Goal: Task Accomplishment & Management: Manage account settings

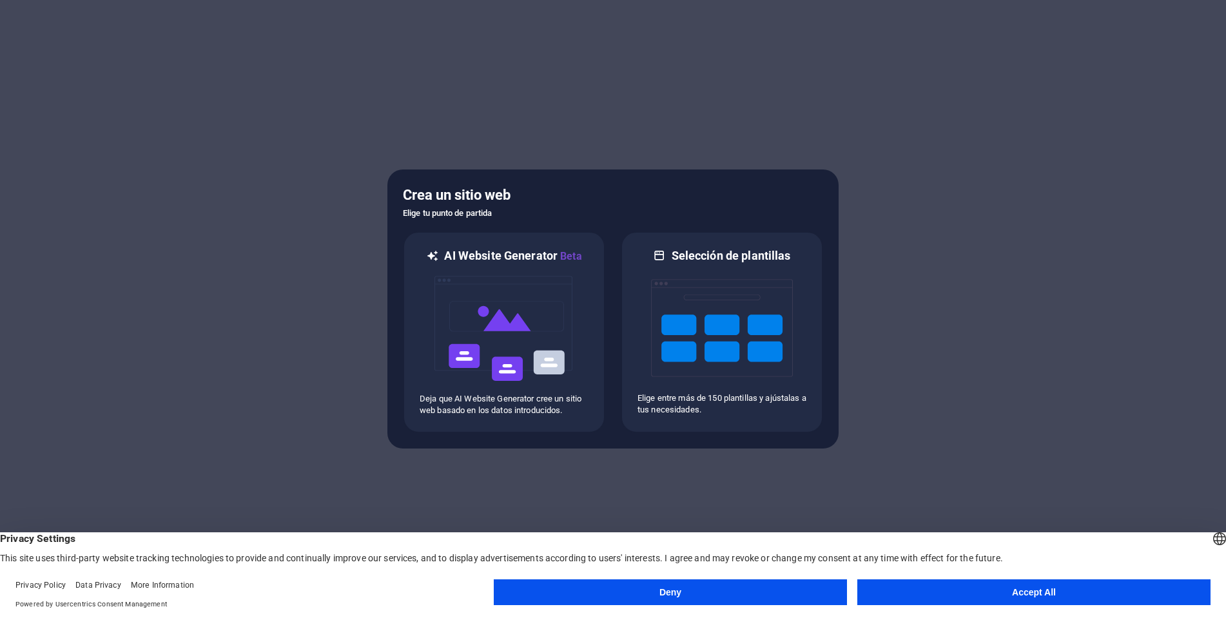
click at [992, 586] on button "Accept All" at bounding box center [1034, 593] width 353 height 26
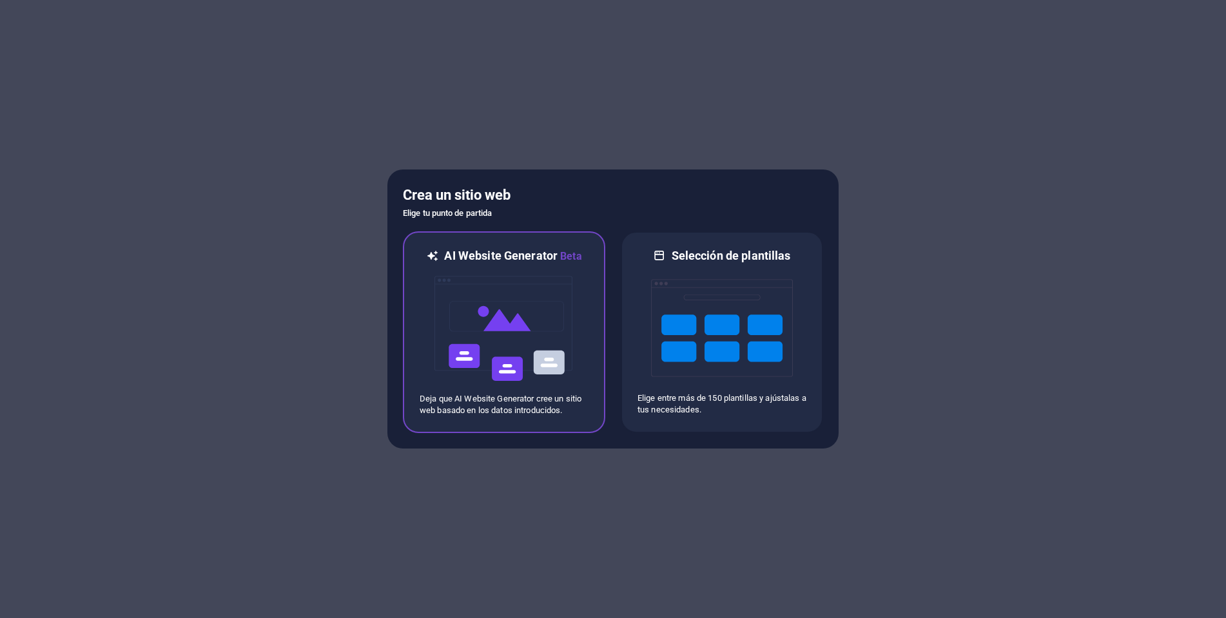
click at [484, 352] on img at bounding box center [504, 328] width 142 height 129
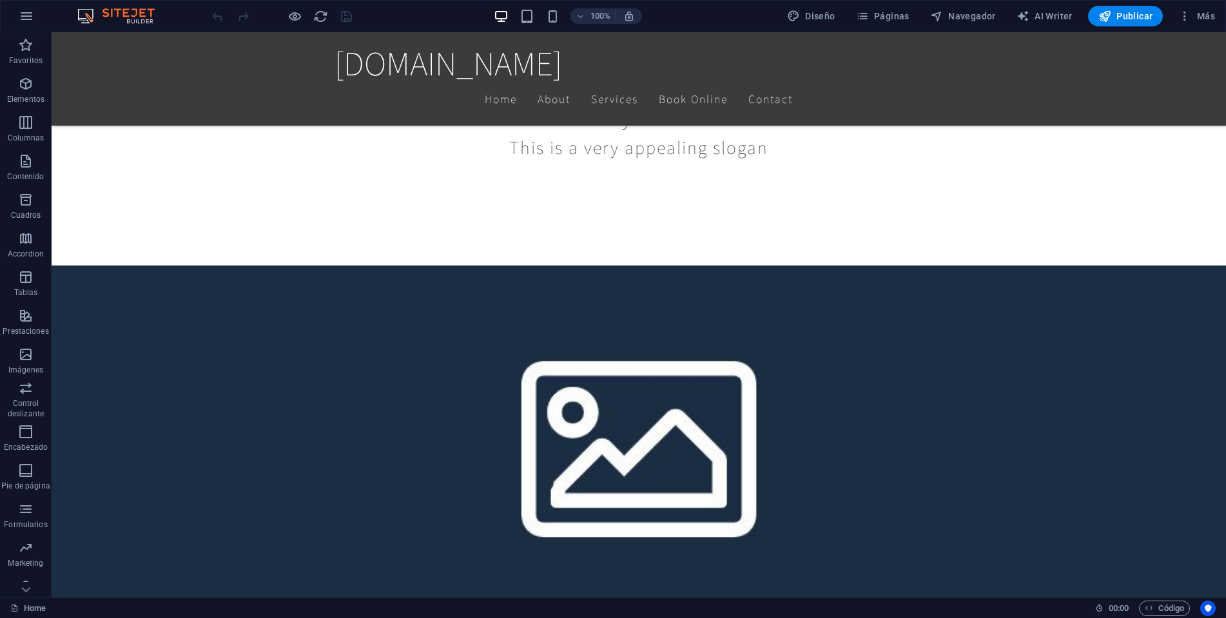
scroll to position [557, 0]
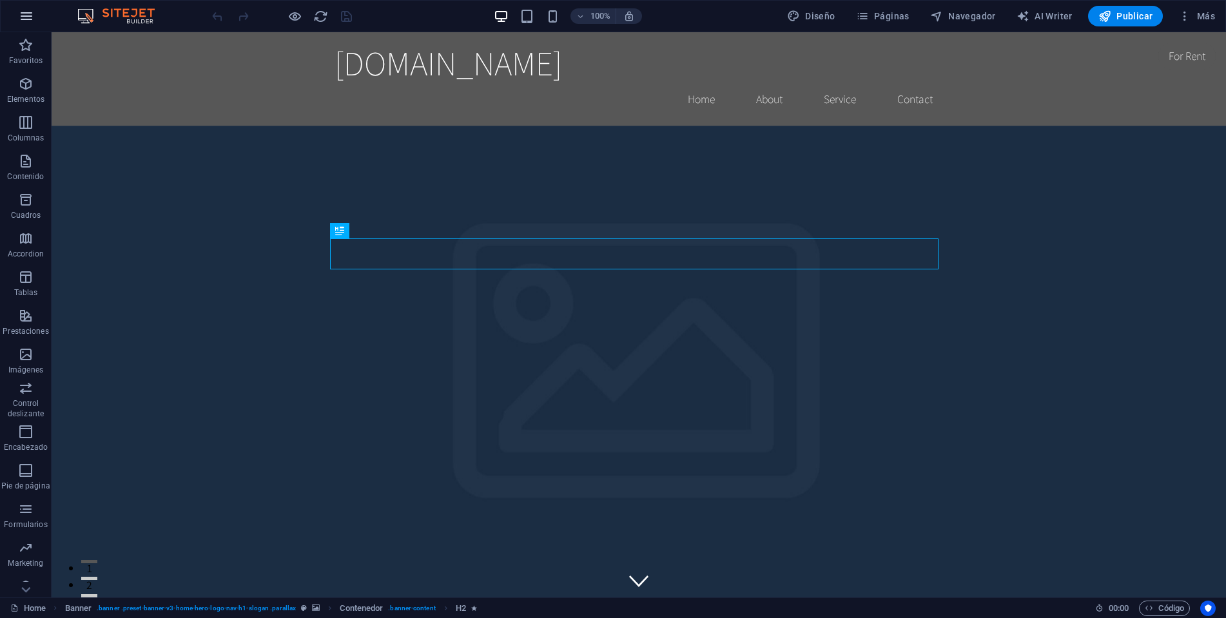
click at [29, 17] on icon "button" at bounding box center [26, 15] width 15 height 15
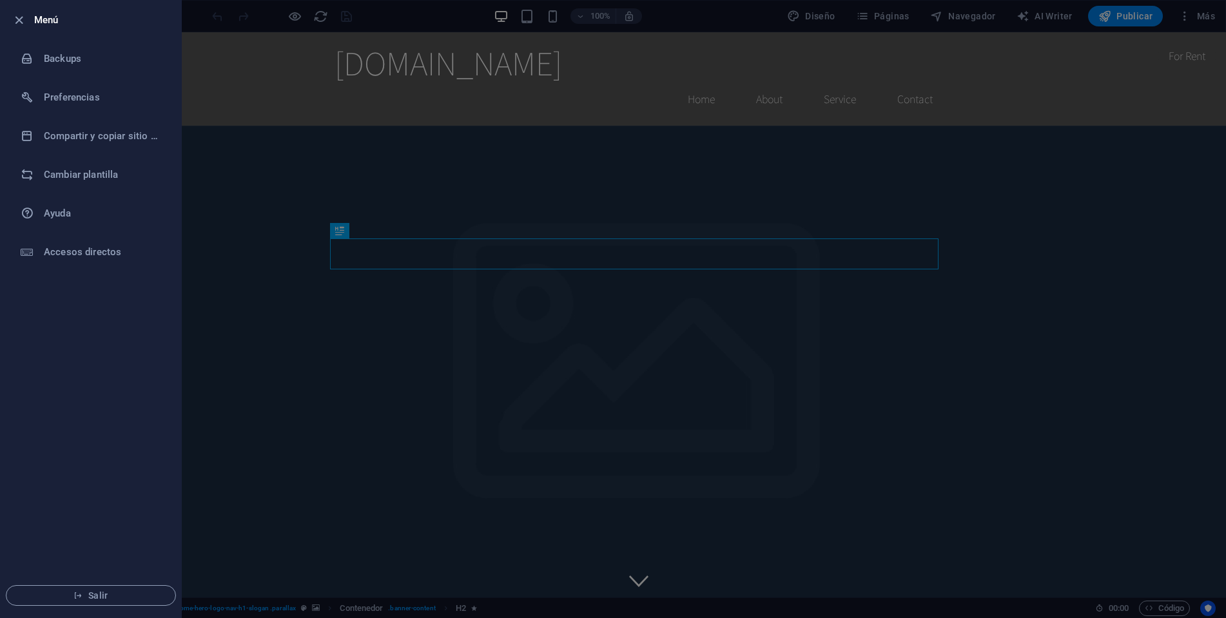
click at [1007, 184] on div at bounding box center [613, 309] width 1226 height 618
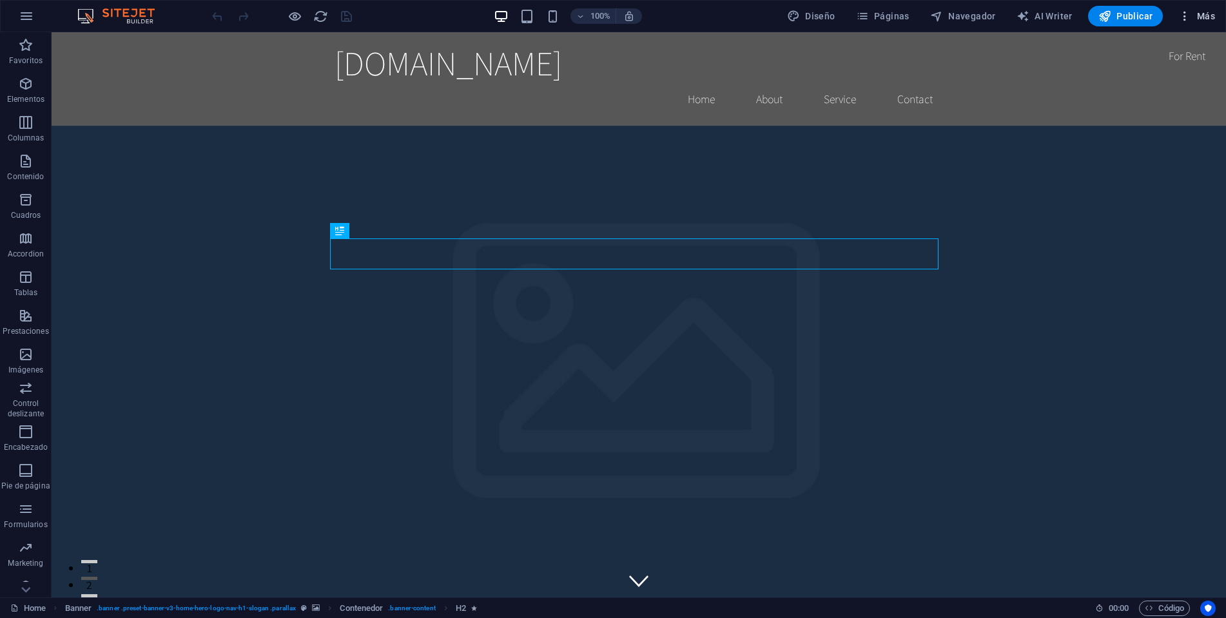
click at [1194, 14] on span "Más" at bounding box center [1197, 16] width 37 height 13
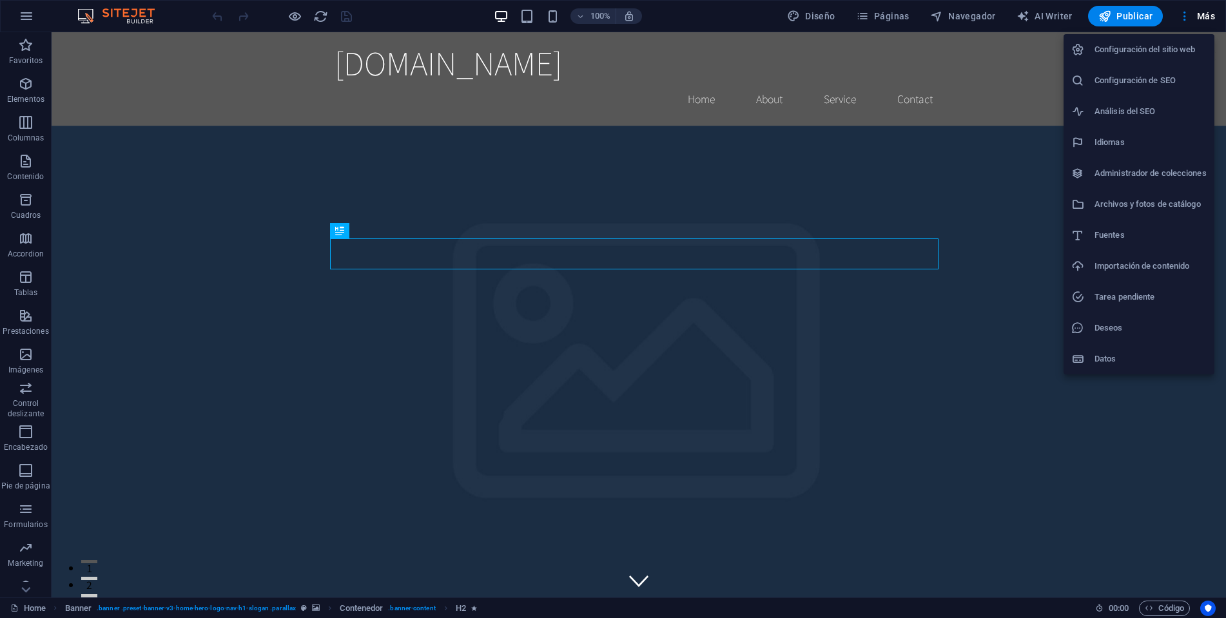
click at [180, 197] on div at bounding box center [613, 309] width 1226 height 618
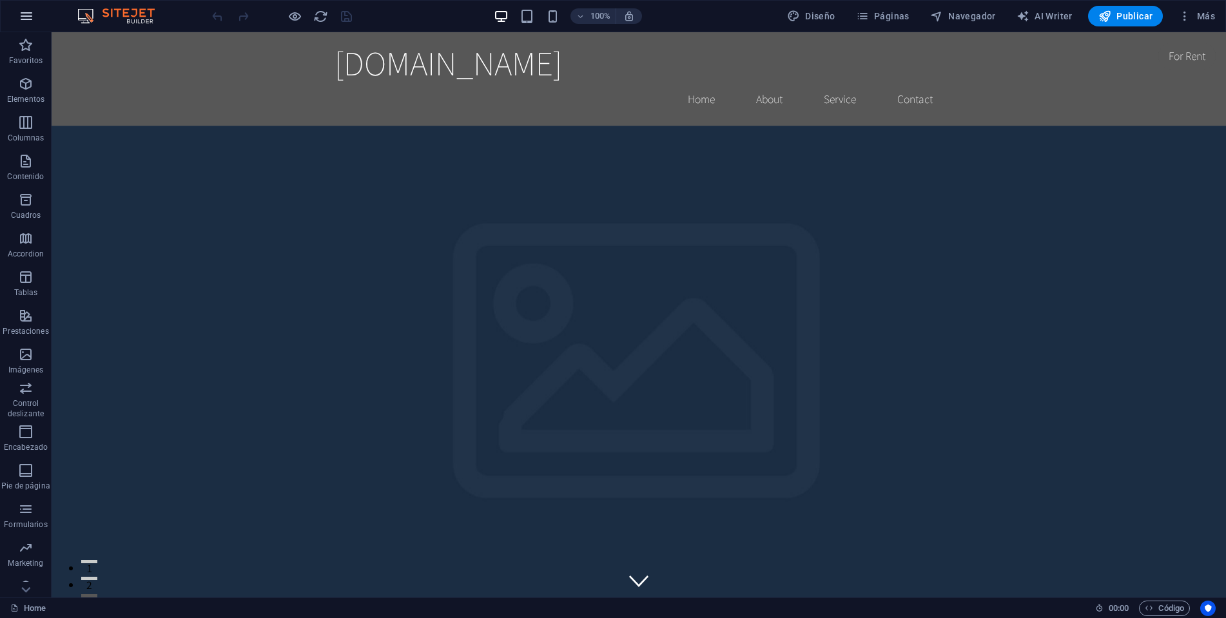
click at [29, 8] on icon "button" at bounding box center [26, 15] width 15 height 15
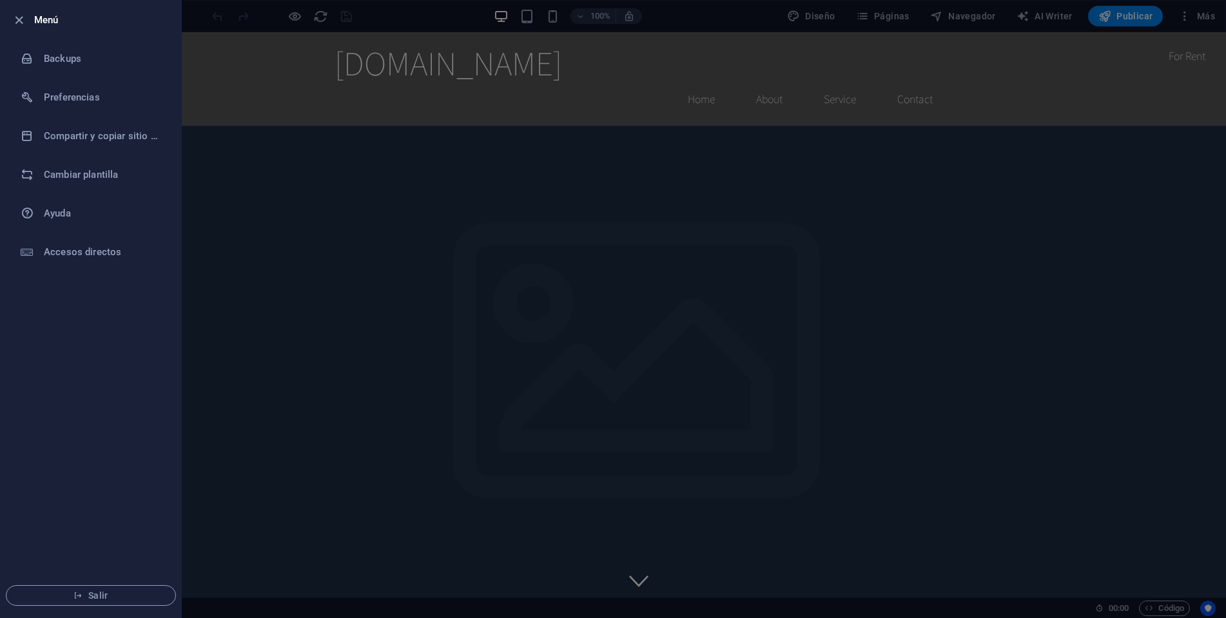
click at [1031, 52] on div at bounding box center [613, 309] width 1226 height 618
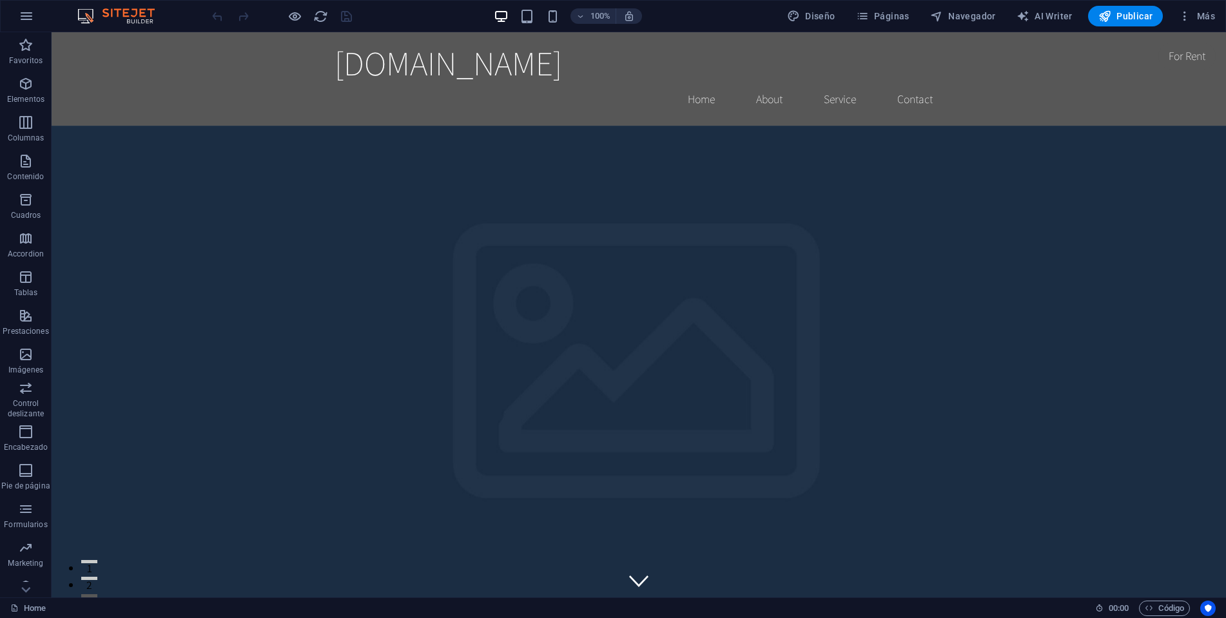
click at [108, 15] on img at bounding box center [122, 15] width 97 height 15
click at [114, 15] on img at bounding box center [122, 15] width 97 height 15
click at [31, 15] on icon "button" at bounding box center [26, 15] width 15 height 15
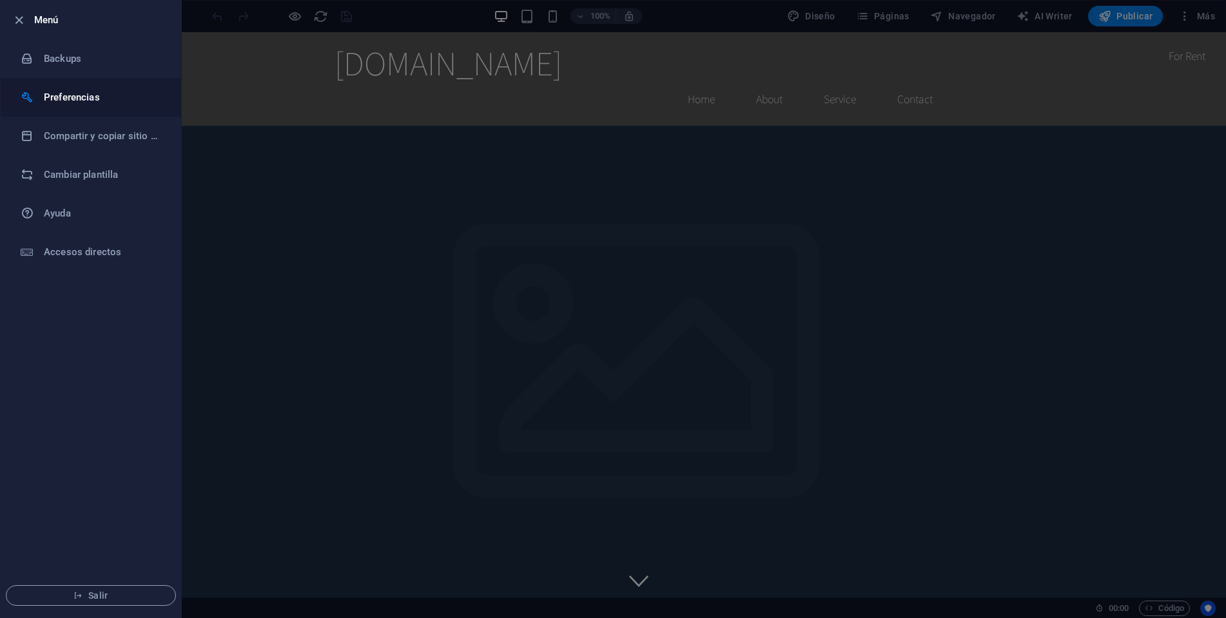
click at [59, 104] on h6 "Preferencias" at bounding box center [103, 97] width 119 height 15
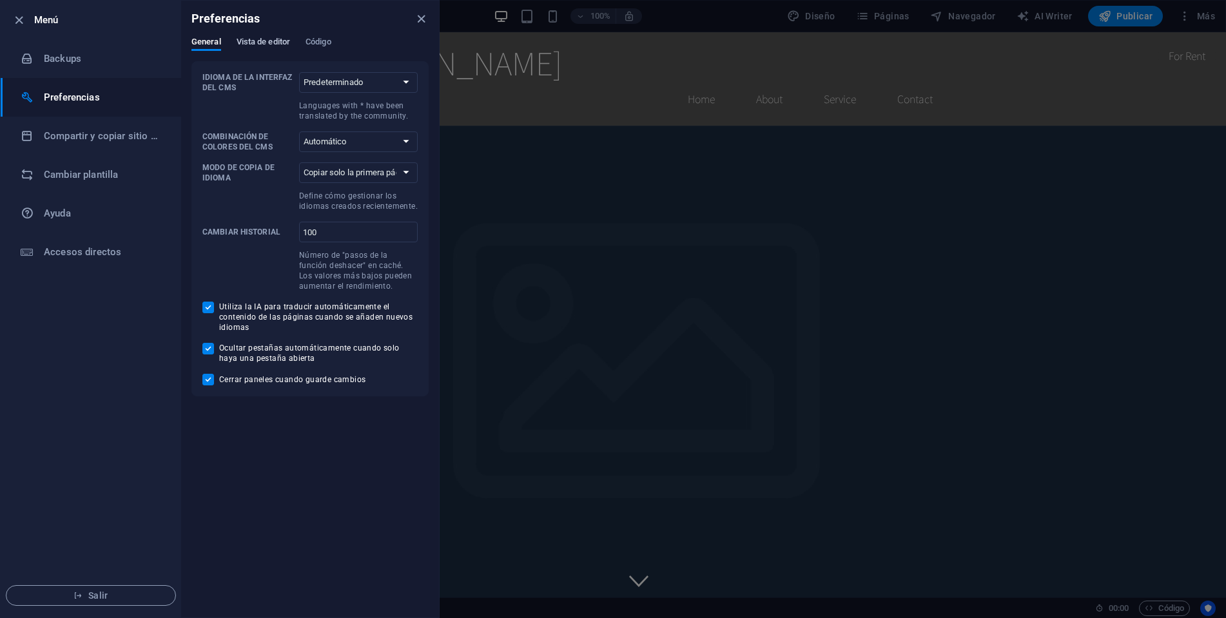
click at [260, 43] on span "Vista de editor" at bounding box center [264, 43] width 54 height 18
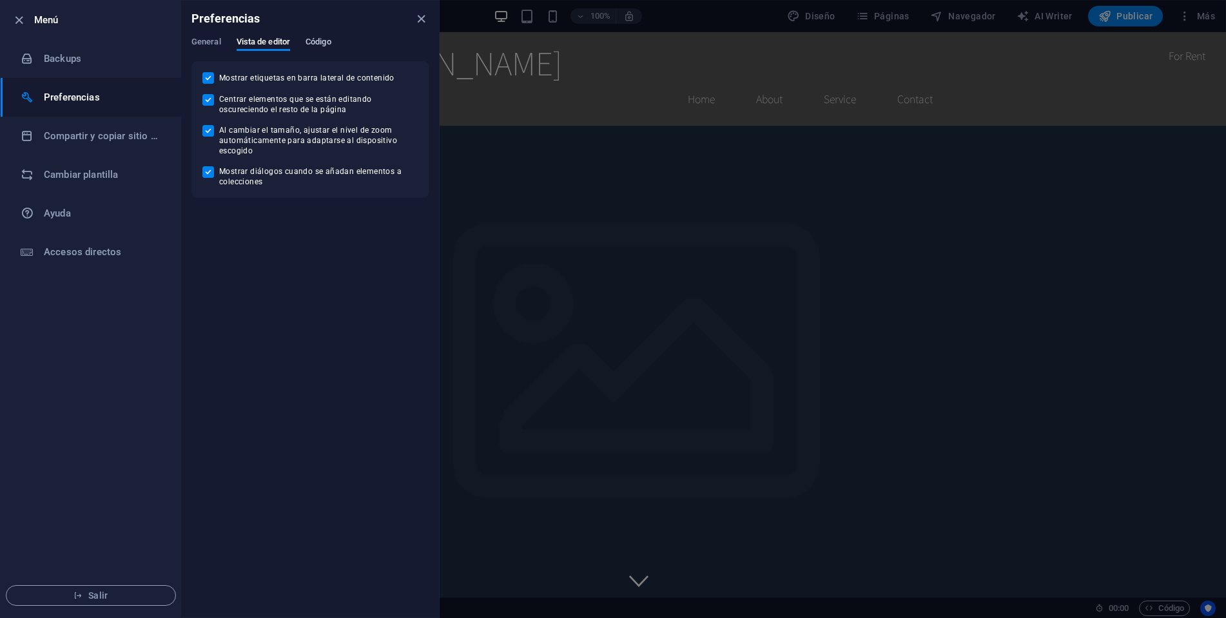
click at [322, 40] on span "Código" at bounding box center [319, 43] width 26 height 18
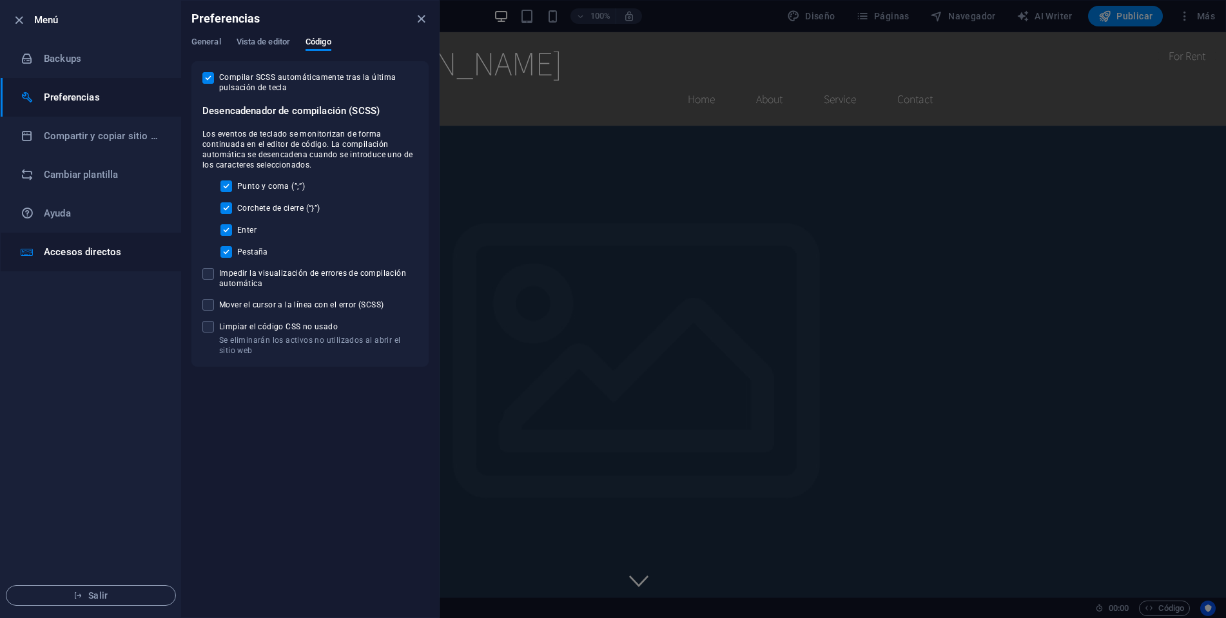
click at [142, 249] on h6 "Accesos directos" at bounding box center [103, 251] width 119 height 15
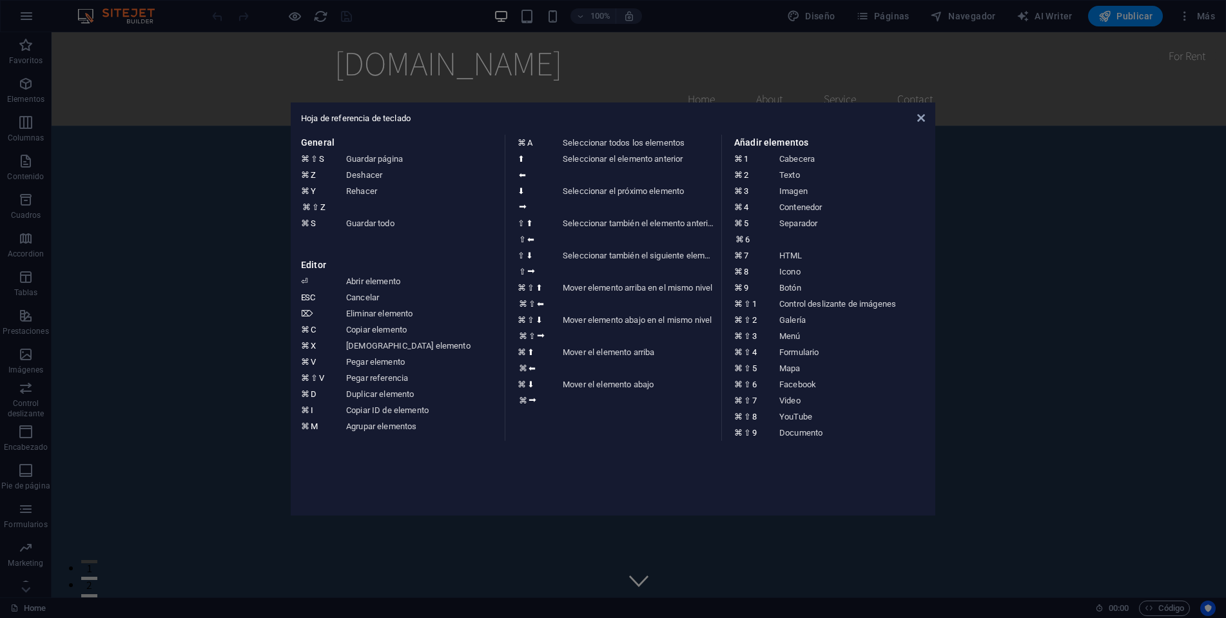
click at [610, 126] on div "Hoja de referencia de teclado General ⌘ ⇧ S Guardar página ⌘ Z Deshacer ⌘ Y ⌘ ⇧…" at bounding box center [613, 309] width 645 height 413
click at [923, 117] on icon at bounding box center [922, 118] width 8 height 10
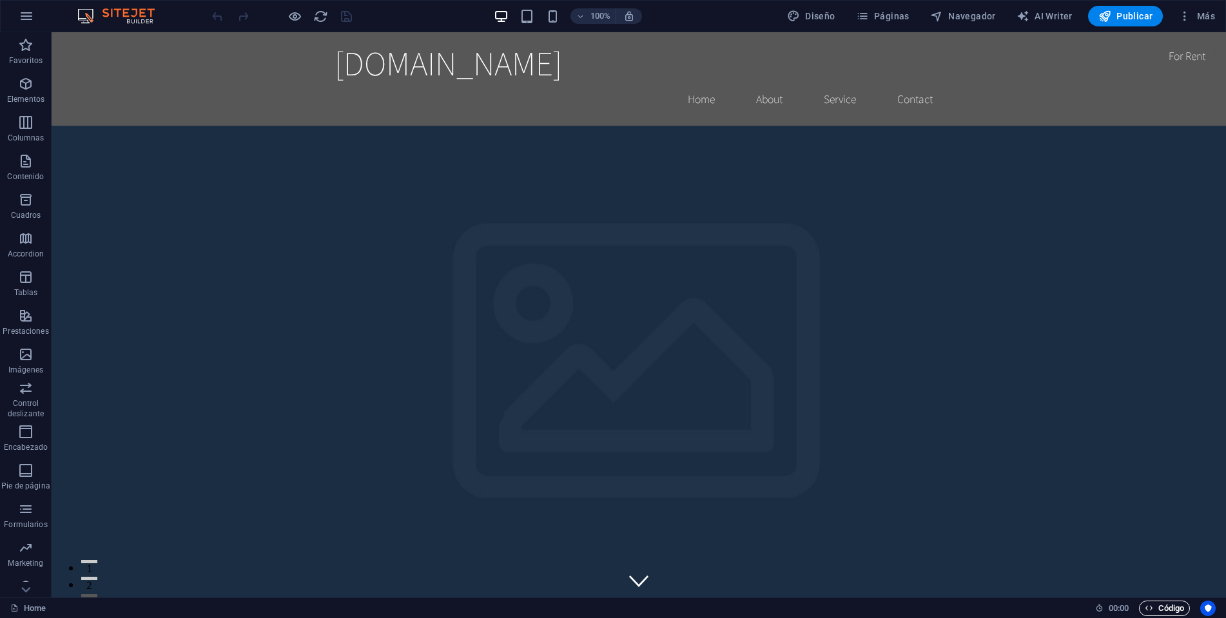
click at [1175, 607] on span "Código" at bounding box center [1164, 608] width 39 height 15
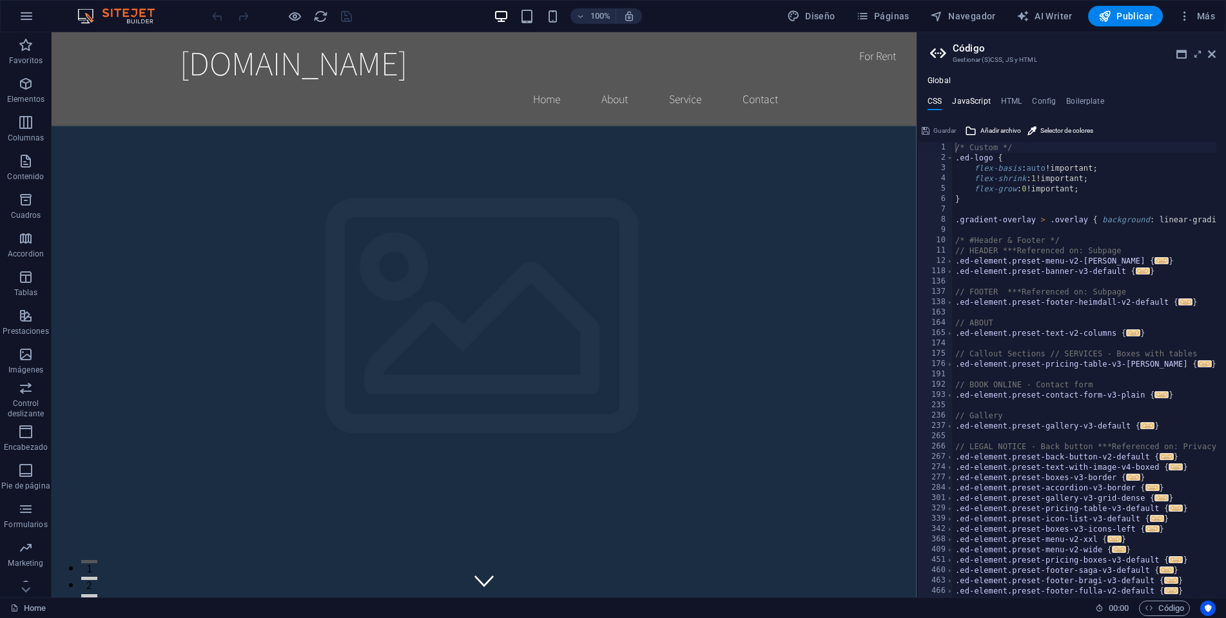
click at [972, 101] on h4 "JavaScript" at bounding box center [971, 104] width 38 height 14
type textarea "/* JS for preset "Menu V2" */"
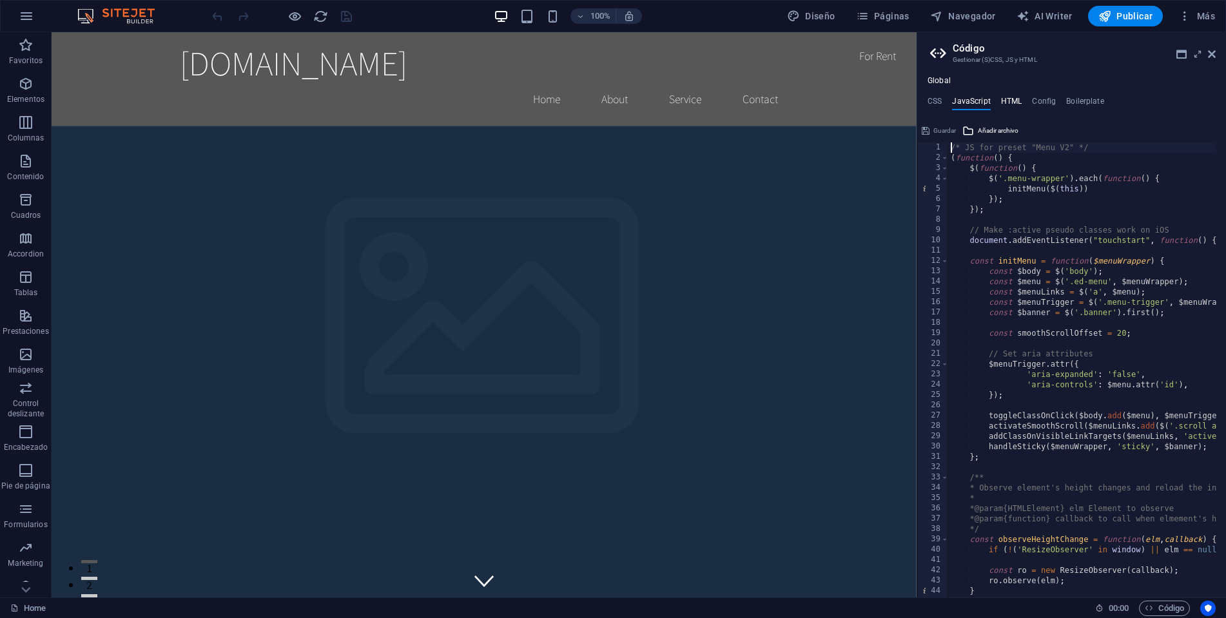
click at [1021, 103] on h4 "HTML" at bounding box center [1011, 104] width 21 height 14
type textarea "<a href="#main-content" class="wv-link-content button">Skip to main content</a>"
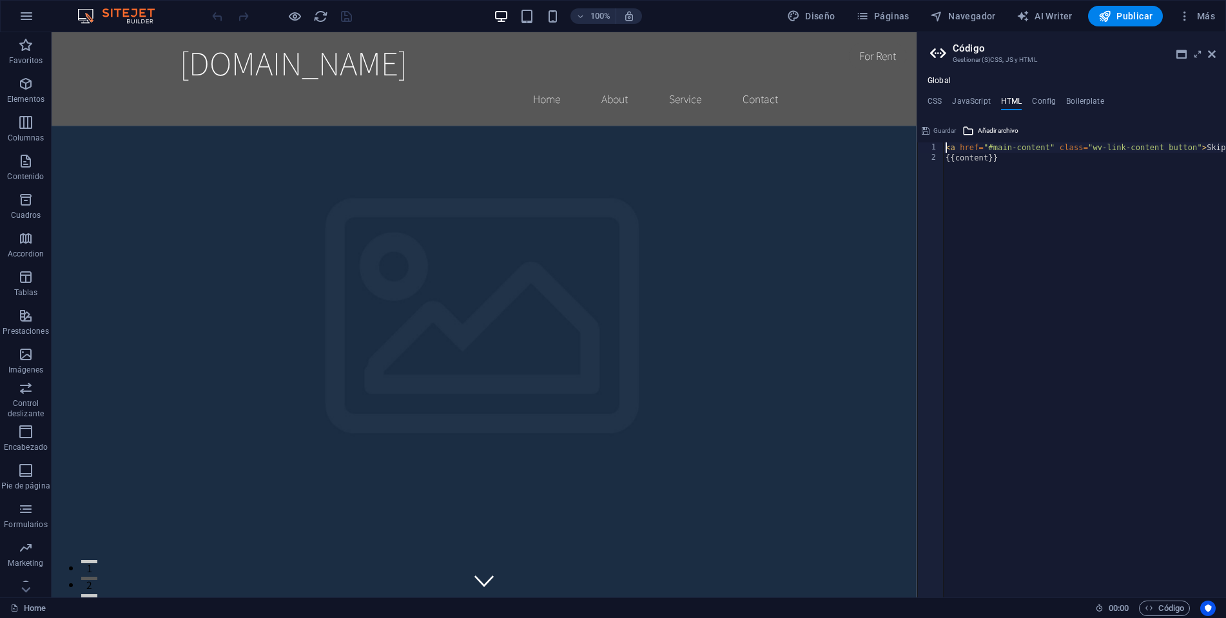
click at [1050, 95] on div "Global CSS JavaScript HTML Config Boilerplate /* Custom */ 1 2 3 4 5 6 7 8 9 10…" at bounding box center [1072, 337] width 309 height 522
click at [1049, 98] on h4 "Config" at bounding box center [1044, 104] width 24 height 14
type textarea "$color-background: #ffffff;"
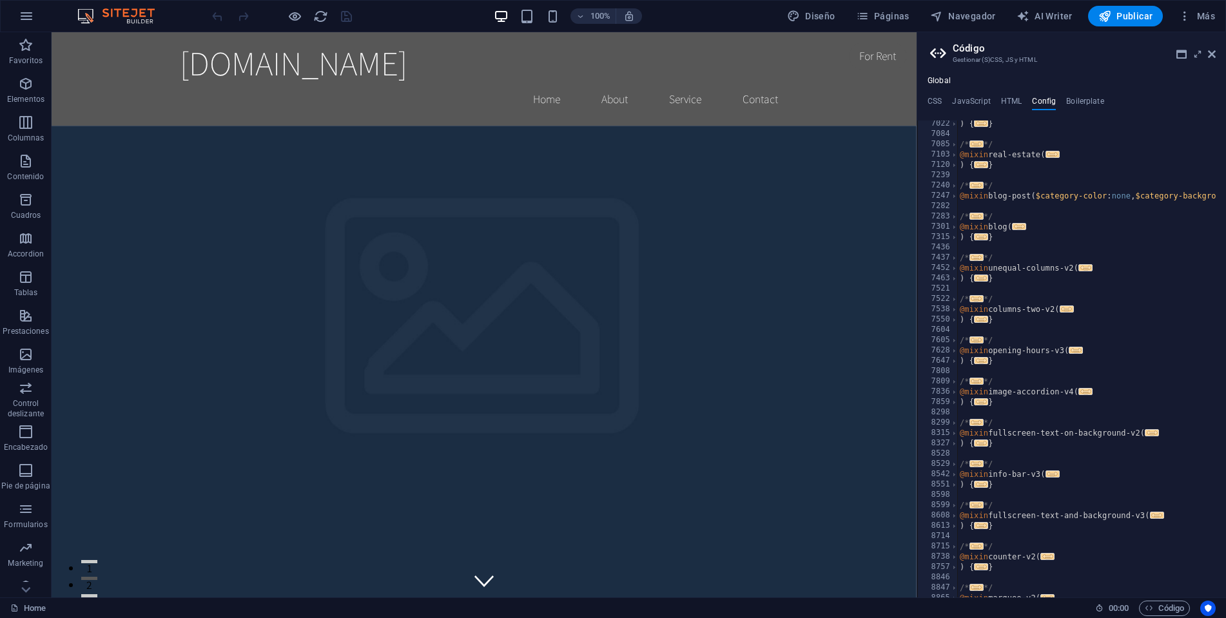
scroll to position [353, 0]
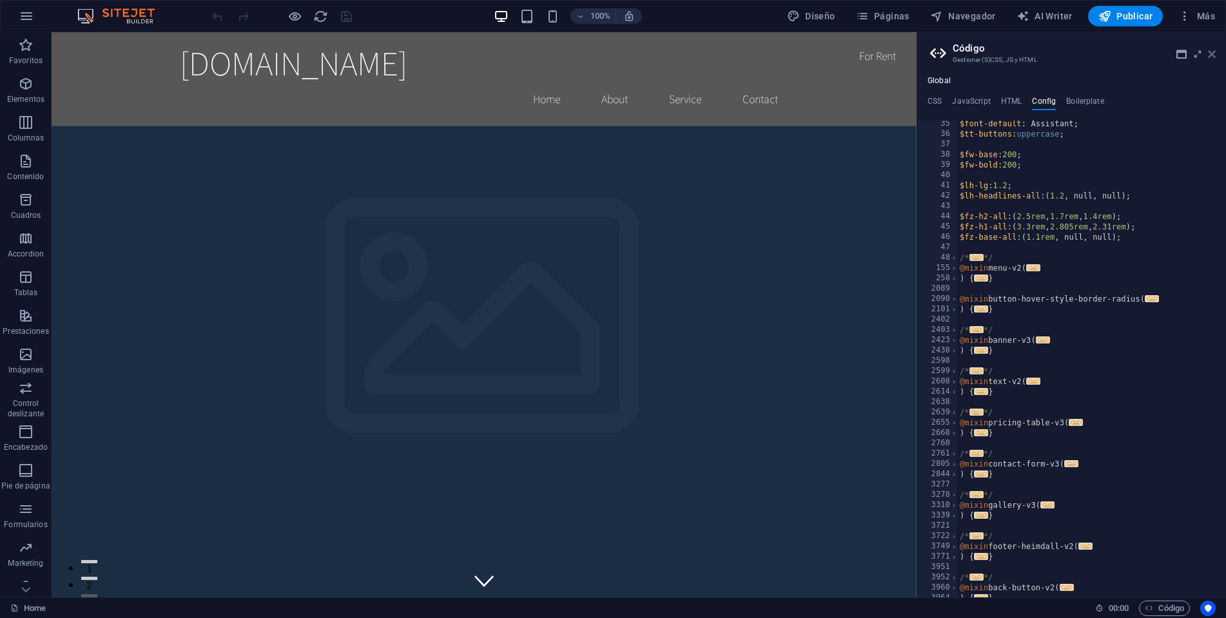
click at [1210, 59] on icon at bounding box center [1212, 54] width 8 height 10
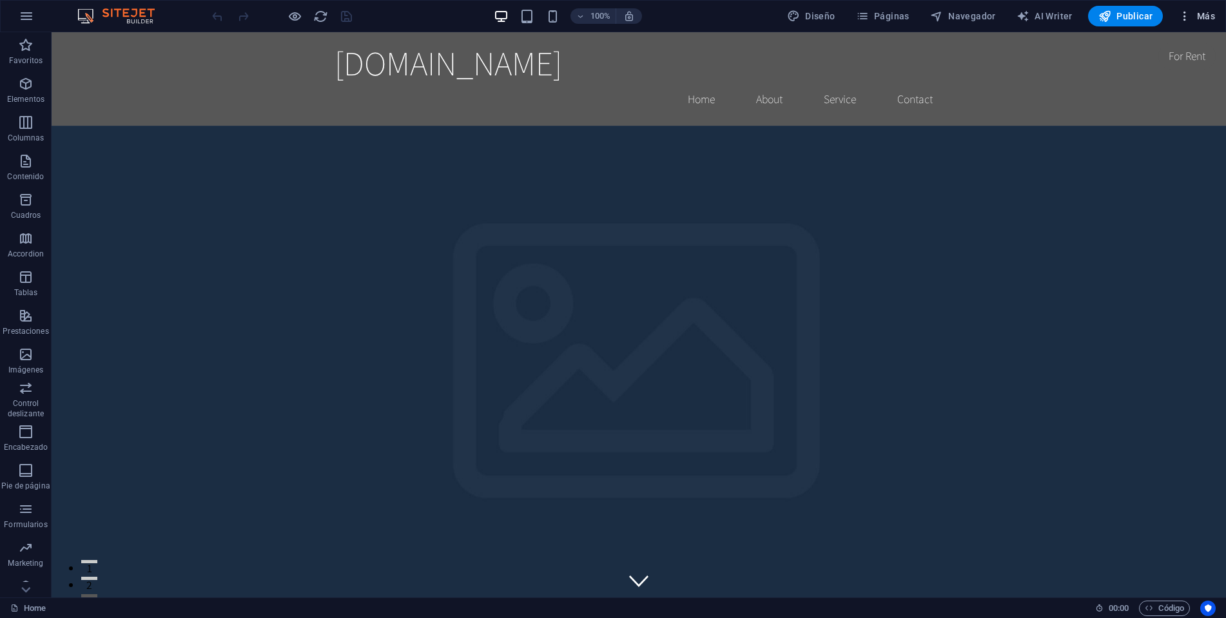
click at [1194, 23] on button "Más" at bounding box center [1197, 16] width 47 height 21
click at [1188, 21] on icon "button" at bounding box center [1185, 16] width 13 height 13
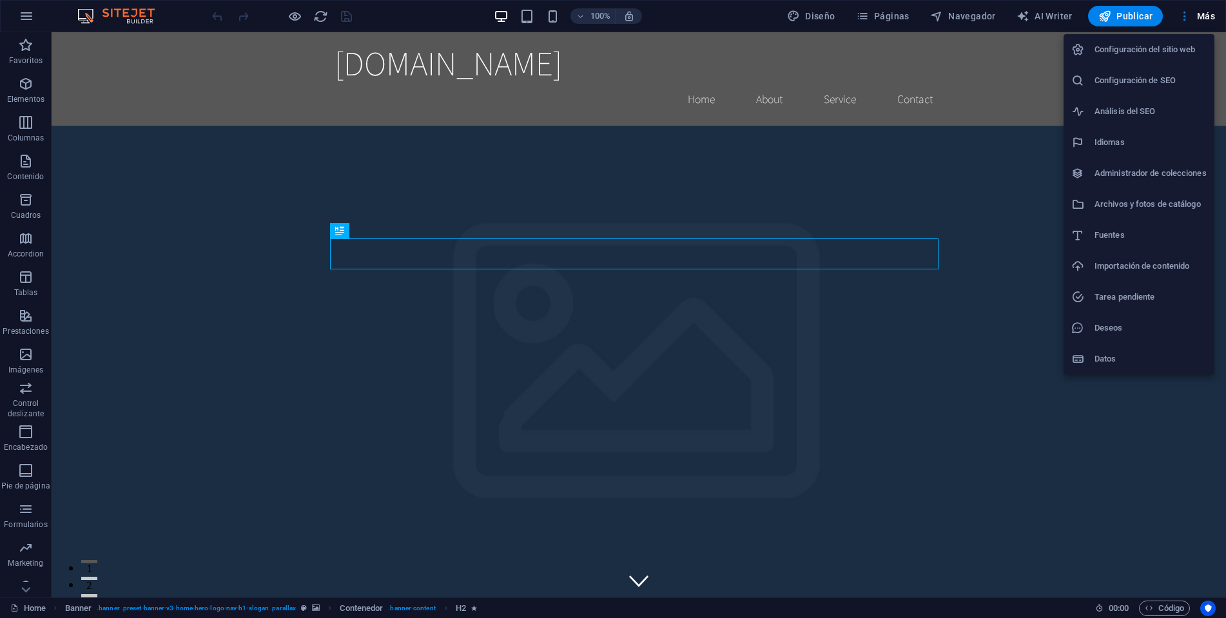
click at [1157, 45] on h6 "Configuración del sitio web" at bounding box center [1151, 49] width 112 height 15
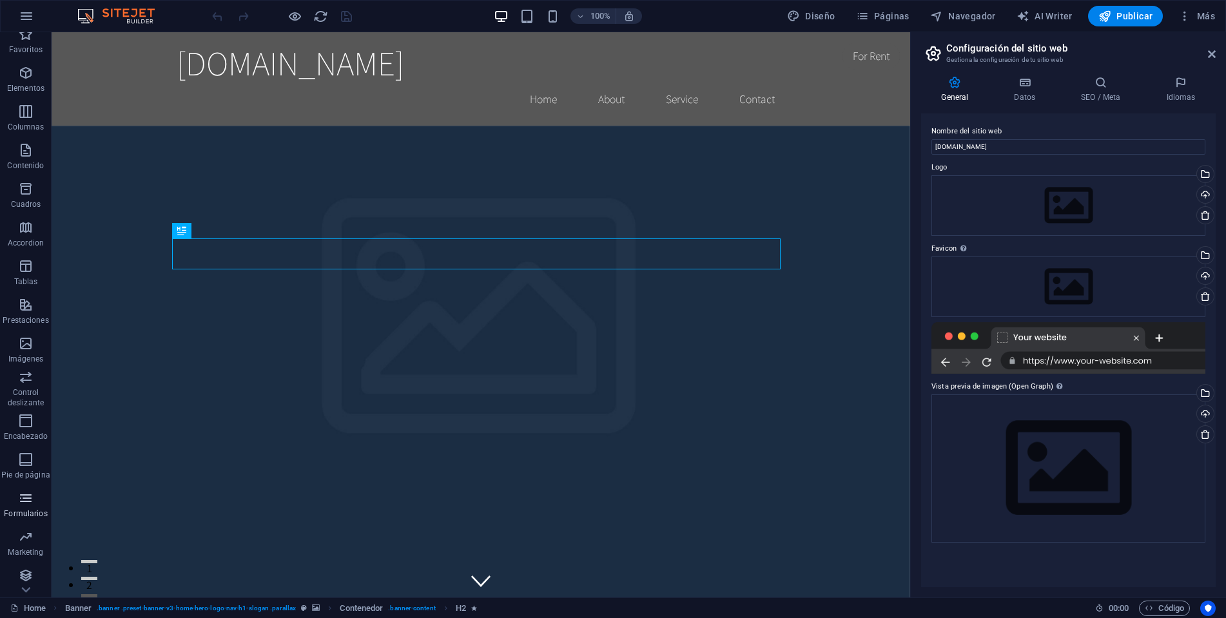
scroll to position [15, 0]
click at [24, 20] on icon "button" at bounding box center [26, 15] width 15 height 15
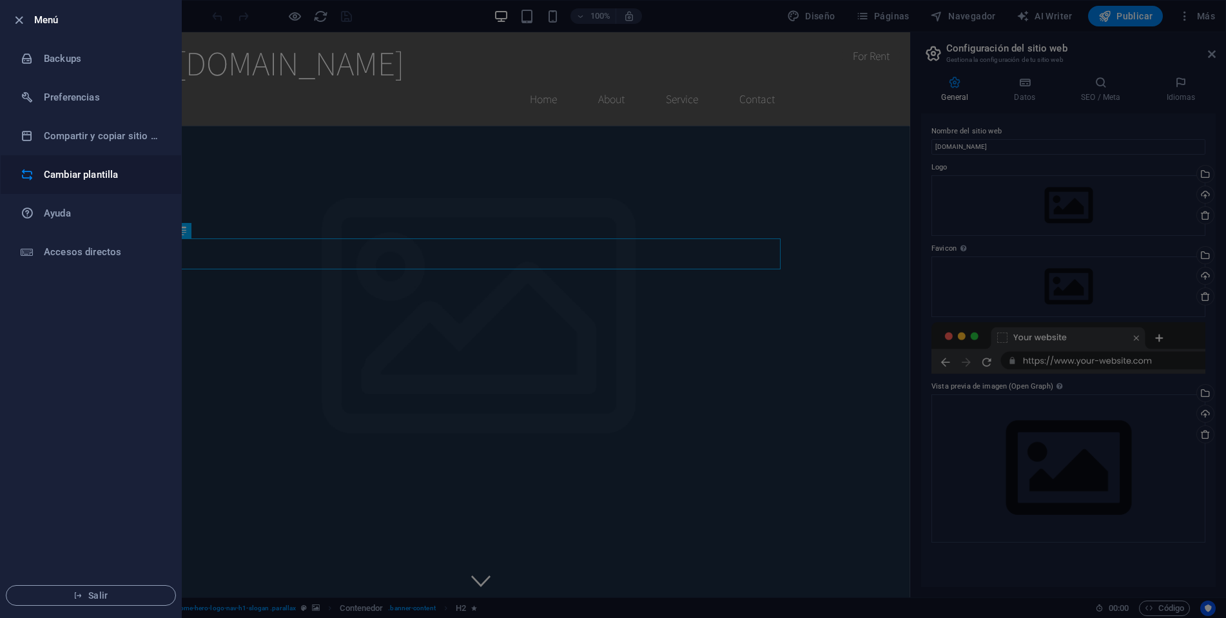
click at [55, 179] on h6 "Cambiar plantilla" at bounding box center [103, 174] width 119 height 15
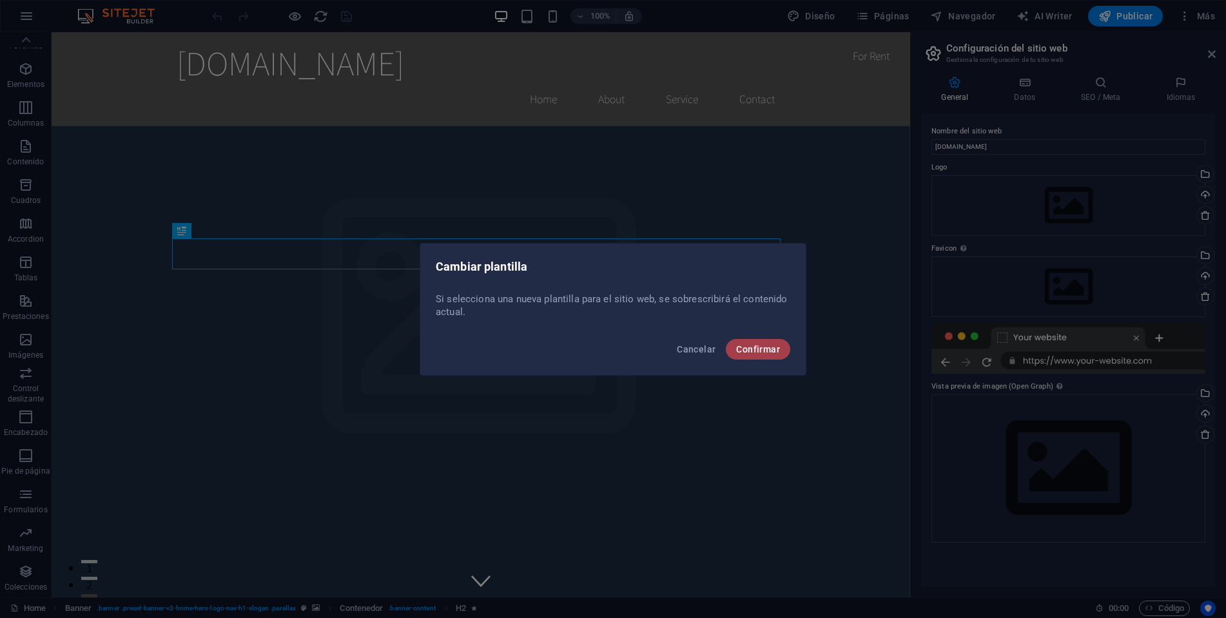
click at [765, 344] on span "Confirmar" at bounding box center [758, 349] width 44 height 10
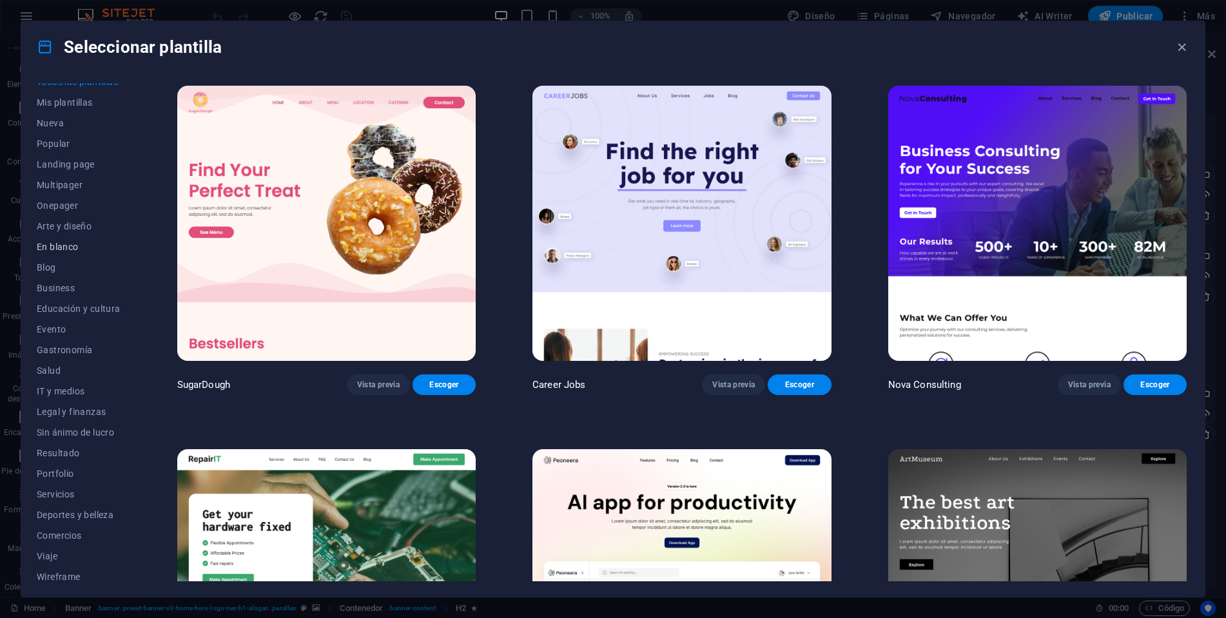
scroll to position [17, 0]
click at [63, 482] on button "Servicios" at bounding box center [79, 488] width 84 height 21
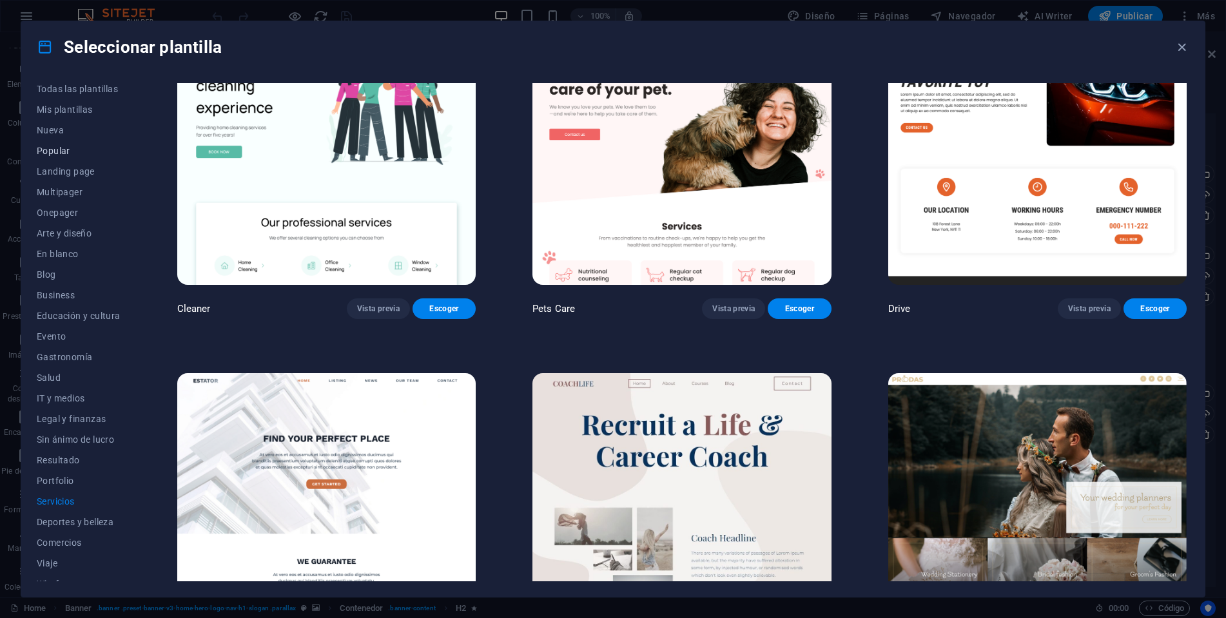
scroll to position [0, 0]
click at [58, 90] on span "Todas las plantillas" at bounding box center [79, 93] width 84 height 10
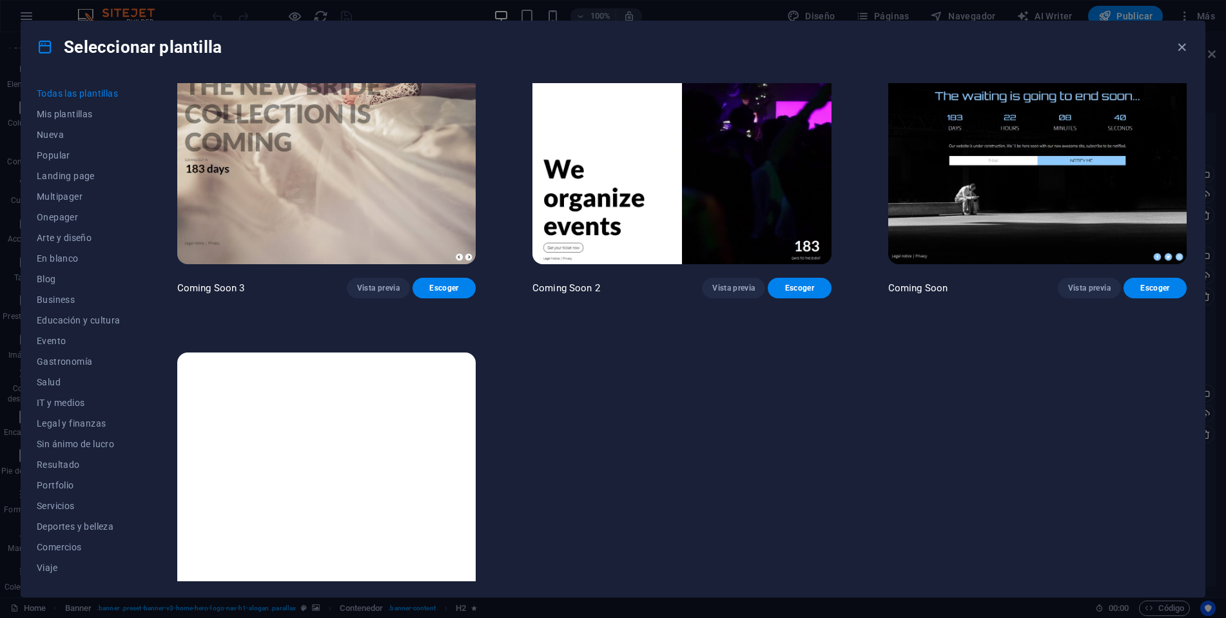
scroll to position [19737, 0]
click at [1185, 50] on icon "button" at bounding box center [1182, 47] width 15 height 15
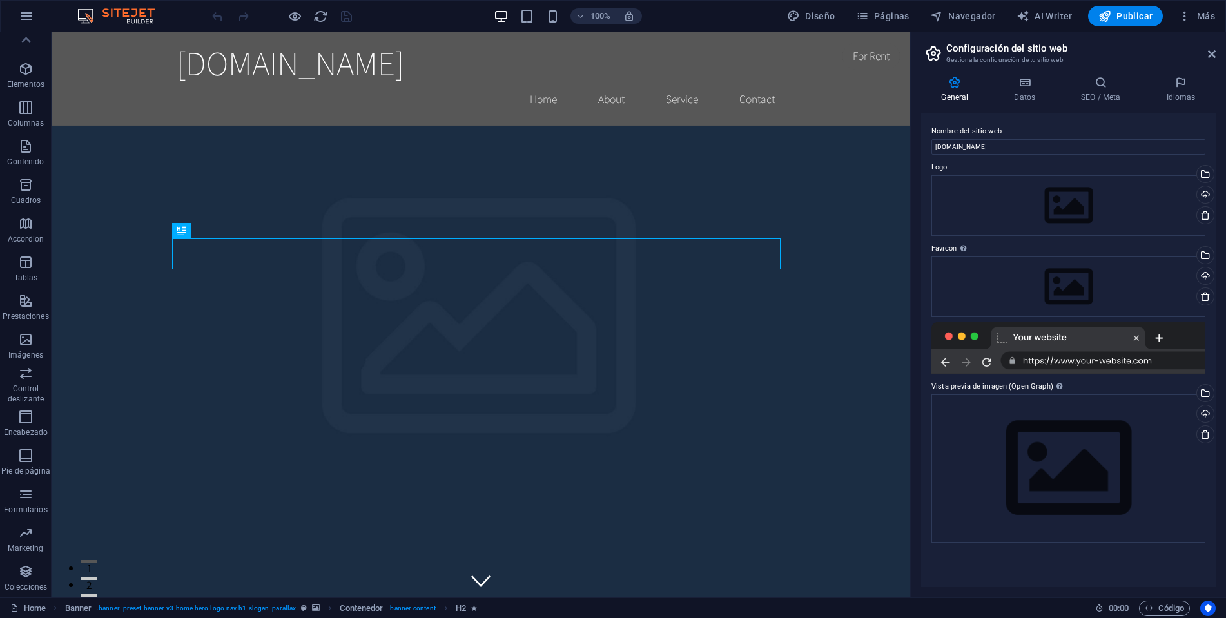
click at [109, 21] on img at bounding box center [122, 15] width 97 height 15
click at [117, 14] on img at bounding box center [122, 15] width 97 height 15
click at [79, 12] on img at bounding box center [122, 15] width 97 height 15
click at [807, 22] on span "Diseño" at bounding box center [811, 16] width 48 height 13
select select "rem"
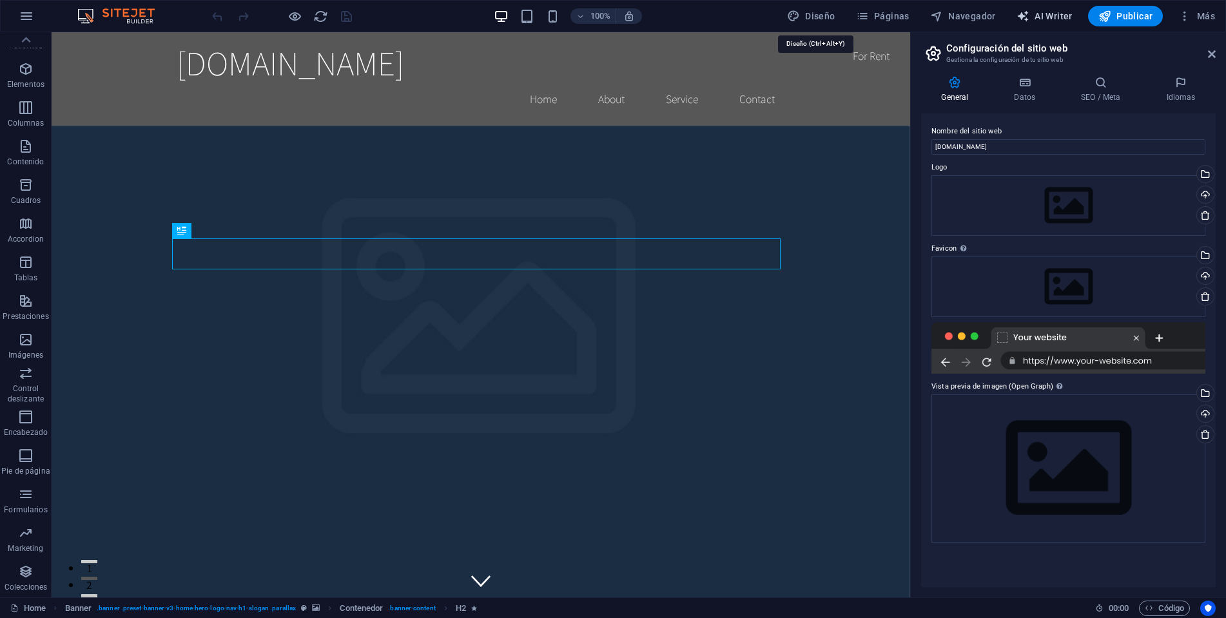
select select "200"
select select "px"
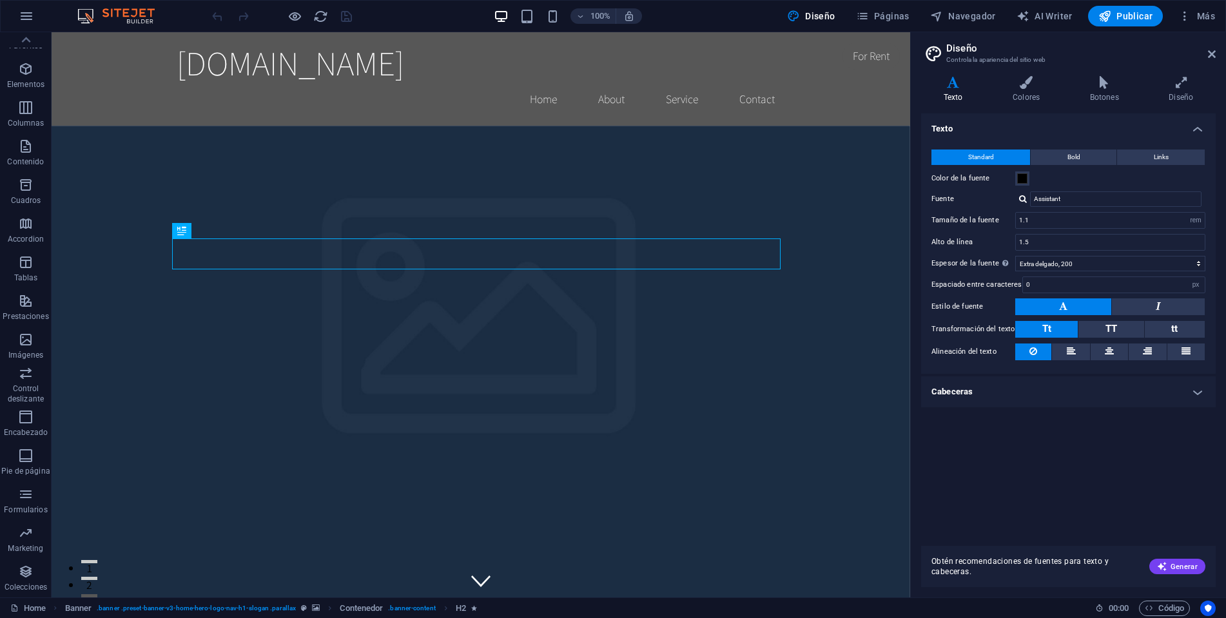
click at [1214, 62] on header "Diseño Controla la apariencia del sitio web" at bounding box center [1070, 49] width 292 height 34
click at [35, 605] on link "Home" at bounding box center [27, 608] width 35 height 15
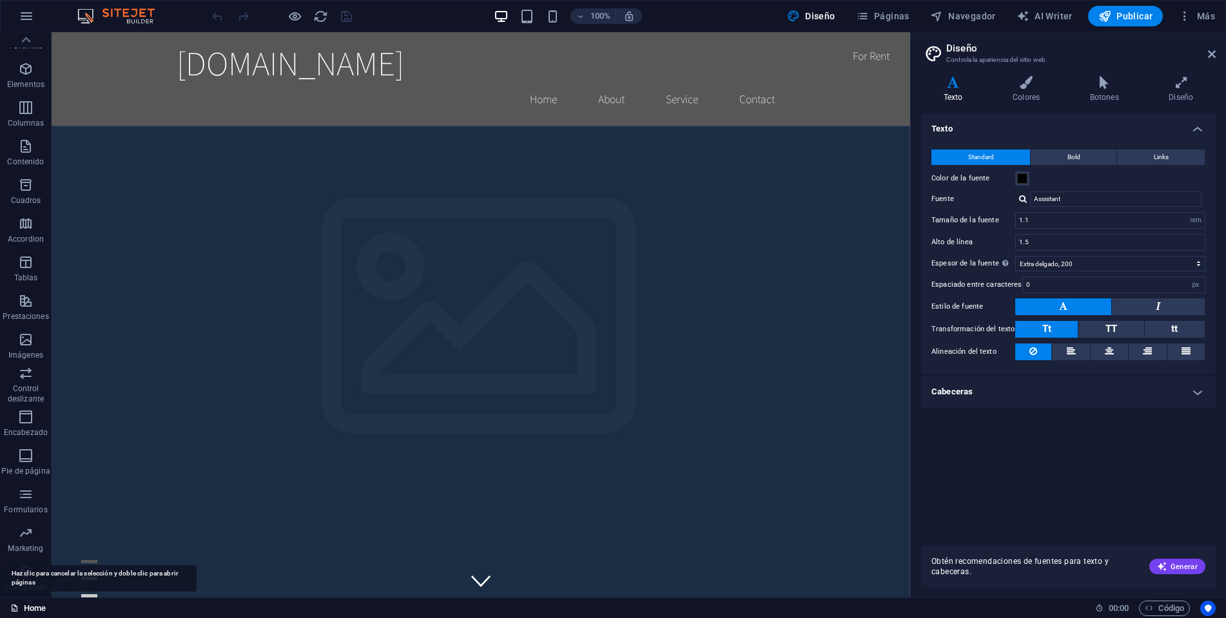
click at [17, 608] on icon at bounding box center [14, 608] width 8 height 8
click at [1186, 12] on icon "button" at bounding box center [1185, 16] width 13 height 13
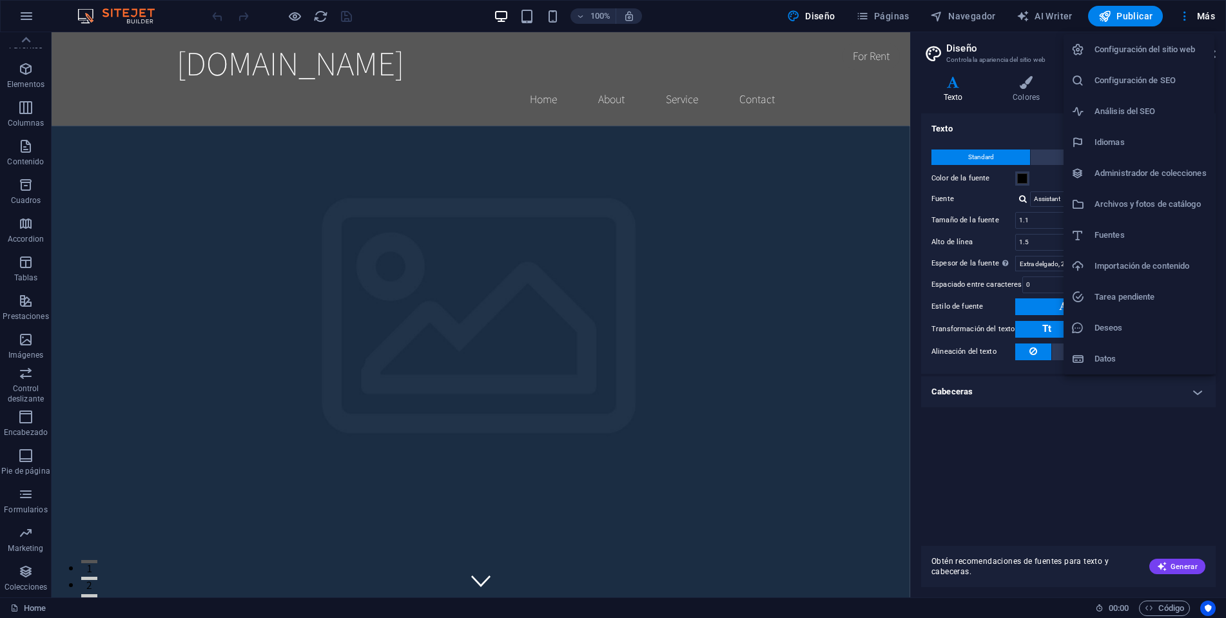
click at [32, 24] on div at bounding box center [613, 309] width 1226 height 618
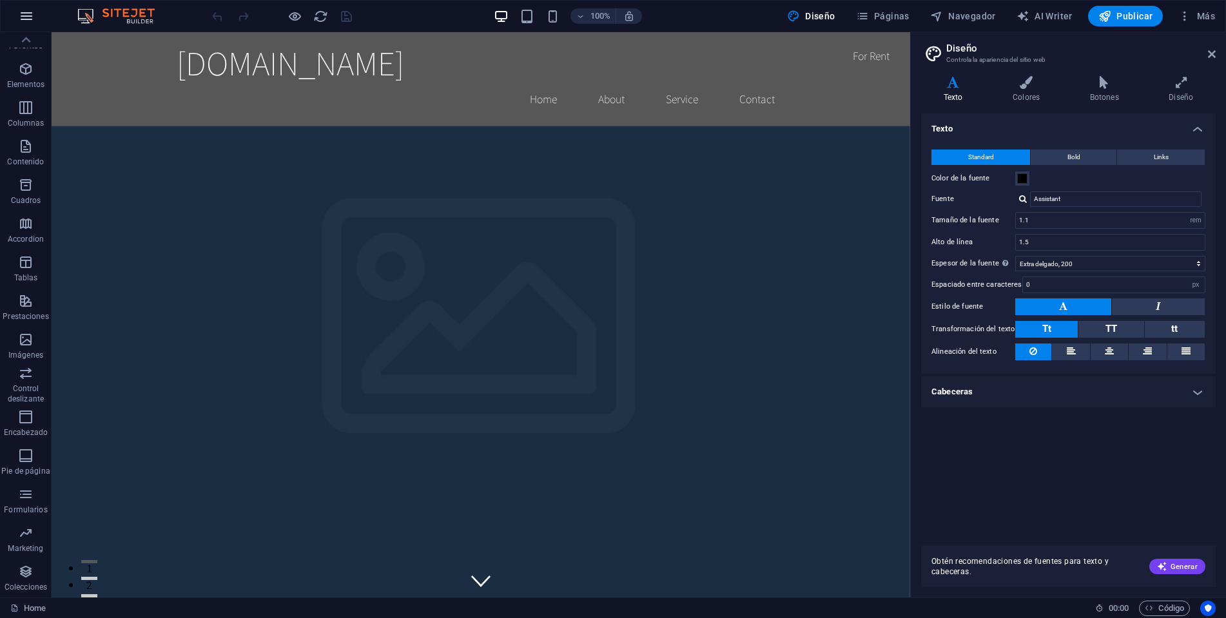
click at [32, 21] on icon "button" at bounding box center [26, 15] width 15 height 15
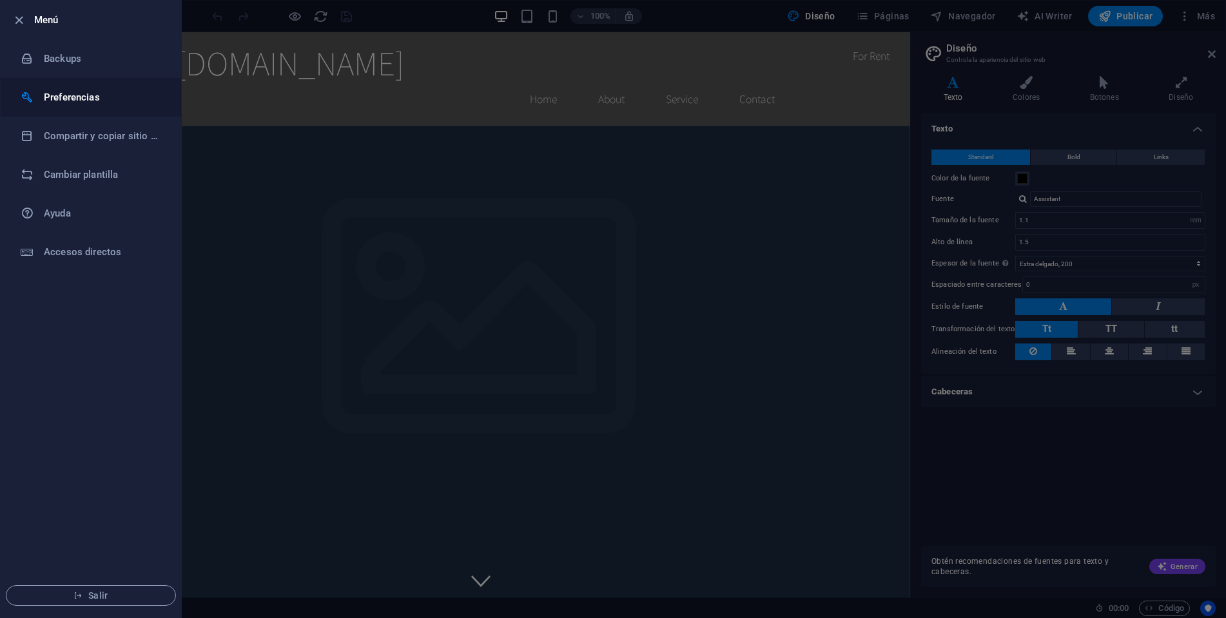
click at [97, 99] on h6 "Preferencias" at bounding box center [103, 97] width 119 height 15
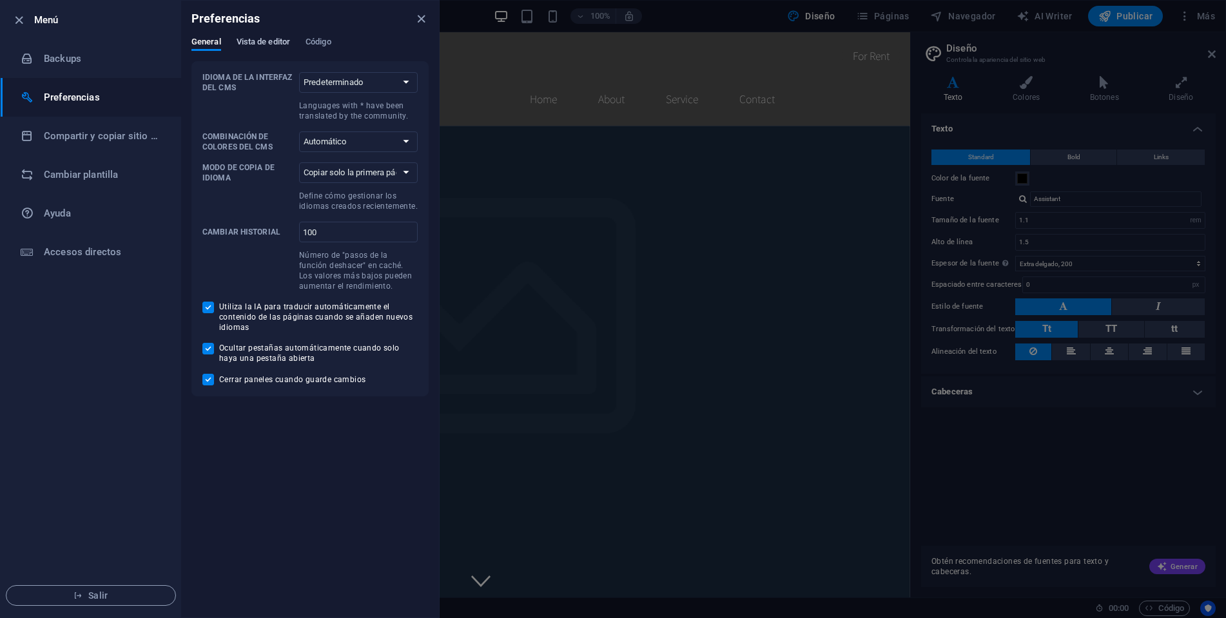
click at [264, 46] on span "Vista de editor" at bounding box center [264, 43] width 54 height 18
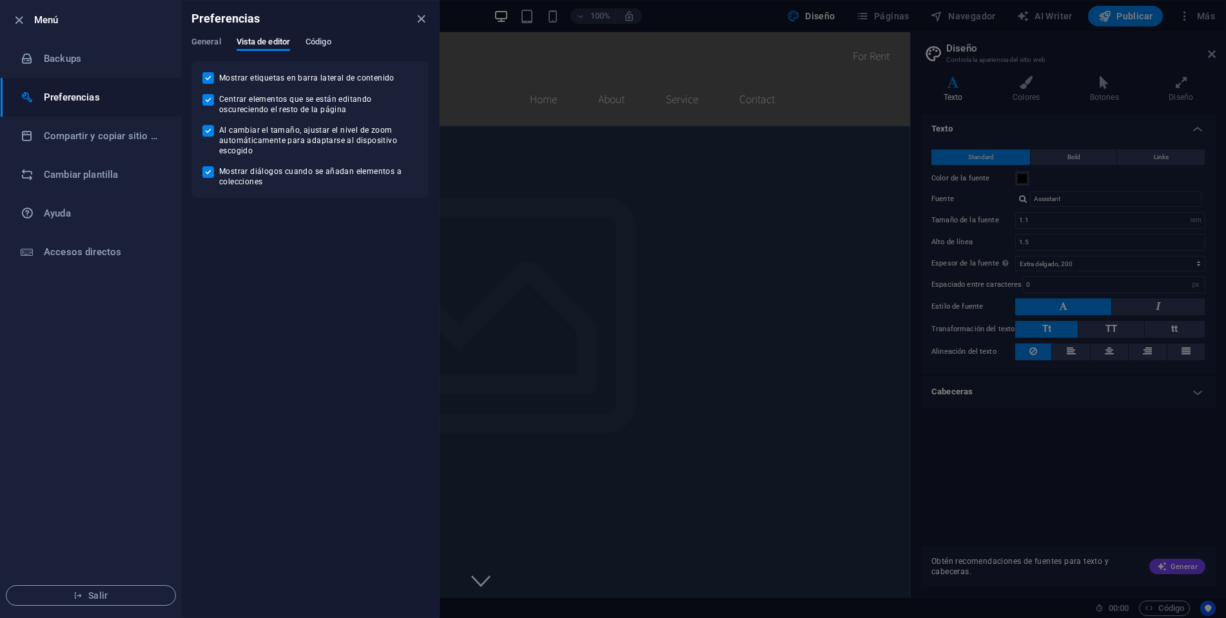
click at [314, 44] on span "Código" at bounding box center [319, 43] width 26 height 18
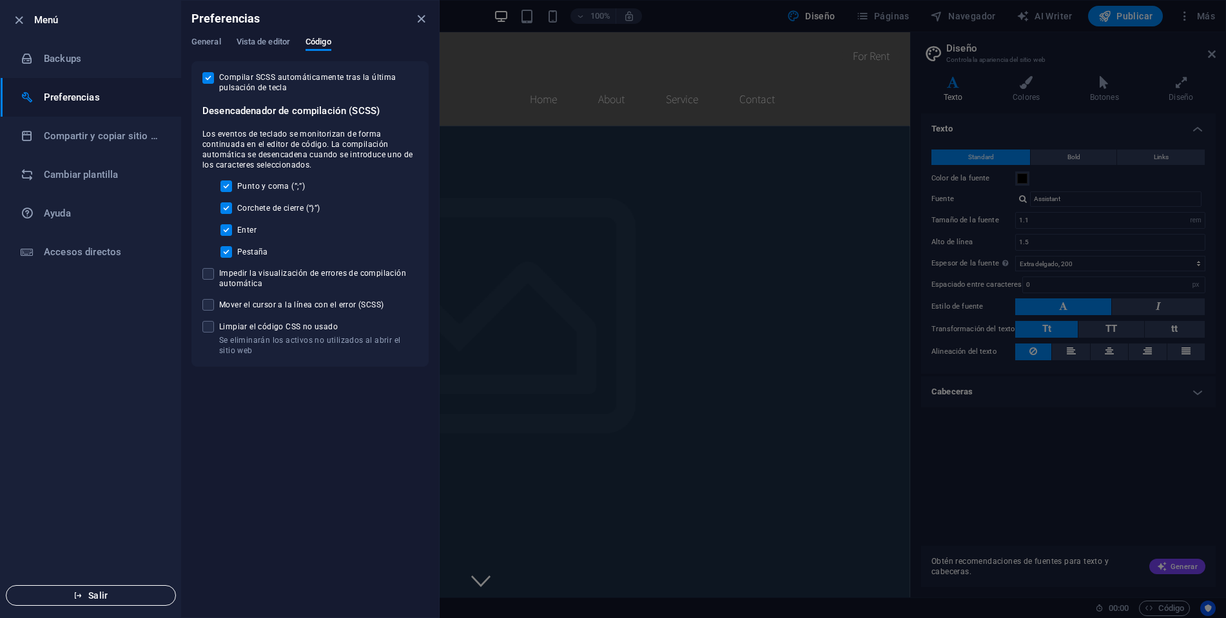
click at [70, 598] on span "Salir" at bounding box center [91, 596] width 148 height 10
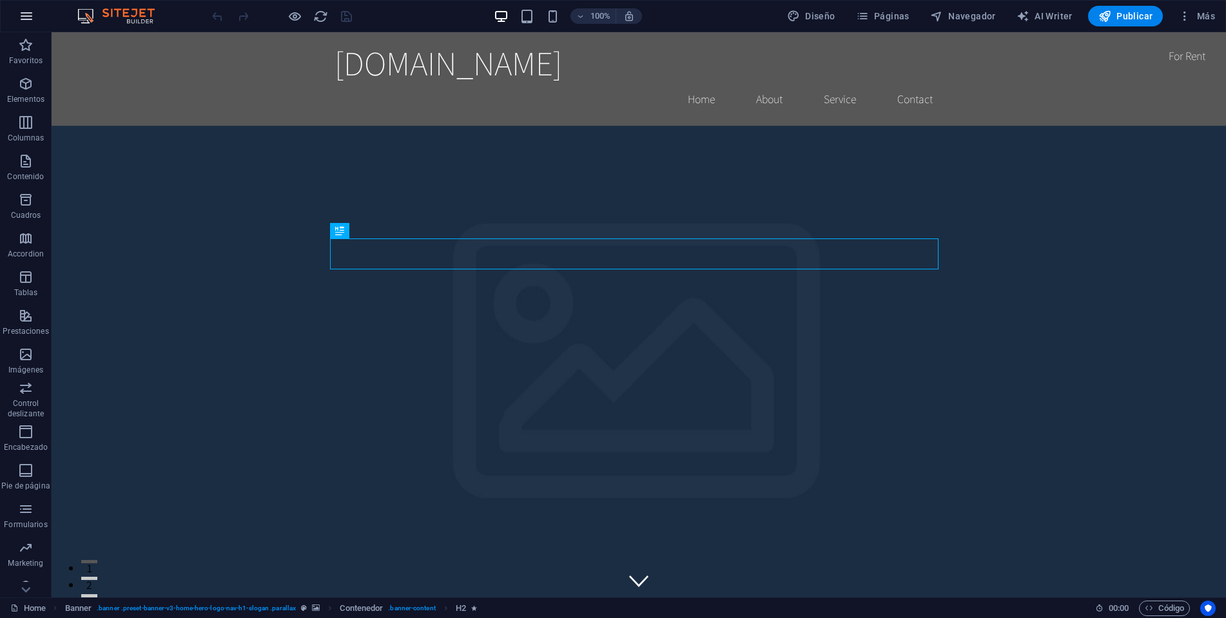
click at [19, 14] on icon "button" at bounding box center [26, 15] width 15 height 15
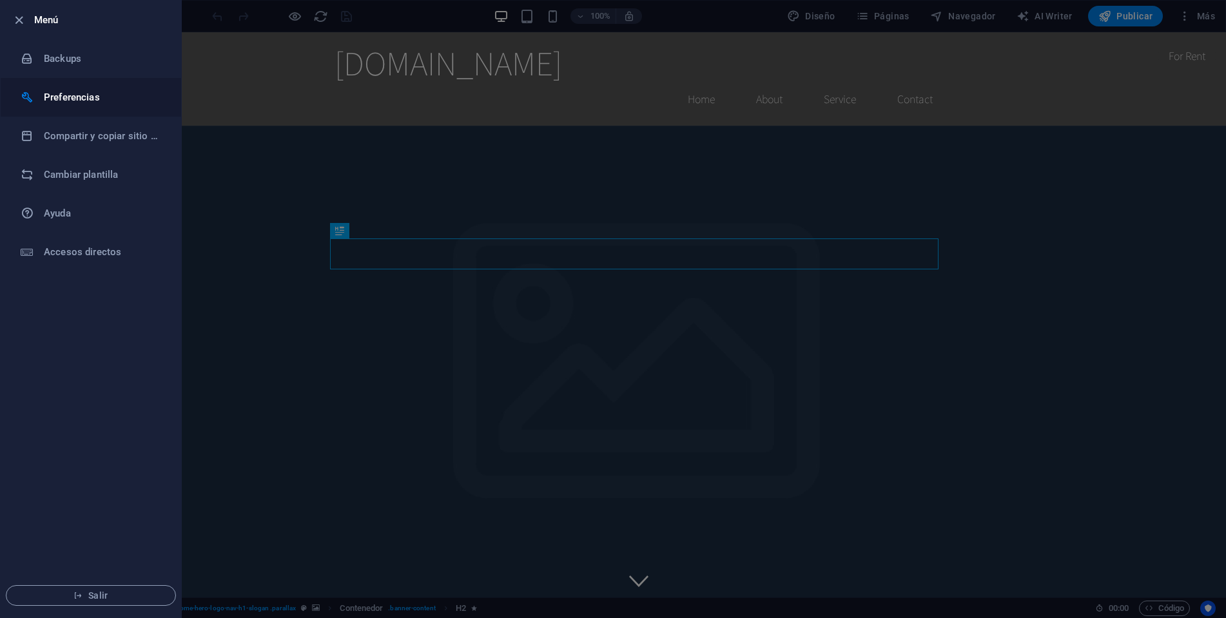
click at [60, 97] on h6 "Preferencias" at bounding box center [103, 97] width 119 height 15
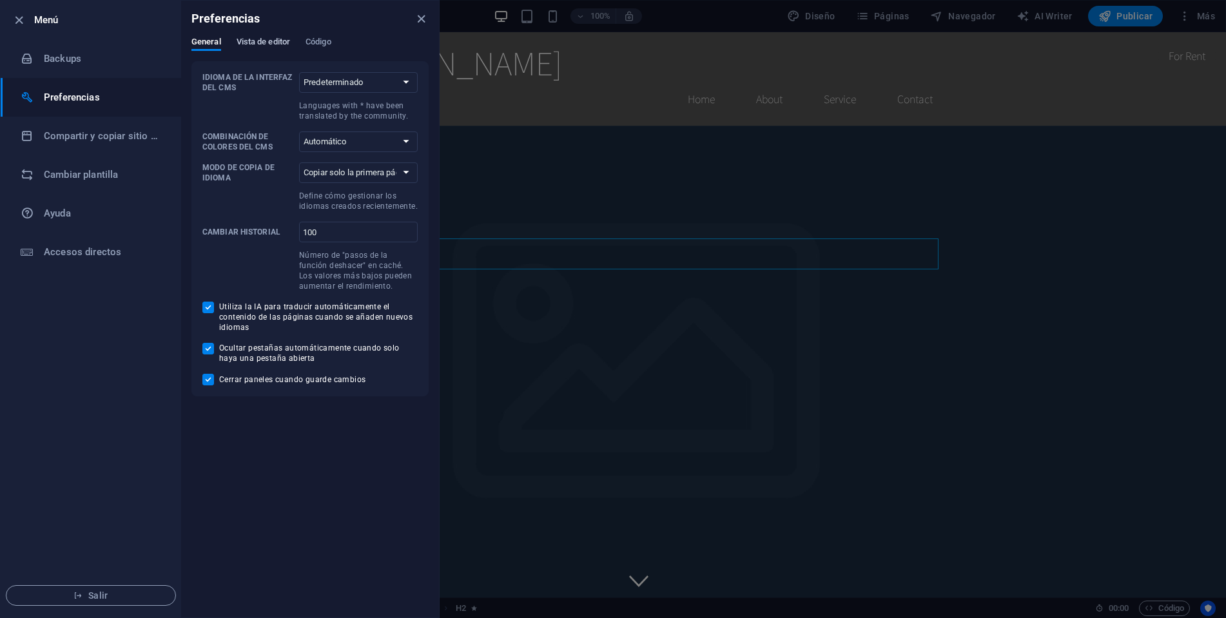
click at [259, 49] on button "Vista de editor" at bounding box center [264, 44] width 54 height 14
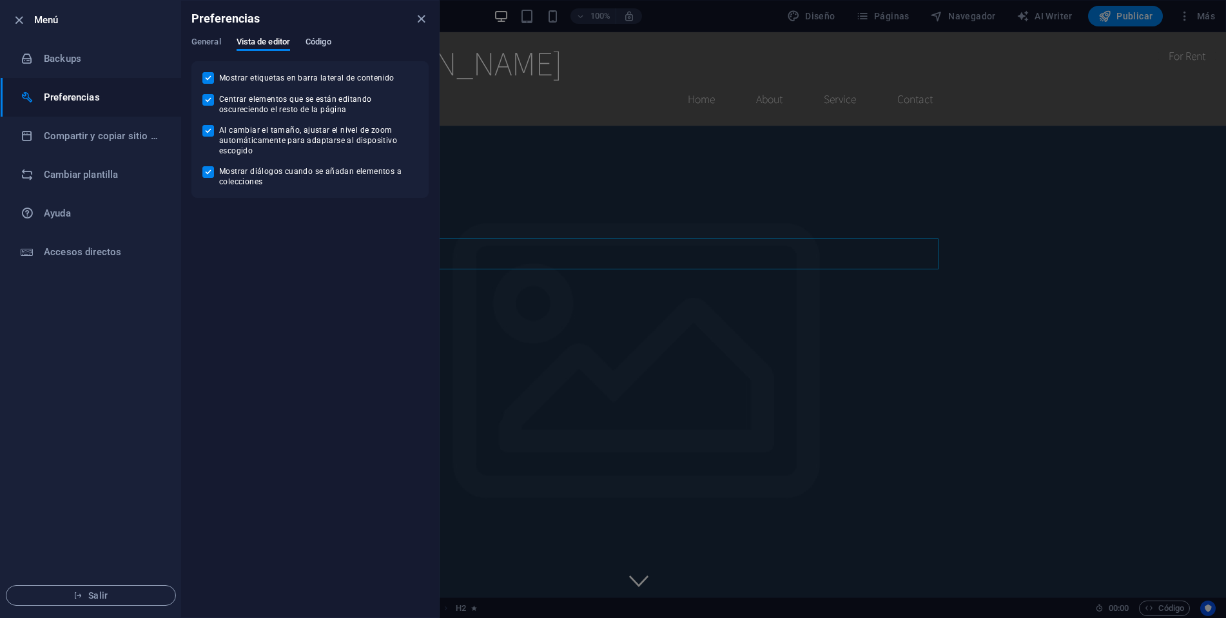
click at [321, 45] on span "Código" at bounding box center [319, 43] width 26 height 18
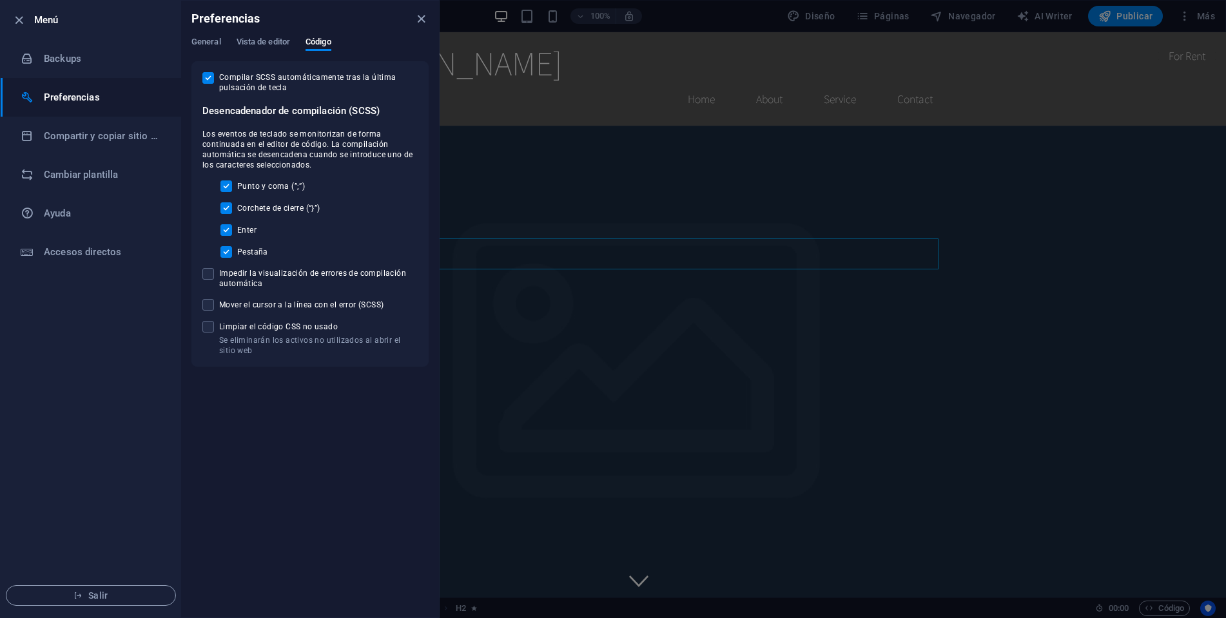
click at [60, 21] on h6 "Menú" at bounding box center [102, 19] width 137 height 15
click at [75, 125] on li "Compartir y copiar sitio web" at bounding box center [91, 136] width 181 height 39
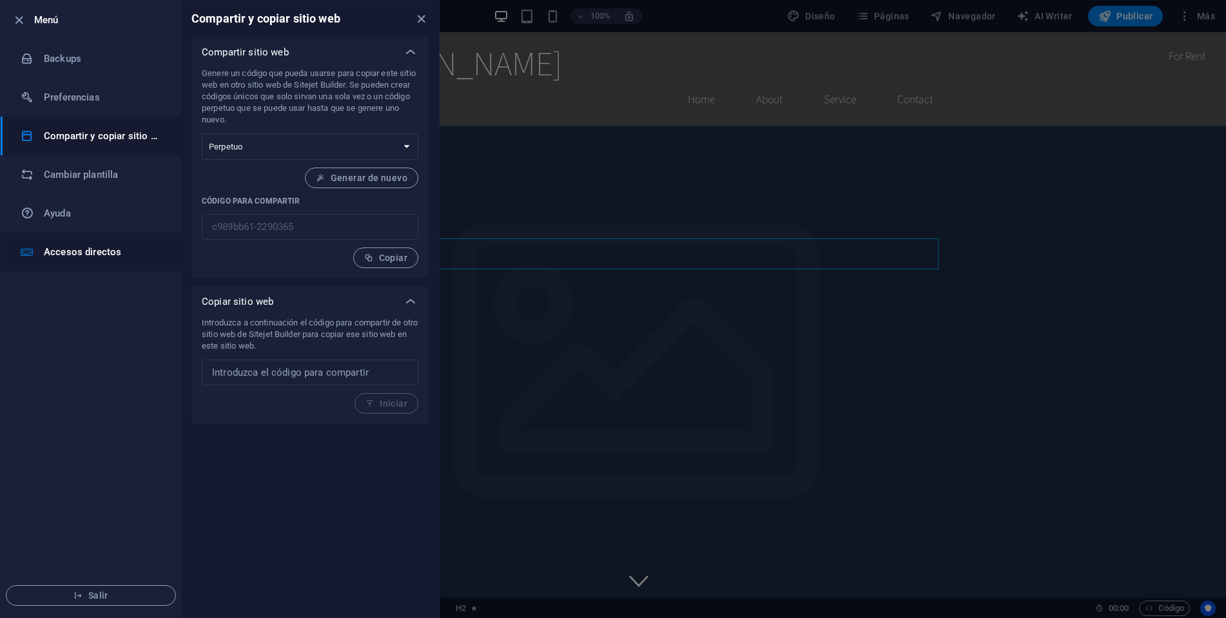
click at [74, 244] on h6 "Accesos directos" at bounding box center [103, 251] width 119 height 15
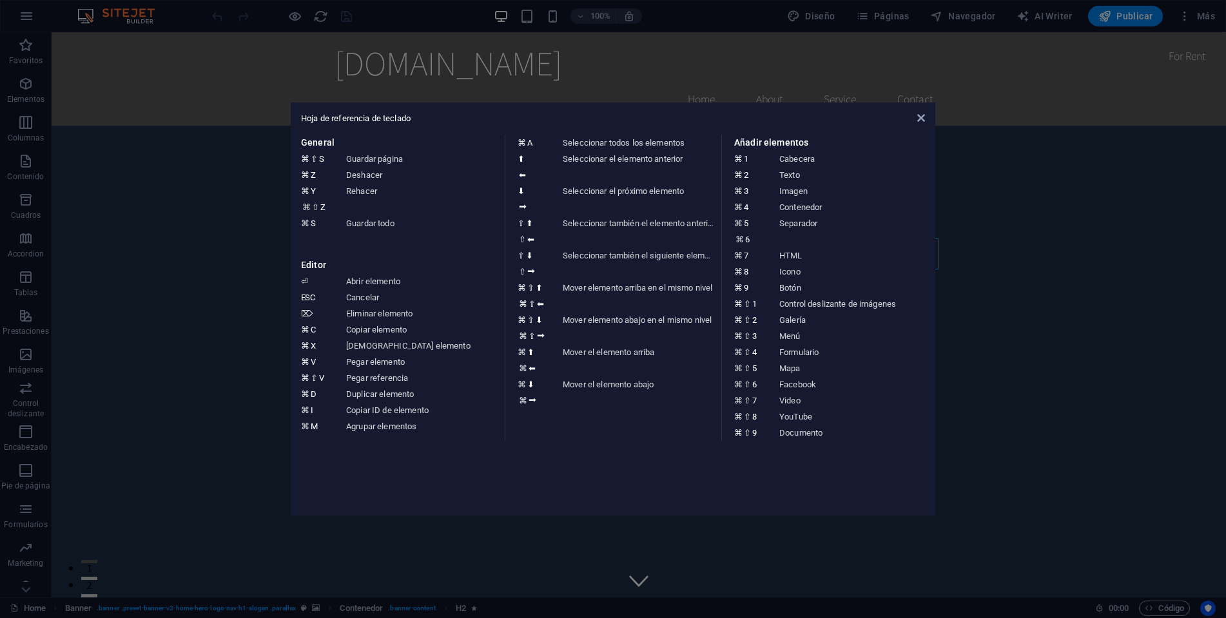
drag, startPoint x: 223, startPoint y: 333, endPoint x: 164, endPoint y: 306, distance: 64.9
click at [223, 333] on aside "Hoja de referencia de teclado General ⌘ ⇧ S Guardar página ⌘ Z Deshacer ⌘ Y ⌘ ⇧…" at bounding box center [613, 309] width 1226 height 618
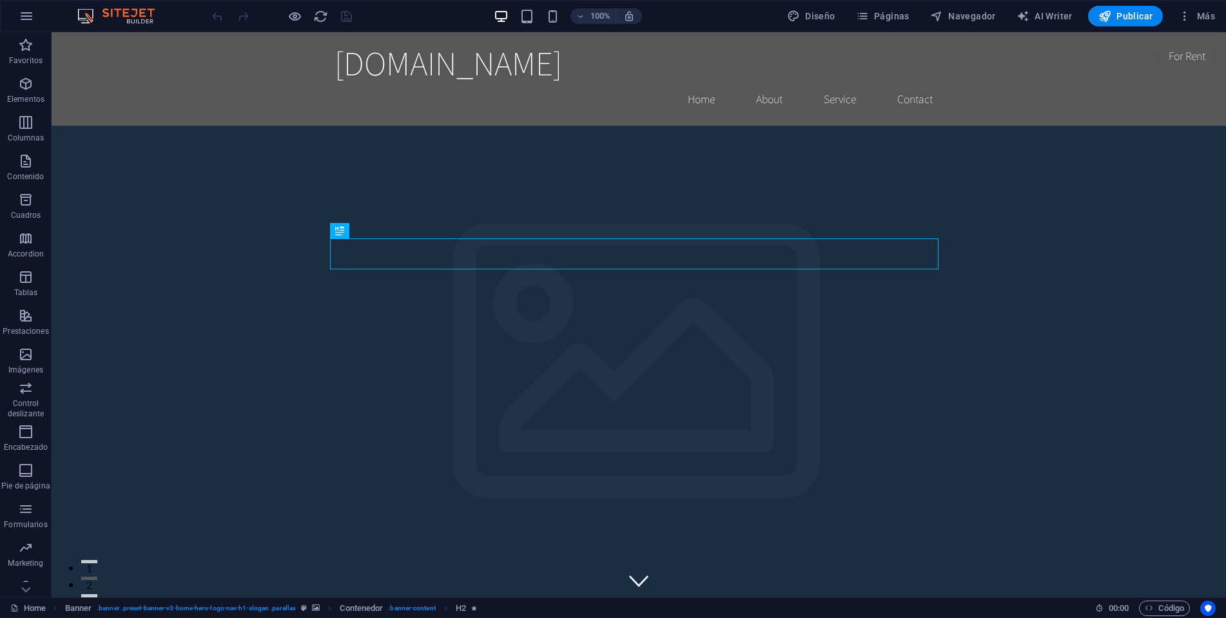
click at [44, 18] on div "100% Diseño Páginas Navegador AI Writer Publicar Más" at bounding box center [613, 16] width 1225 height 31
click at [32, 19] on icon "button" at bounding box center [26, 15] width 15 height 15
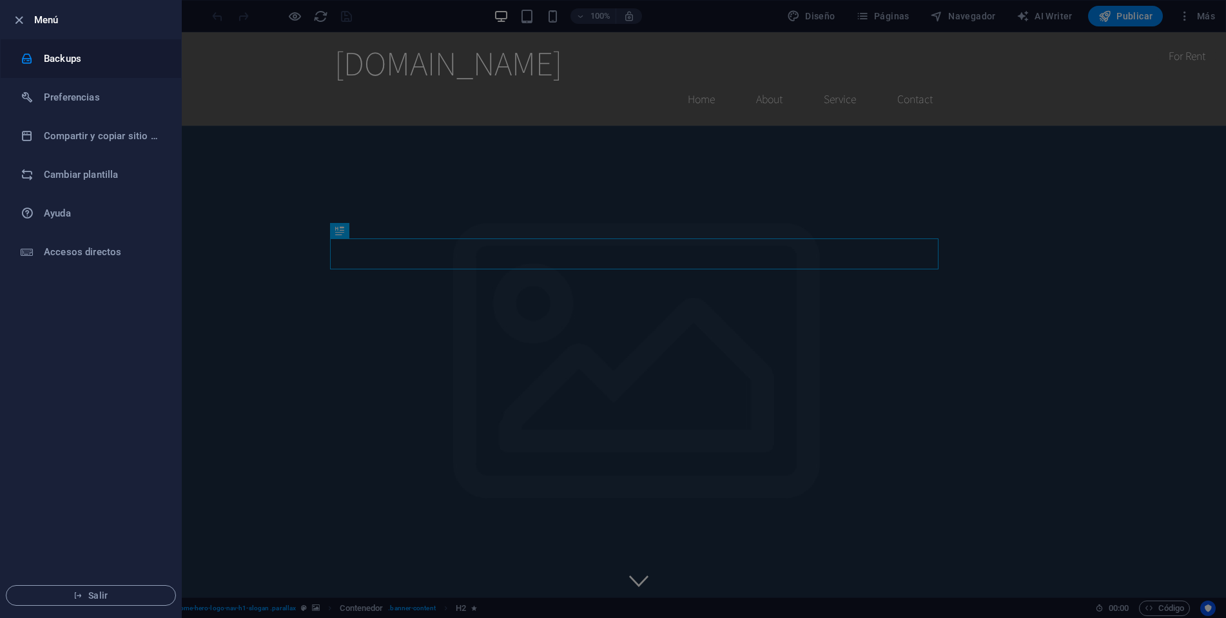
click at [46, 60] on h6 "Backups" at bounding box center [103, 58] width 119 height 15
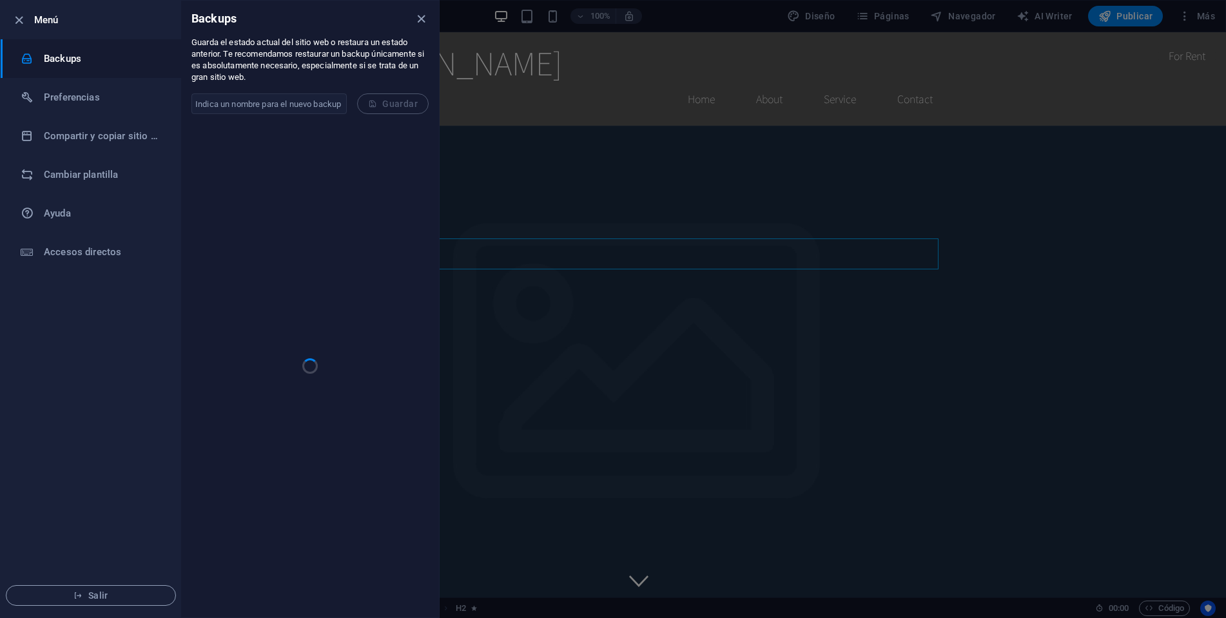
click at [1110, 195] on div at bounding box center [613, 309] width 1226 height 618
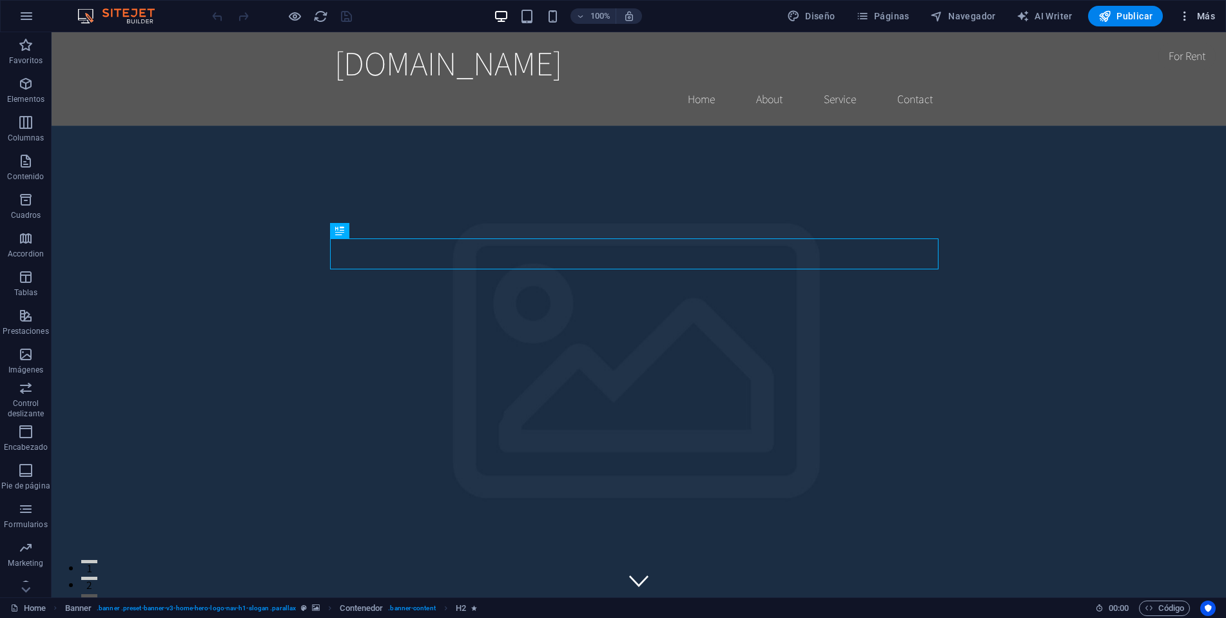
click at [1210, 18] on span "Más" at bounding box center [1197, 16] width 37 height 13
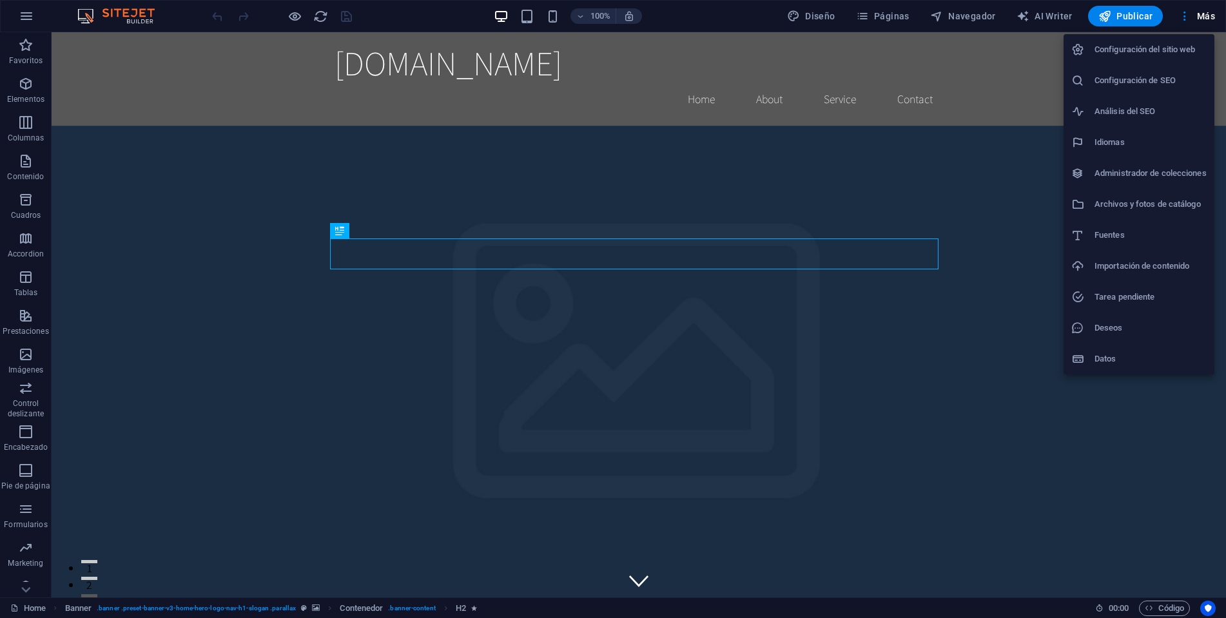
click at [1118, 56] on h6 "Configuración del sitio web" at bounding box center [1151, 49] width 112 height 15
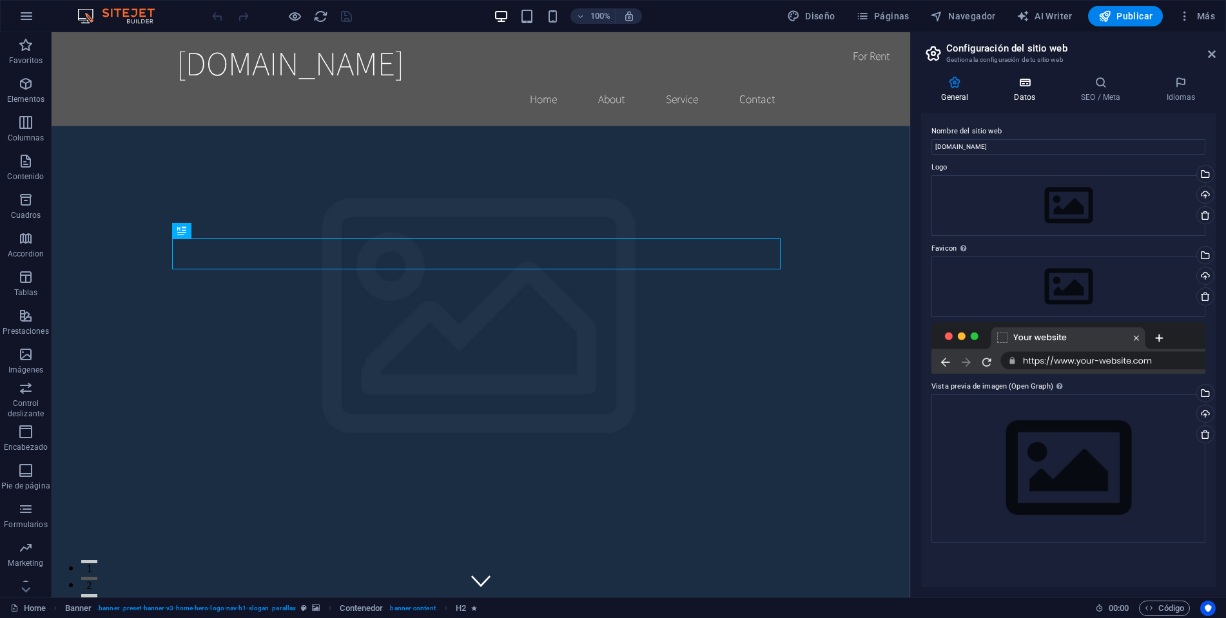
click at [1027, 97] on h4 "Datos" at bounding box center [1027, 89] width 67 height 27
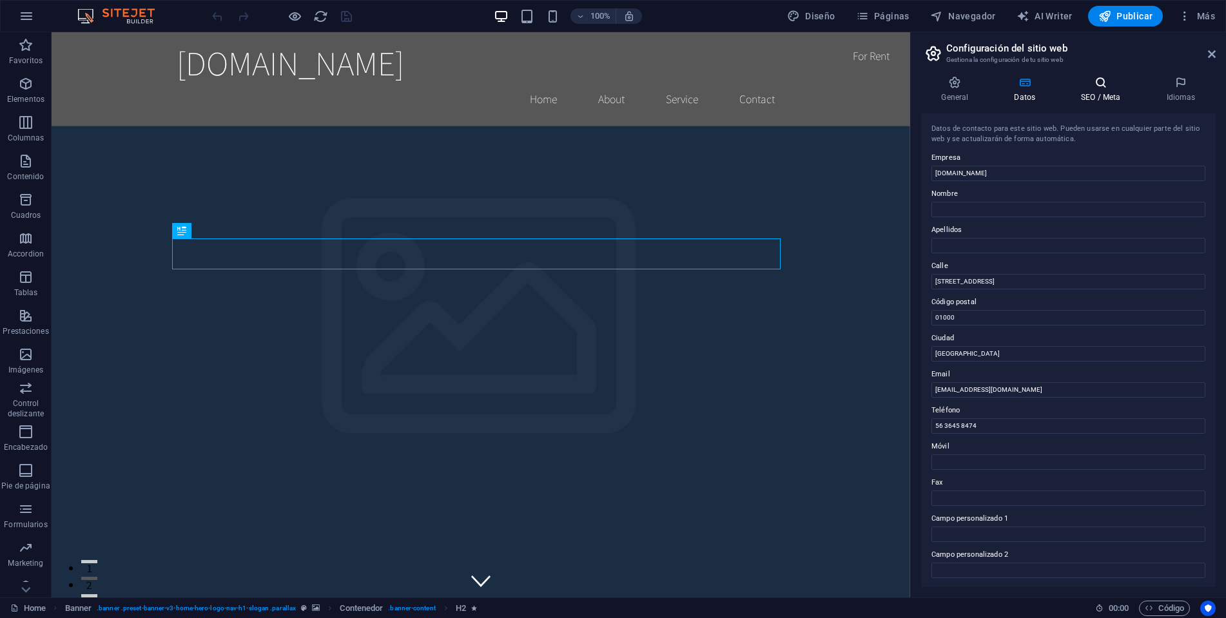
click at [1081, 94] on h4 "SEO / Meta" at bounding box center [1103, 89] width 85 height 27
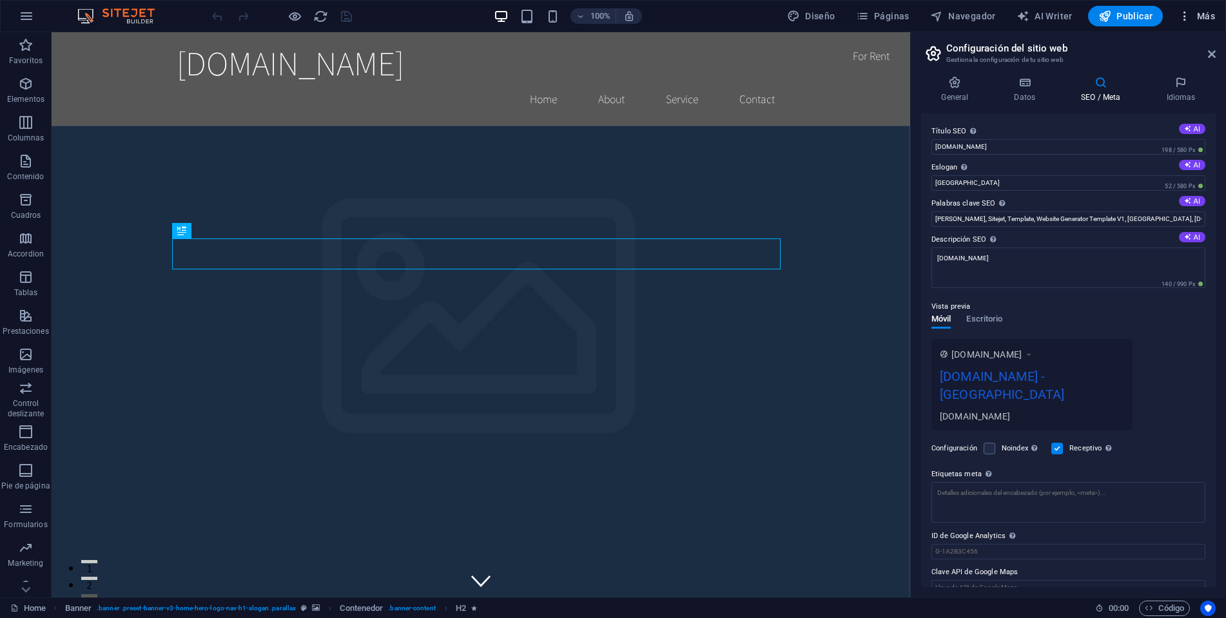
click at [1187, 14] on icon "button" at bounding box center [1185, 16] width 13 height 13
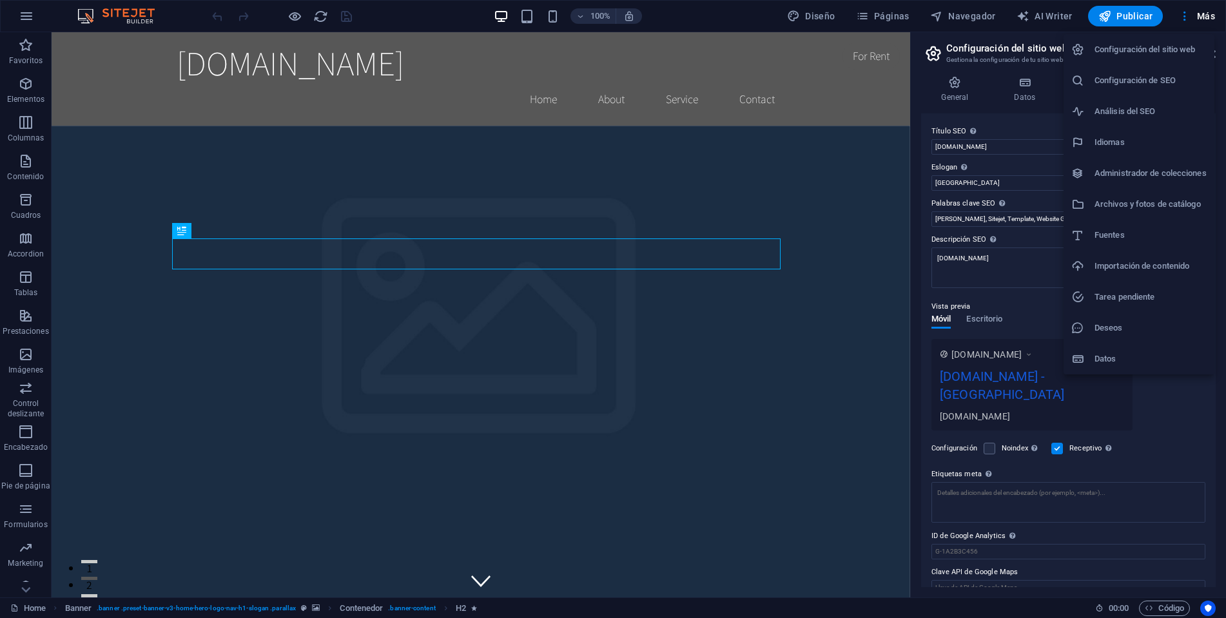
click at [1097, 366] on h6 "Datos" at bounding box center [1151, 358] width 112 height 15
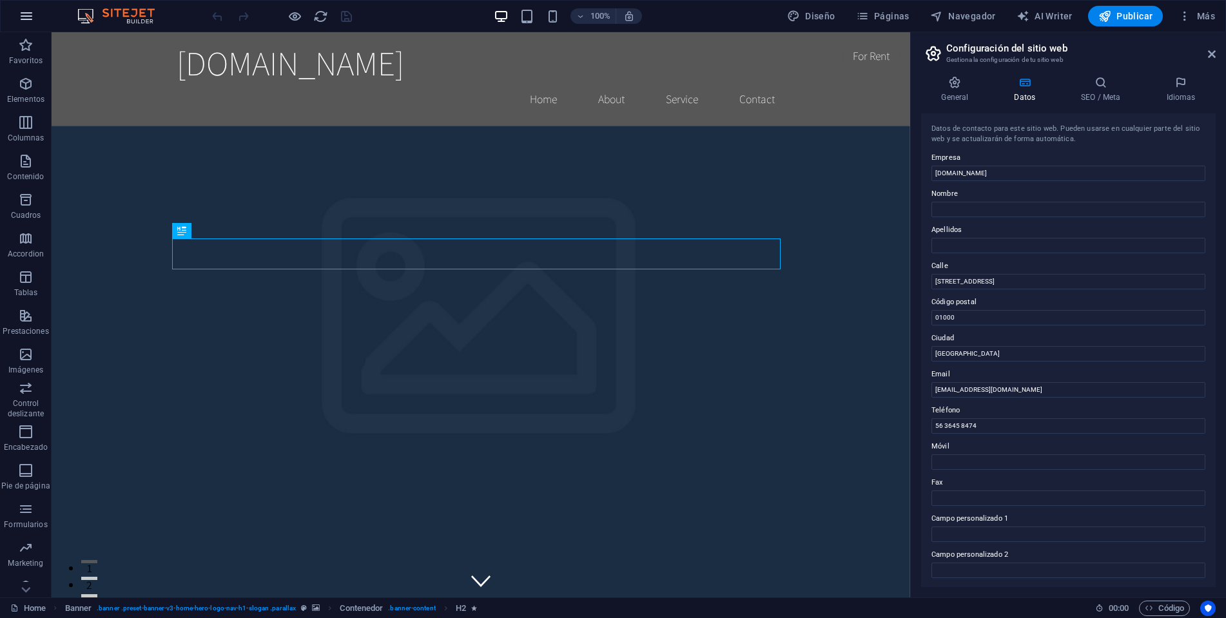
click at [26, 8] on icon "button" at bounding box center [26, 15] width 15 height 15
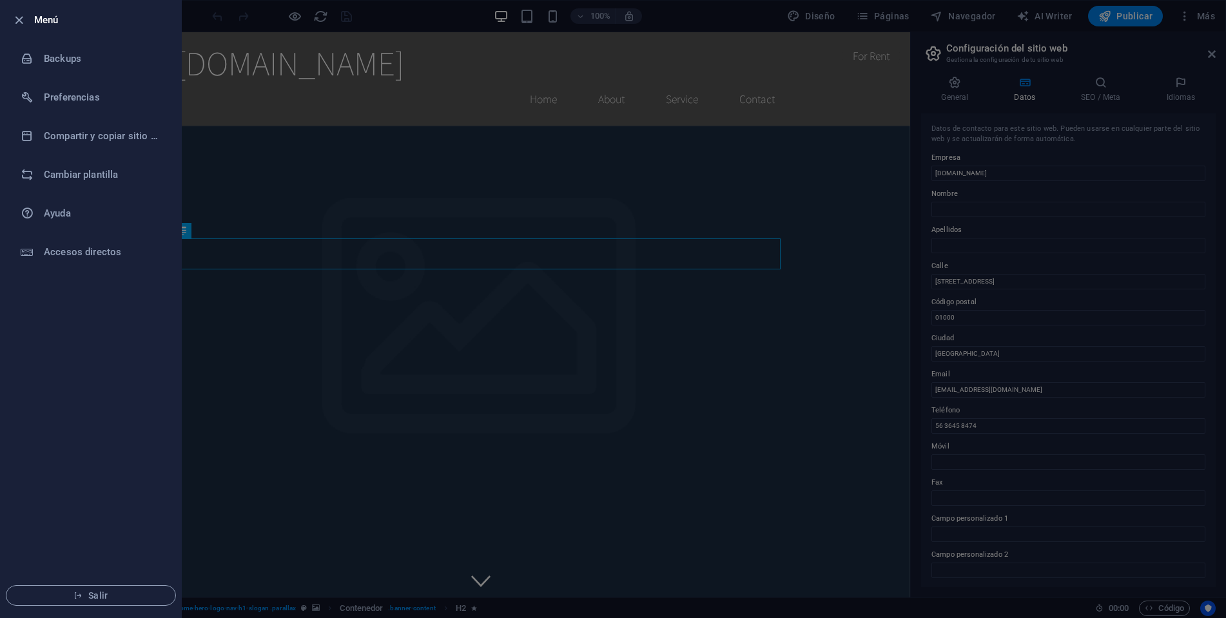
click at [201, 373] on div at bounding box center [613, 309] width 1226 height 618
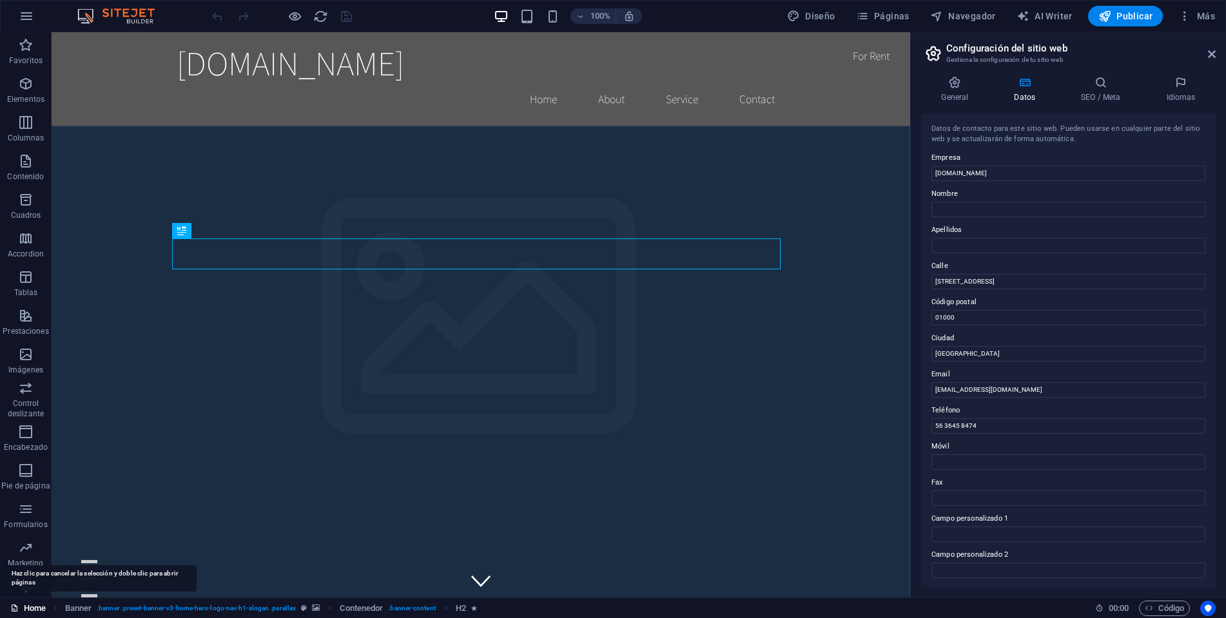
click at [20, 609] on link "Home" at bounding box center [27, 608] width 35 height 15
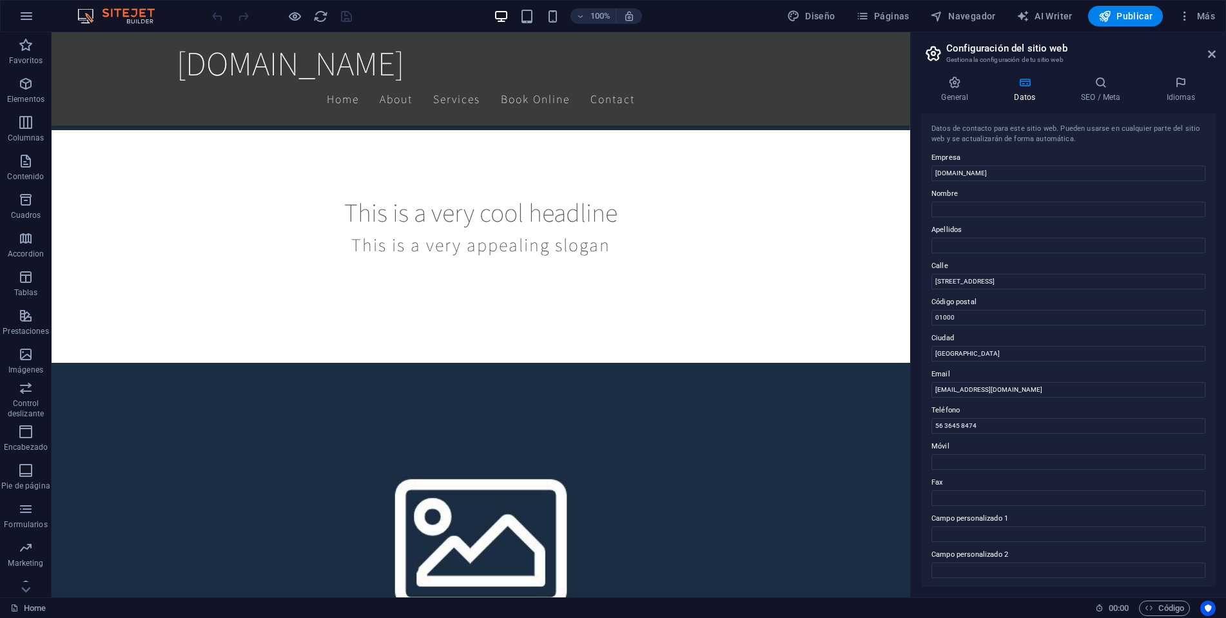
scroll to position [629, 0]
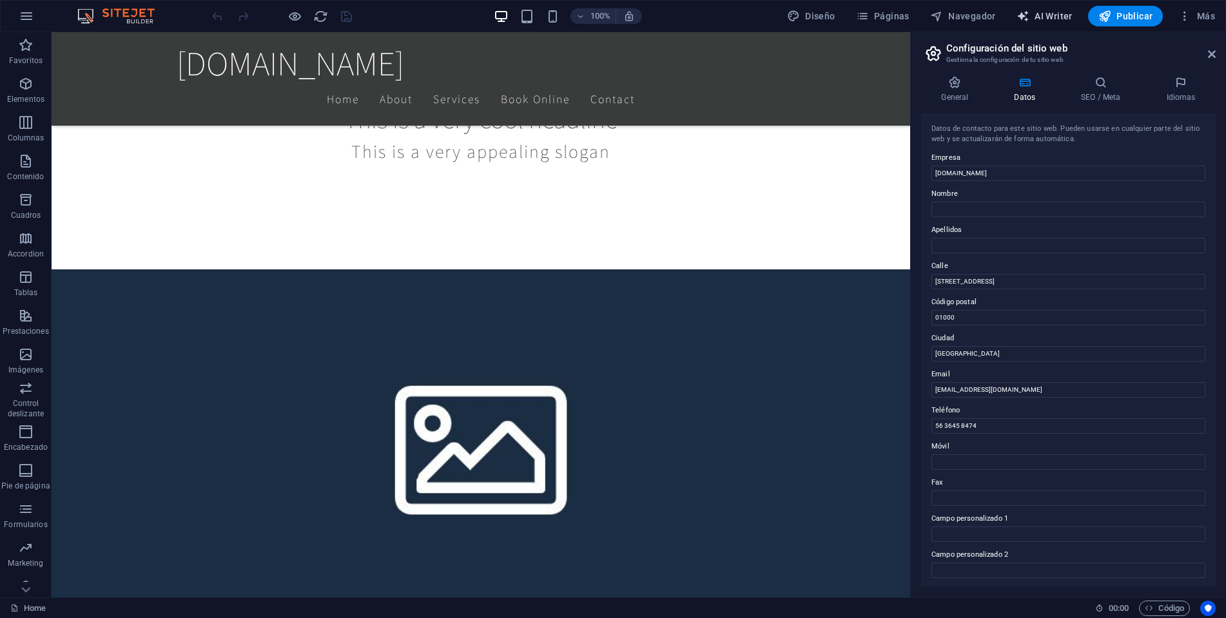
click at [1041, 19] on span "AI Writer" at bounding box center [1045, 16] width 56 height 13
select select "English"
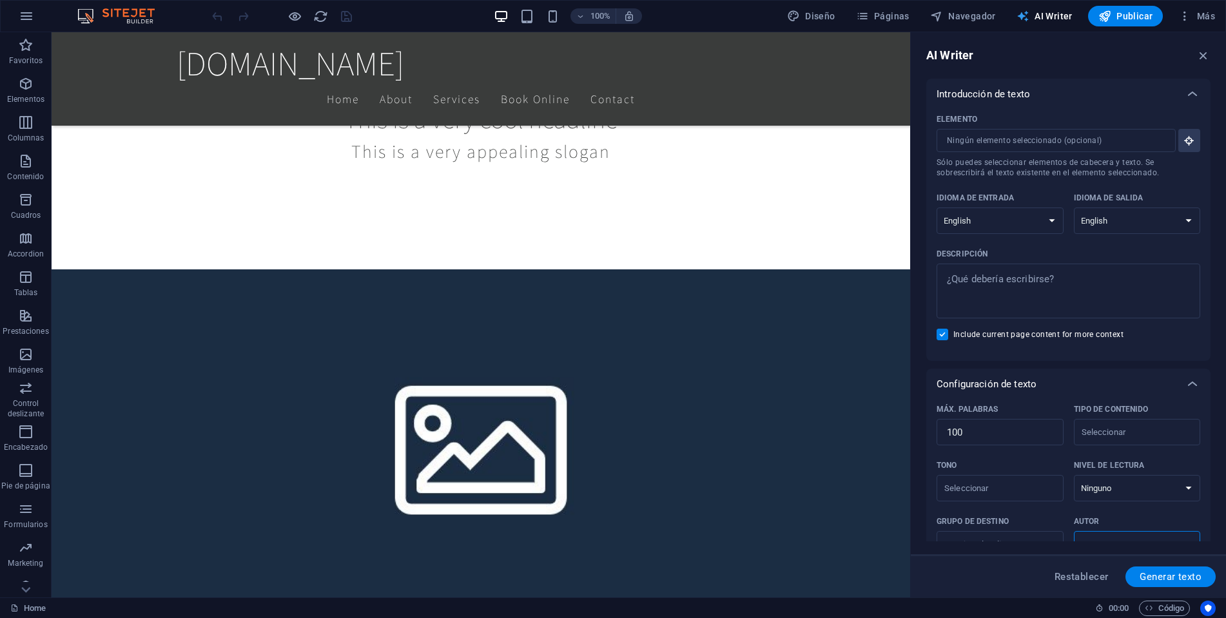
scroll to position [0, 0]
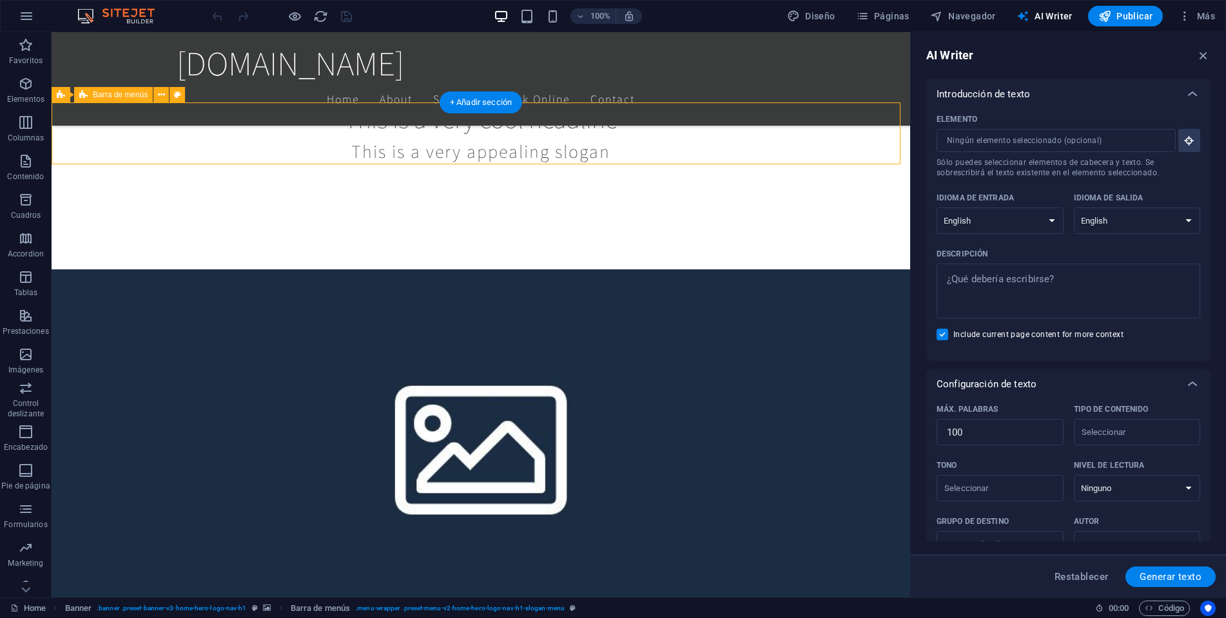
click at [841, 15] on button "Diseño" at bounding box center [811, 16] width 59 height 21
click at [896, 13] on span "Páginas" at bounding box center [883, 16] width 54 height 13
select select "rem"
select select "200"
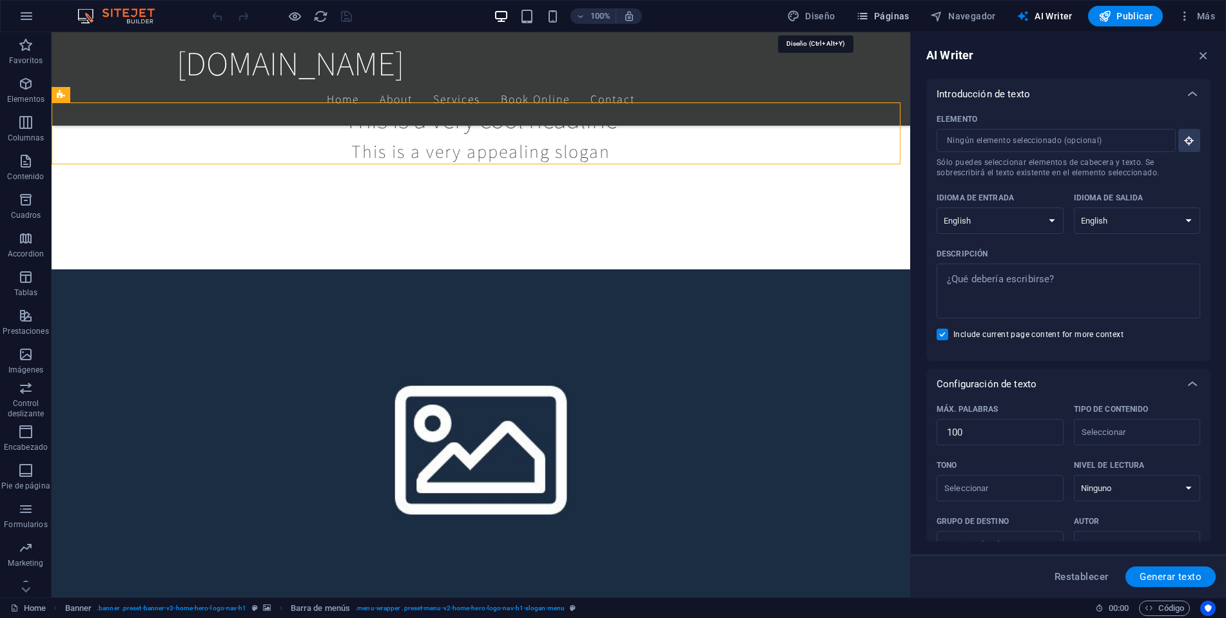
select select "px"
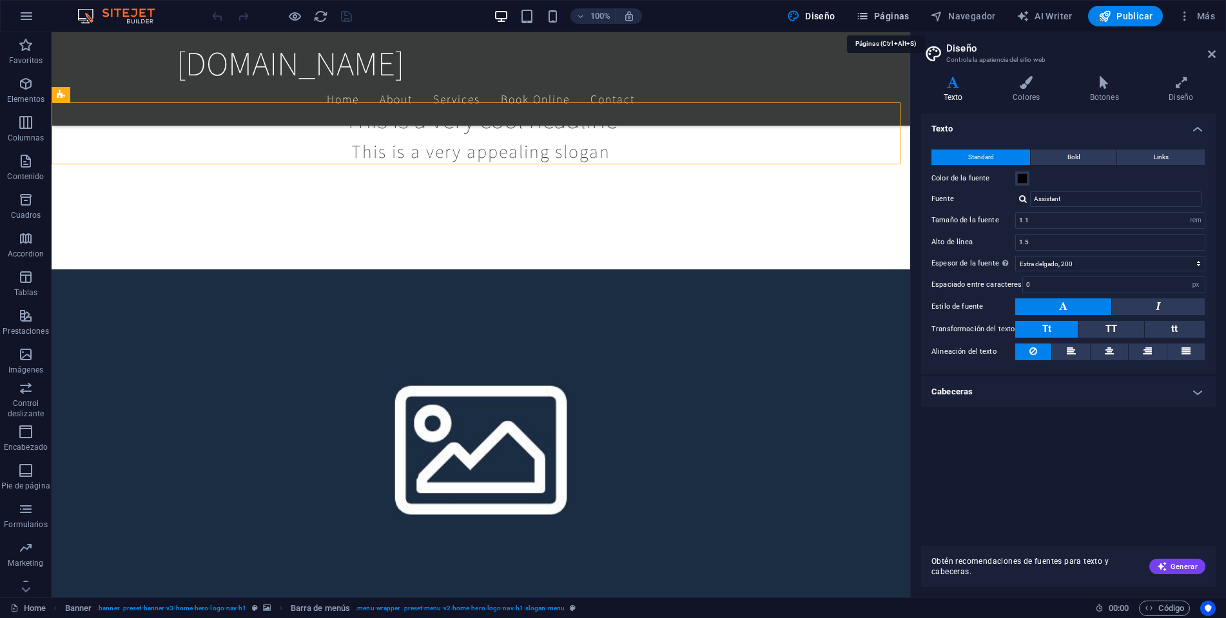
click at [891, 15] on span "Páginas" at bounding box center [883, 16] width 54 height 13
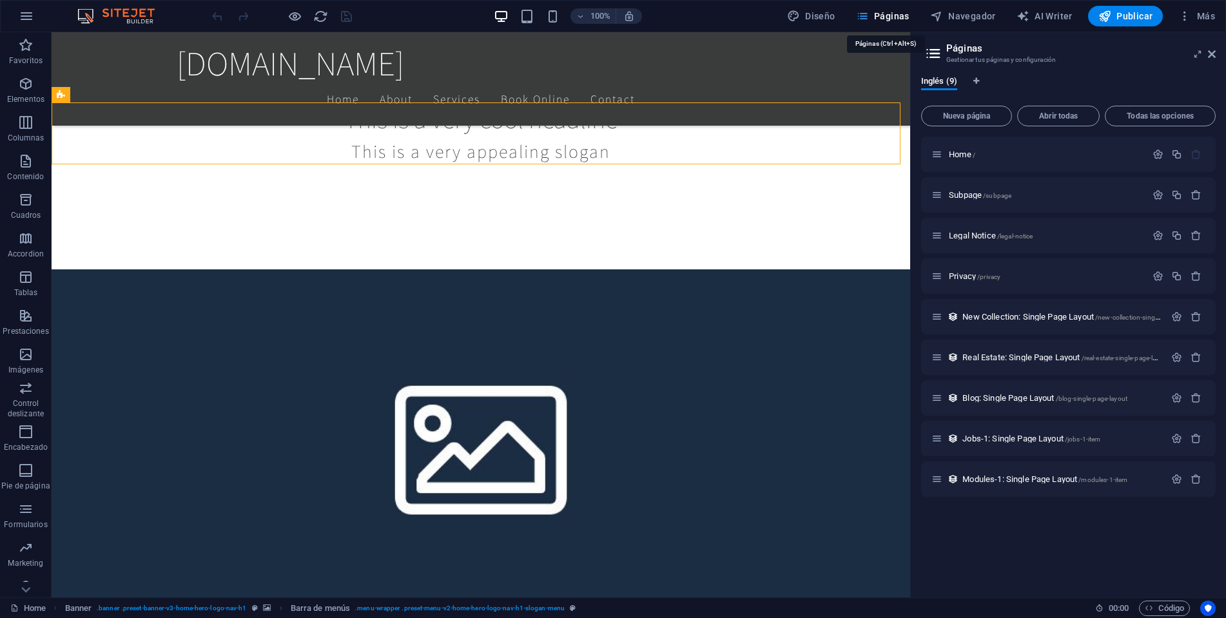
click at [891, 15] on span "Páginas" at bounding box center [883, 16] width 54 height 13
click at [1045, 23] on button "AI Writer" at bounding box center [1045, 16] width 66 height 21
select select "English"
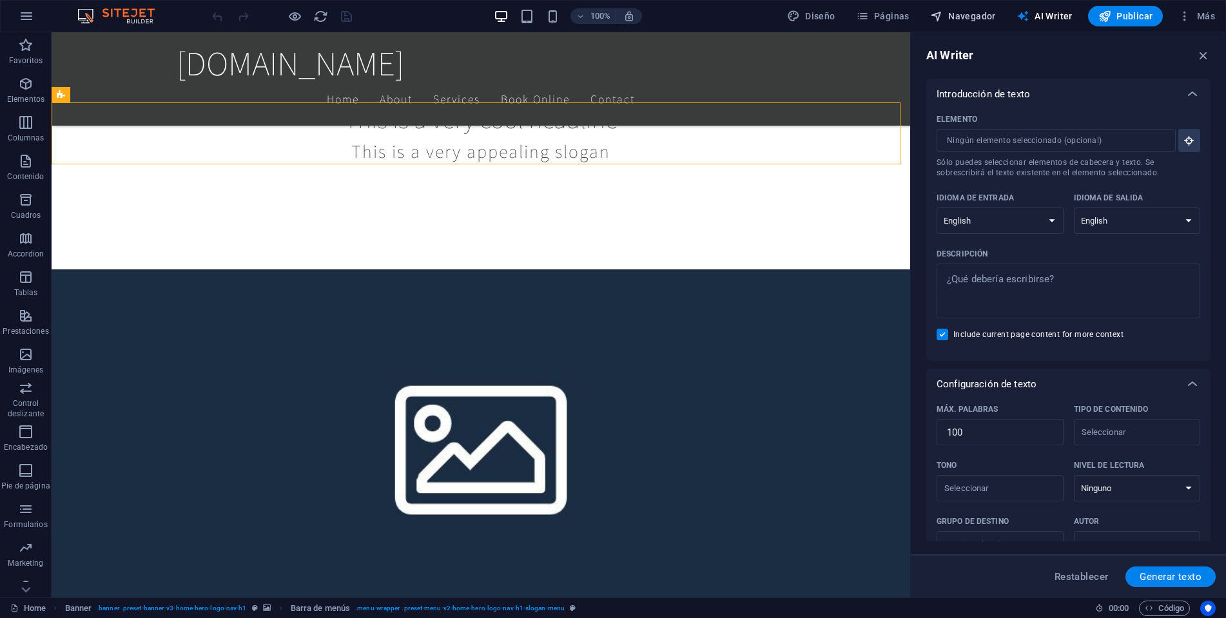
click at [970, 19] on span "Navegador" at bounding box center [964, 16] width 66 height 13
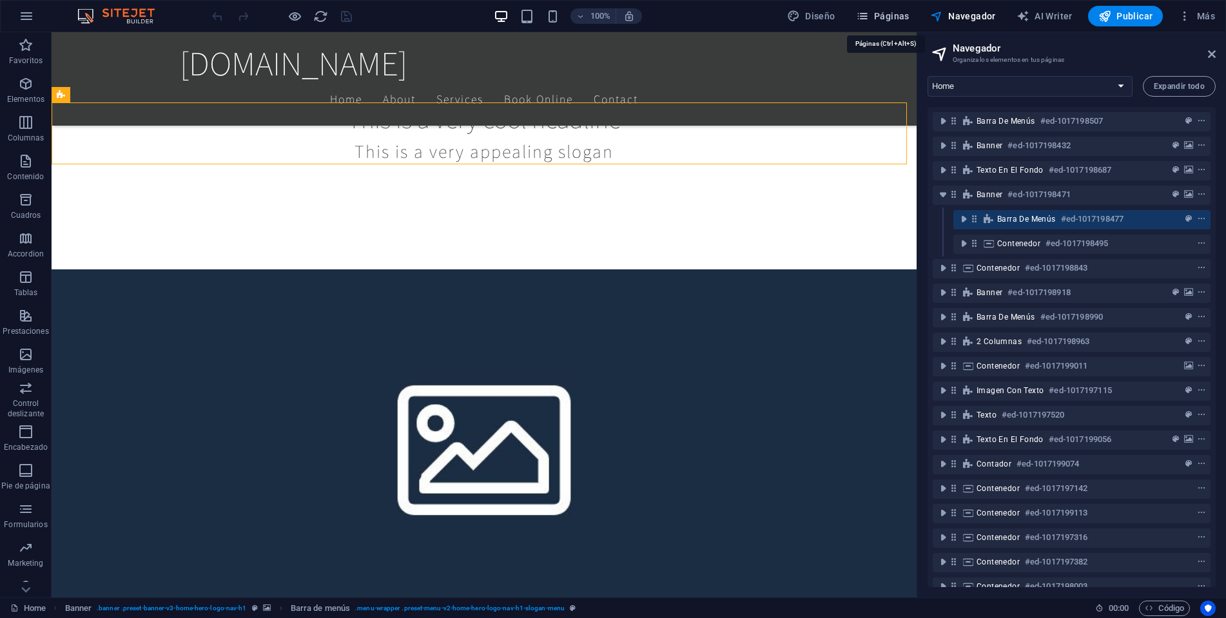
click at [882, 25] on button "Páginas" at bounding box center [883, 16] width 64 height 21
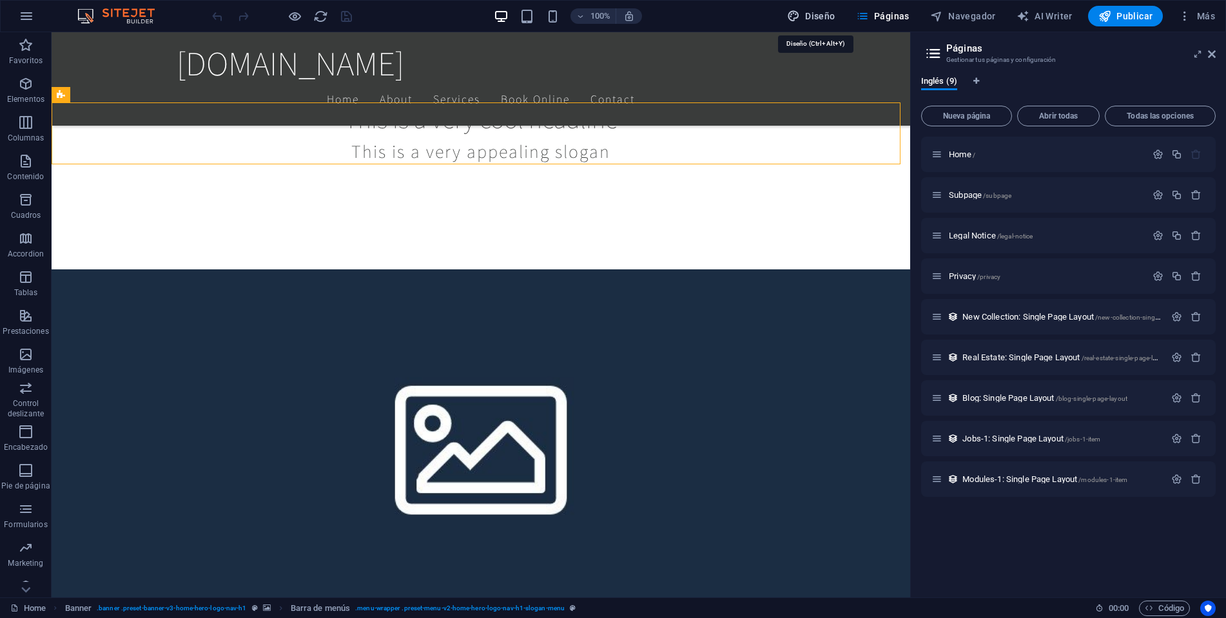
click at [805, 20] on span "Diseño" at bounding box center [811, 16] width 48 height 13
select select "rem"
select select "200"
select select "px"
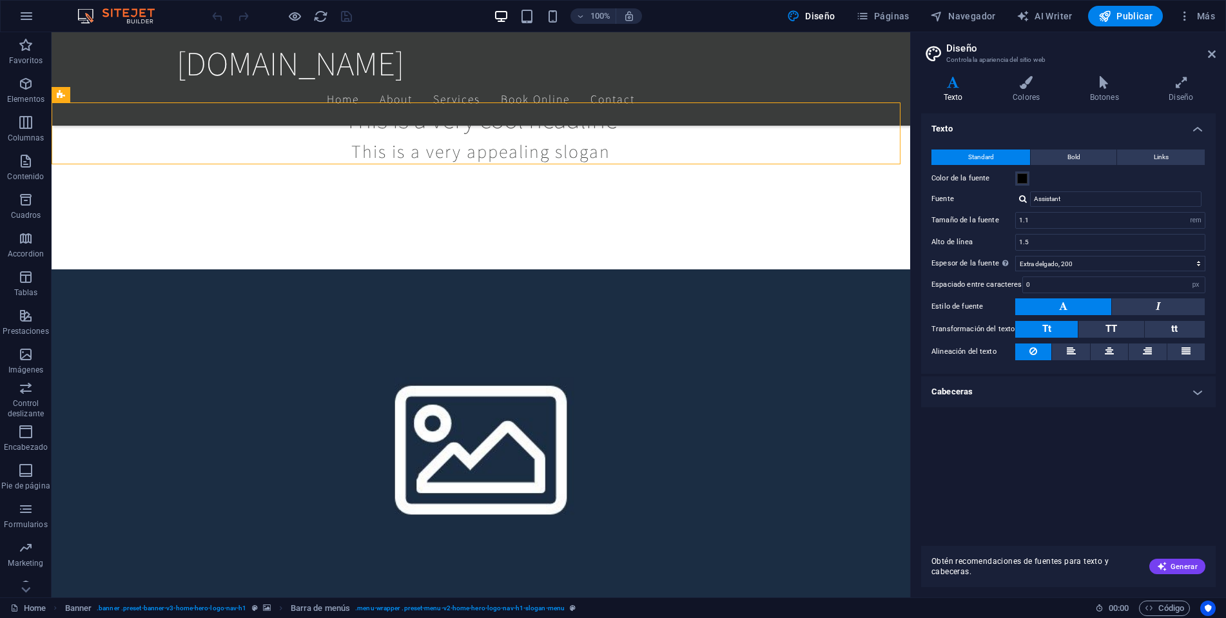
click at [283, 21] on div at bounding box center [282, 16] width 144 height 21
click at [15, 54] on span "Favoritos" at bounding box center [26, 52] width 52 height 31
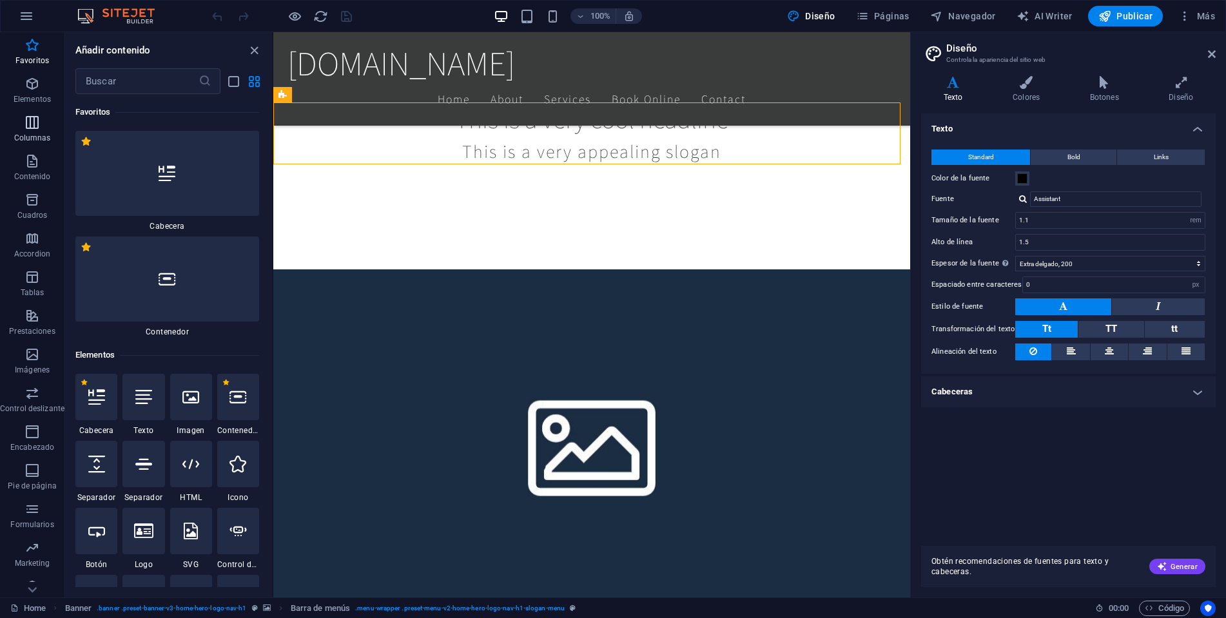
click at [28, 126] on icon "button" at bounding box center [32, 122] width 15 height 15
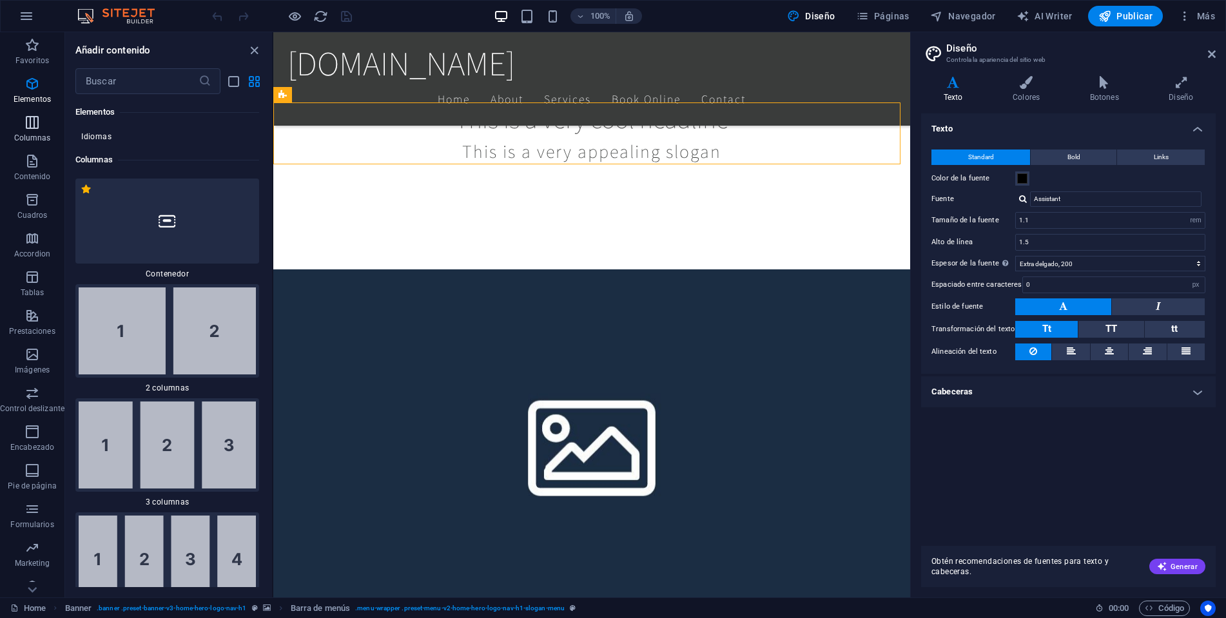
scroll to position [744, 0]
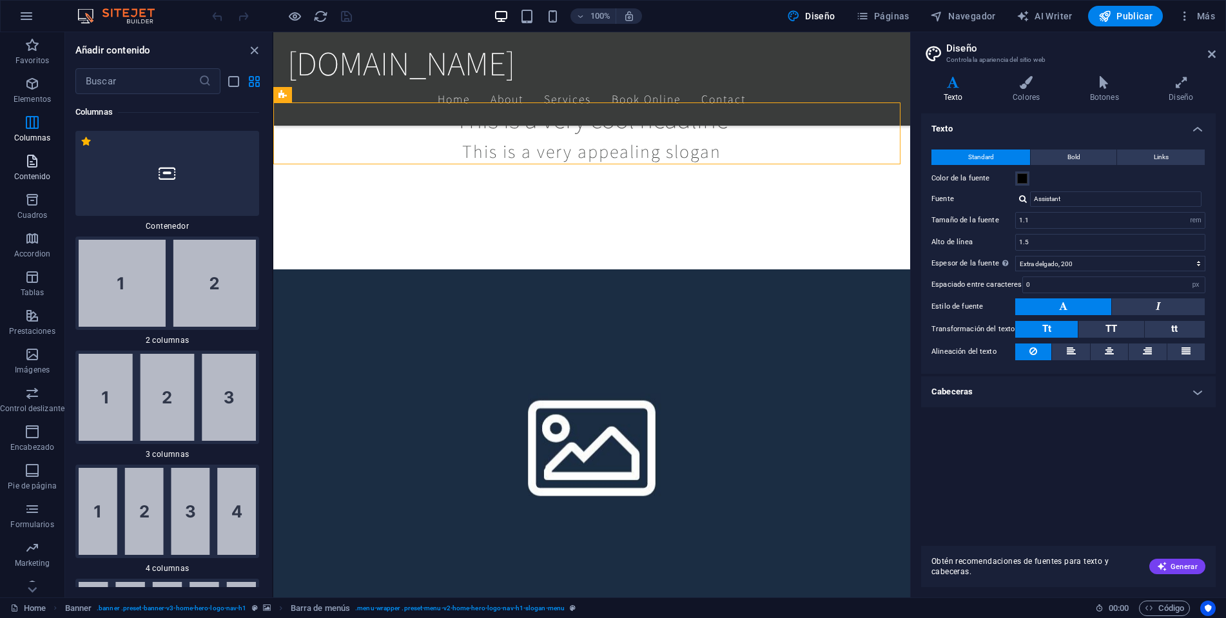
click at [36, 162] on icon "button" at bounding box center [32, 160] width 15 height 15
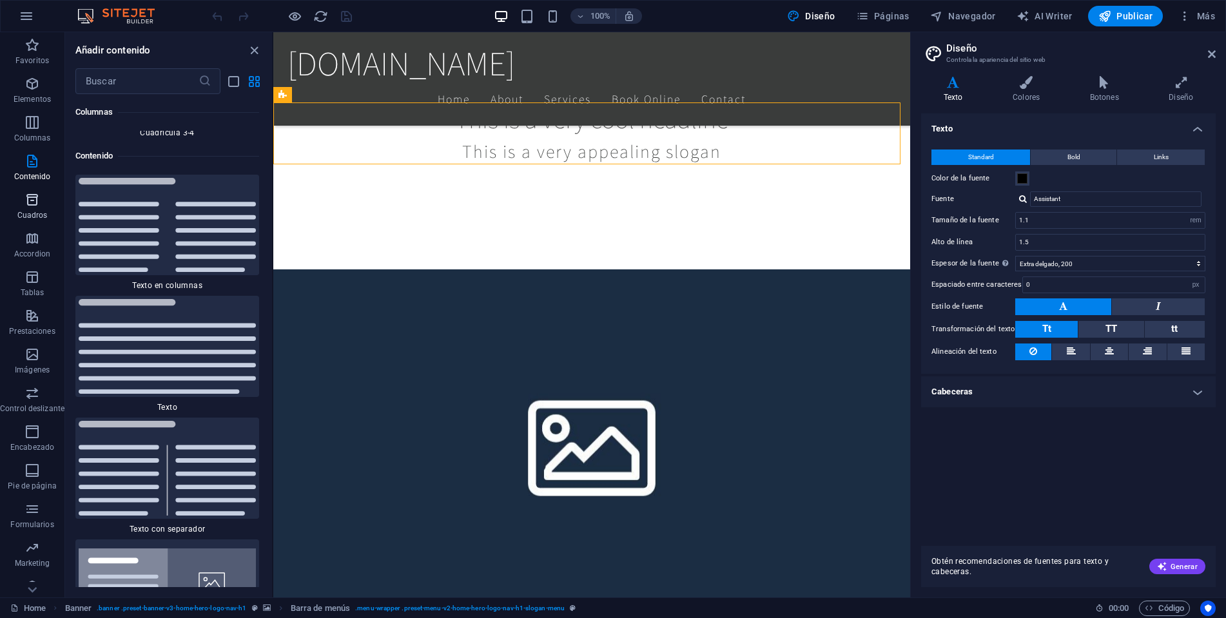
click at [26, 196] on icon "button" at bounding box center [32, 199] width 15 height 15
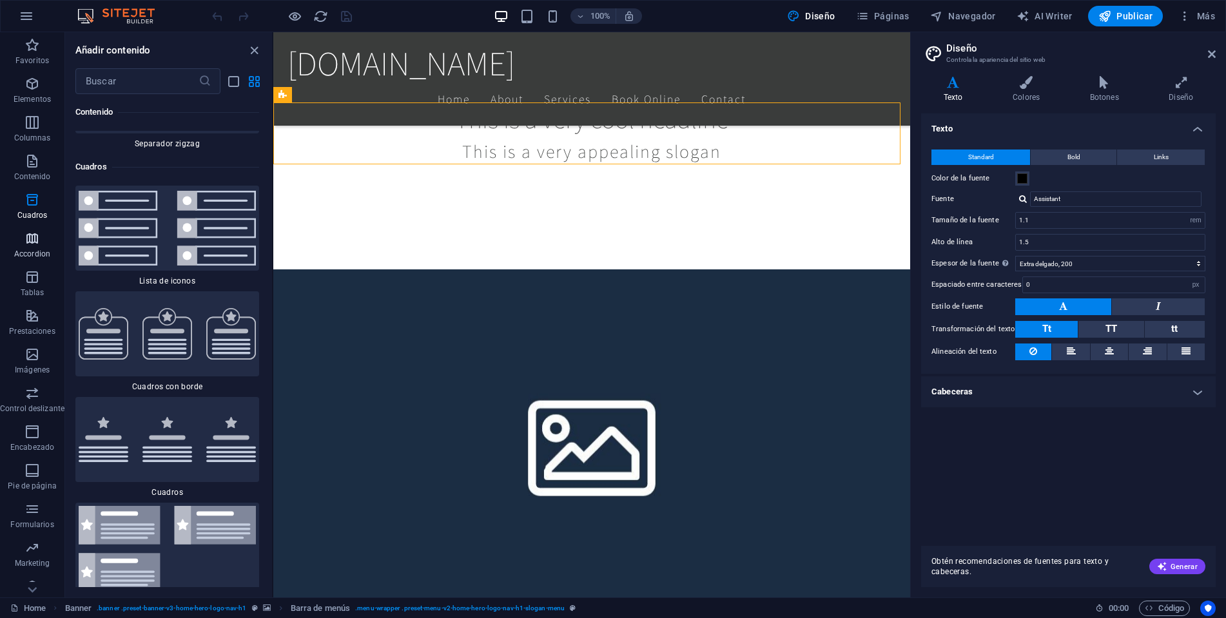
click at [31, 239] on icon "button" at bounding box center [32, 238] width 15 height 15
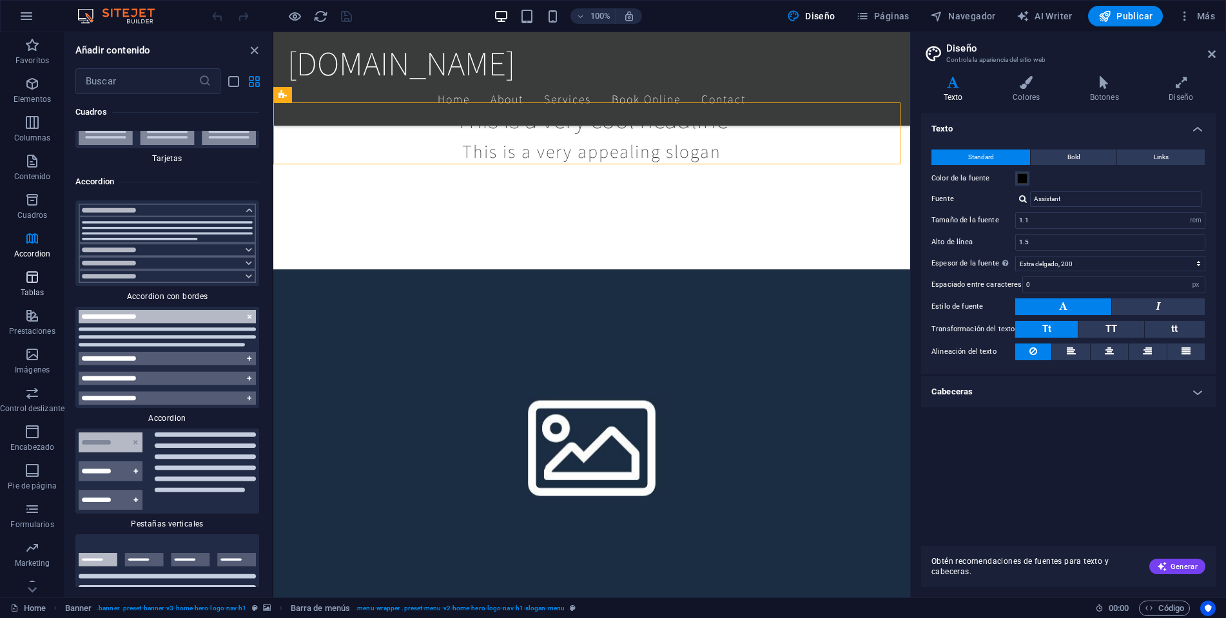
click at [32, 273] on icon "button" at bounding box center [32, 277] width 15 height 15
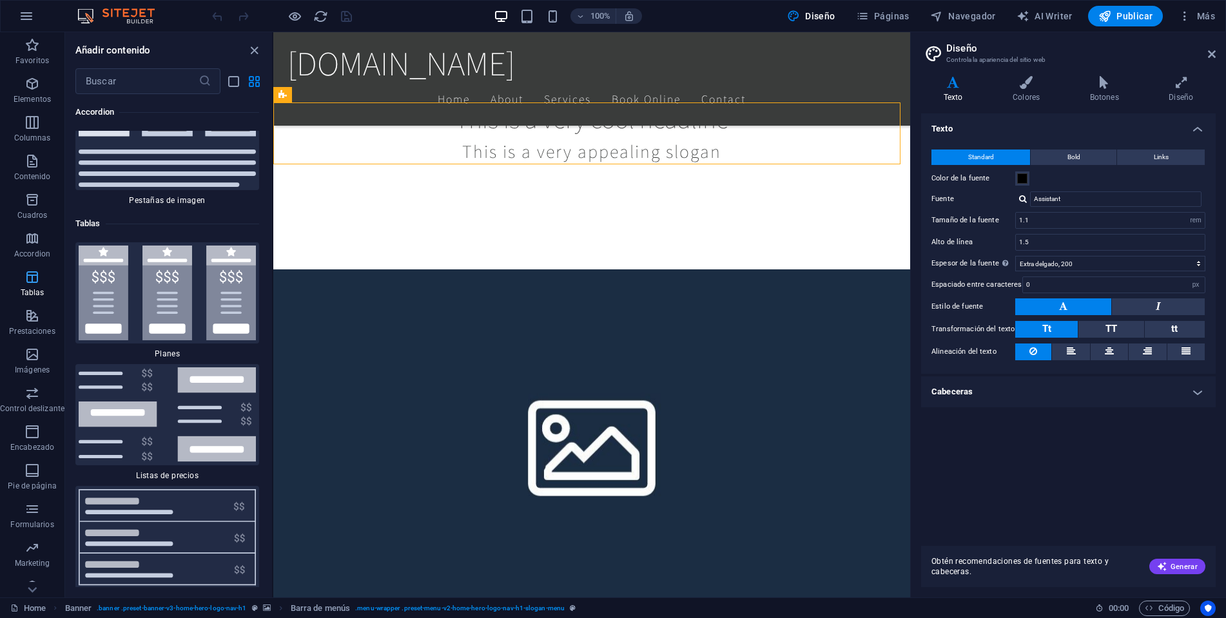
scroll to position [8646, 0]
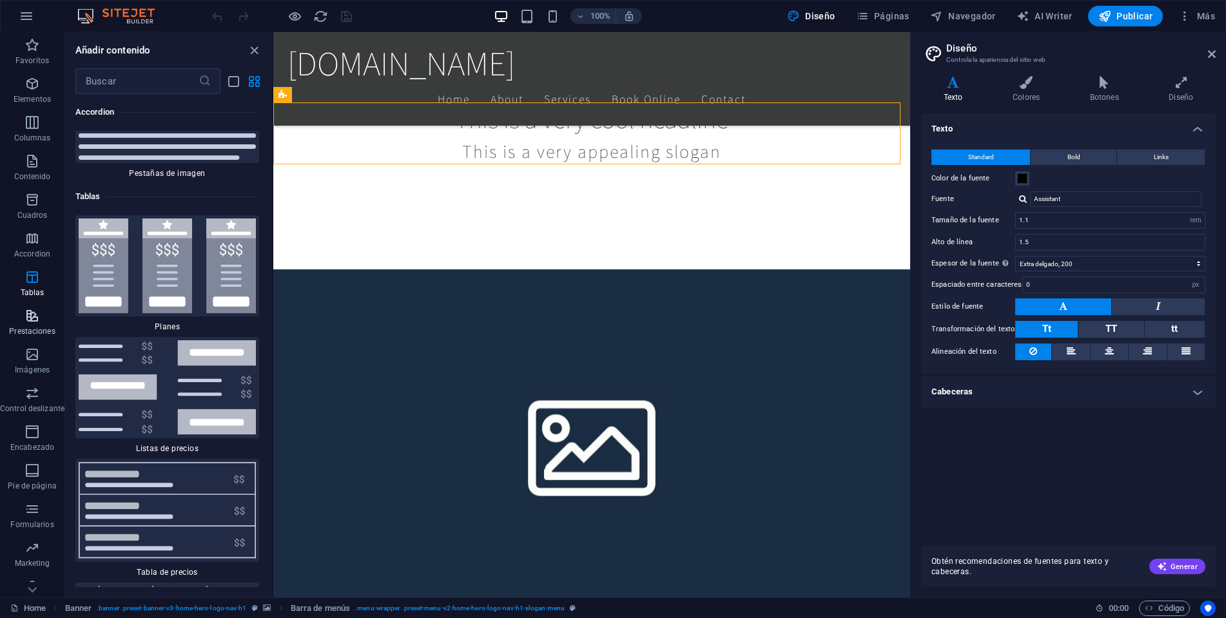
click at [28, 319] on icon "button" at bounding box center [32, 315] width 15 height 15
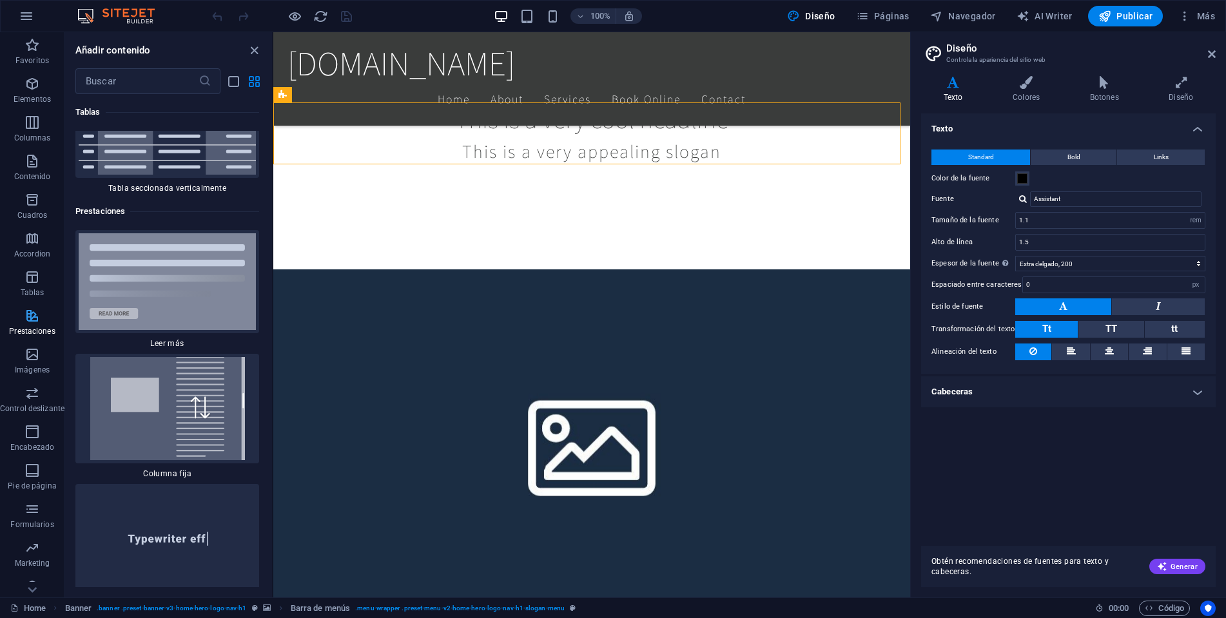
scroll to position [9729, 0]
click at [27, 335] on p "Prestaciones" at bounding box center [32, 331] width 46 height 10
click at [37, 354] on icon "button" at bounding box center [32, 354] width 15 height 15
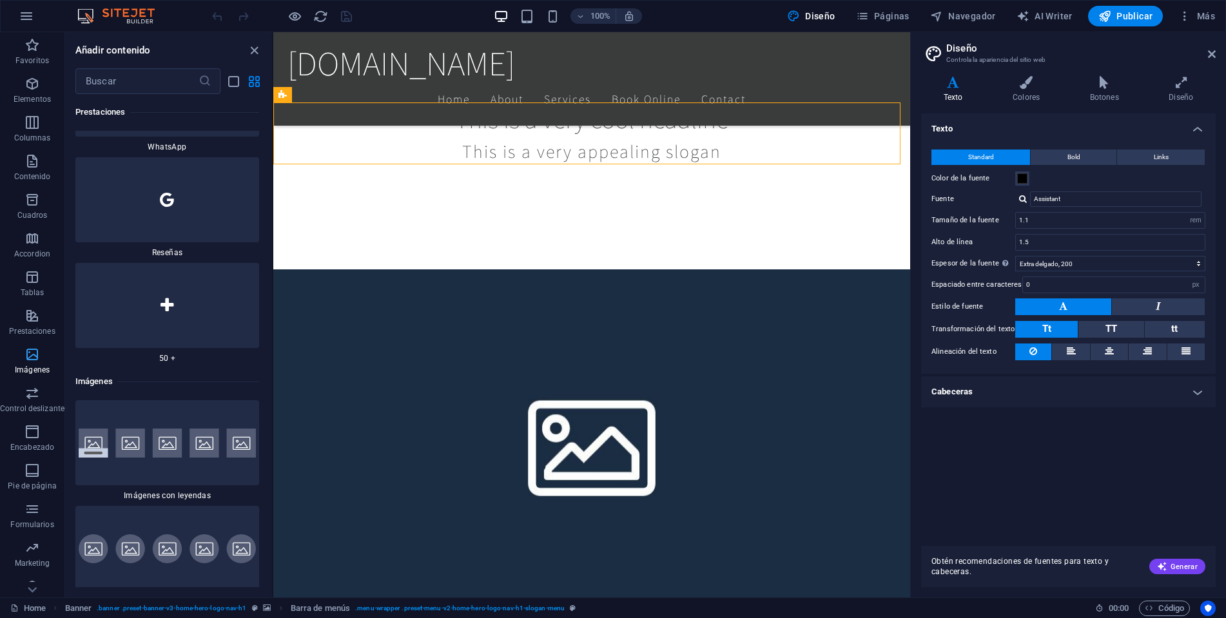
scroll to position [12809, 0]
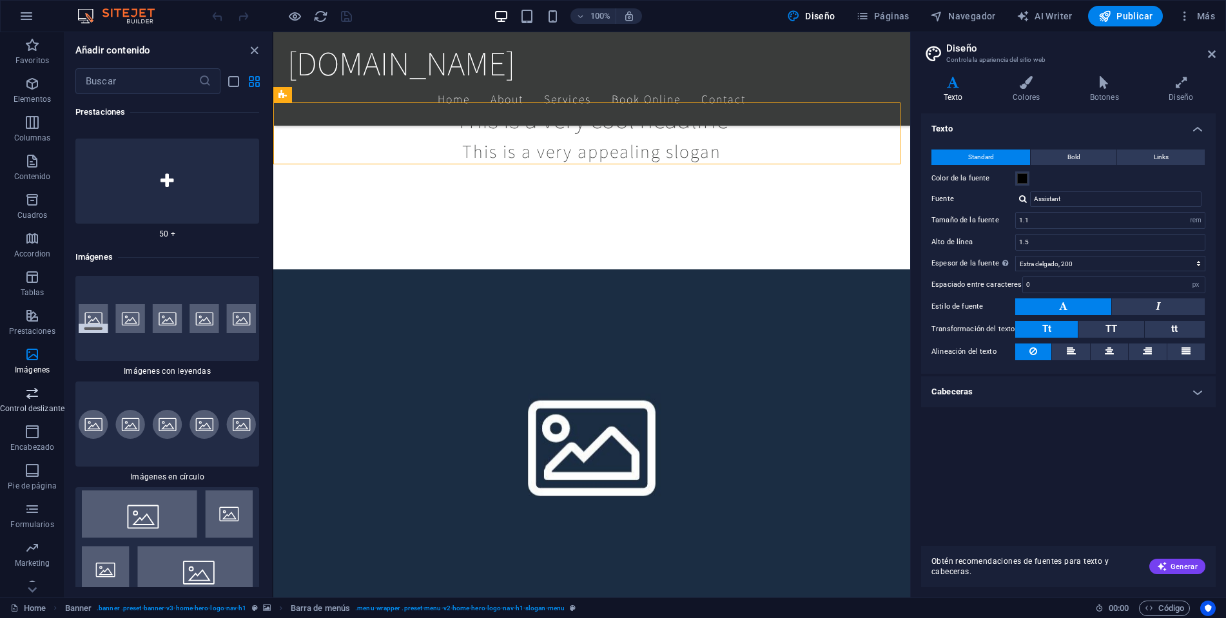
click at [37, 397] on icon "button" at bounding box center [32, 393] width 15 height 15
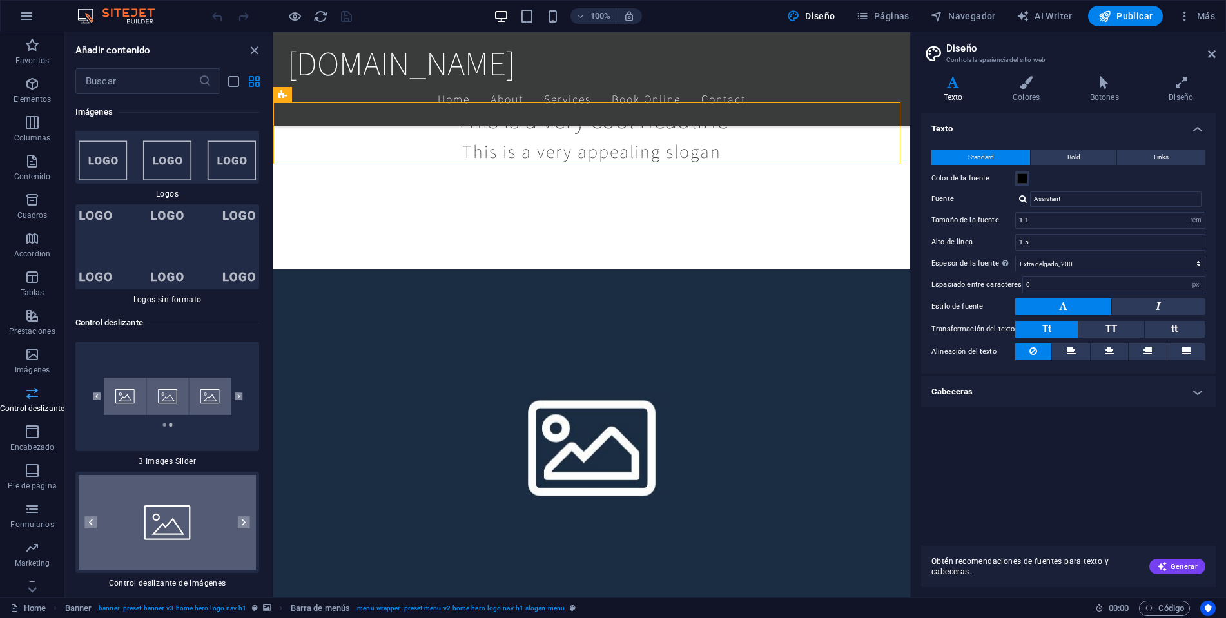
scroll to position [14508, 0]
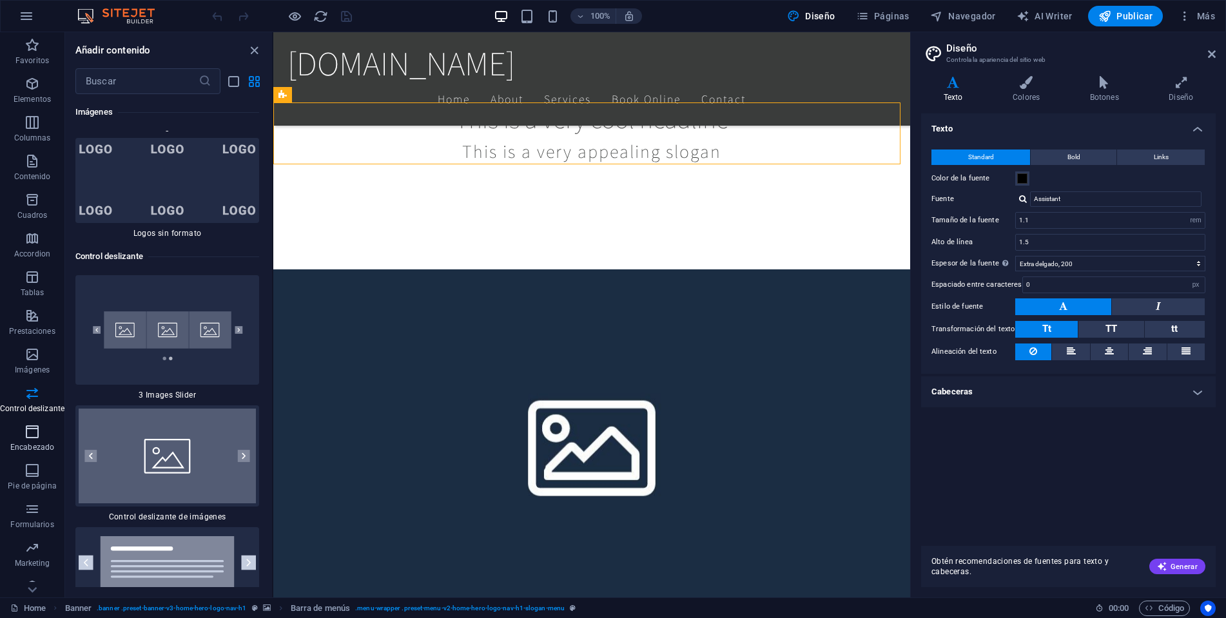
click at [26, 435] on icon "button" at bounding box center [32, 431] width 15 height 15
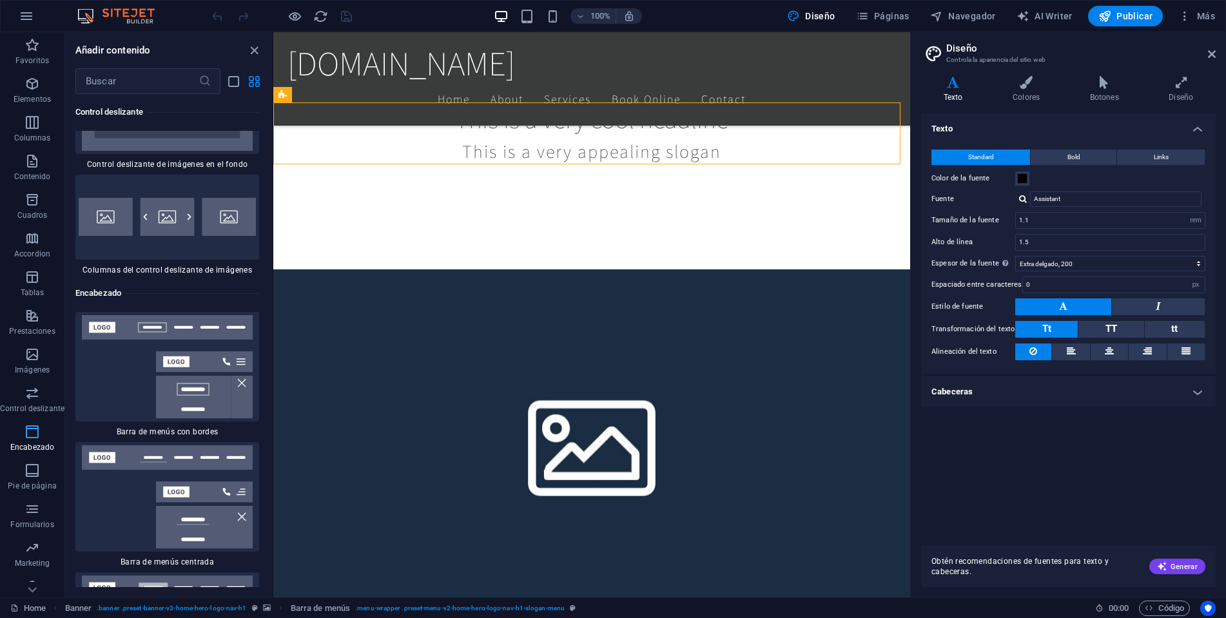
scroll to position [15451, 0]
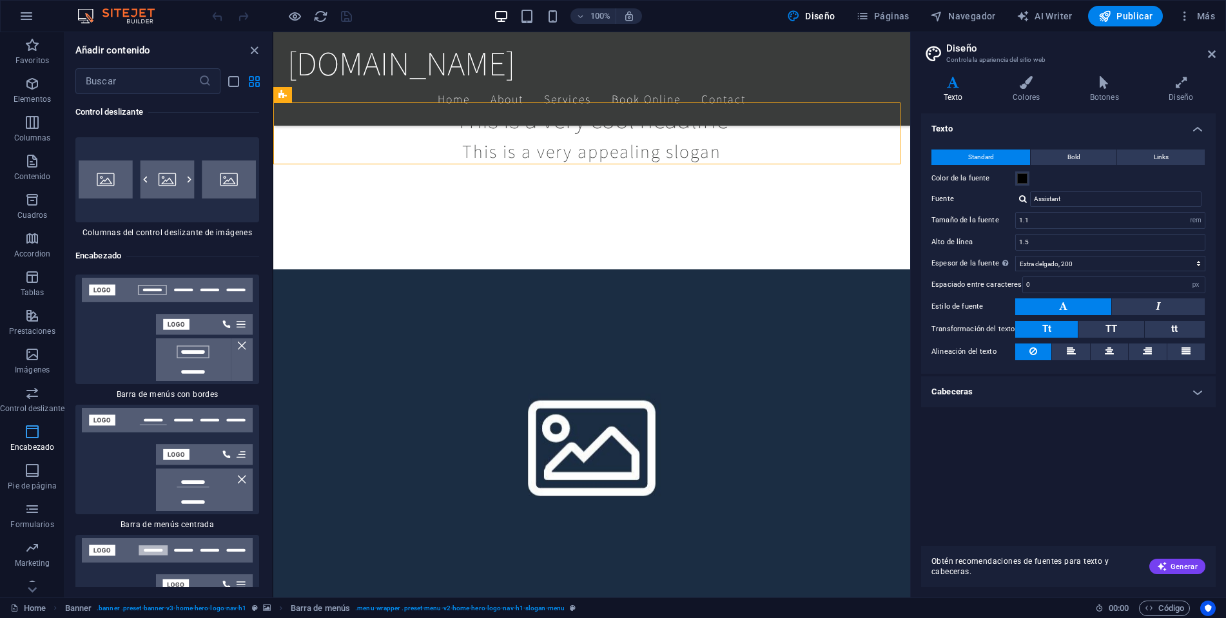
click at [21, 456] on button "Encabezado" at bounding box center [32, 438] width 64 height 39
click at [30, 461] on button "Pie de página" at bounding box center [32, 477] width 64 height 39
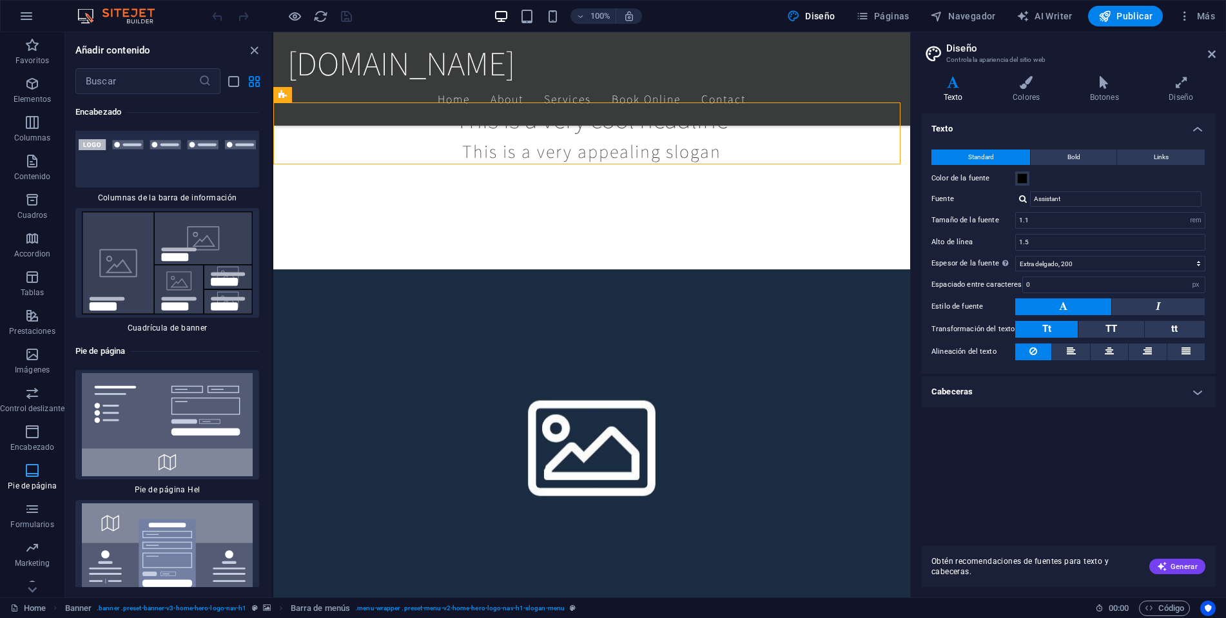
scroll to position [17208, 0]
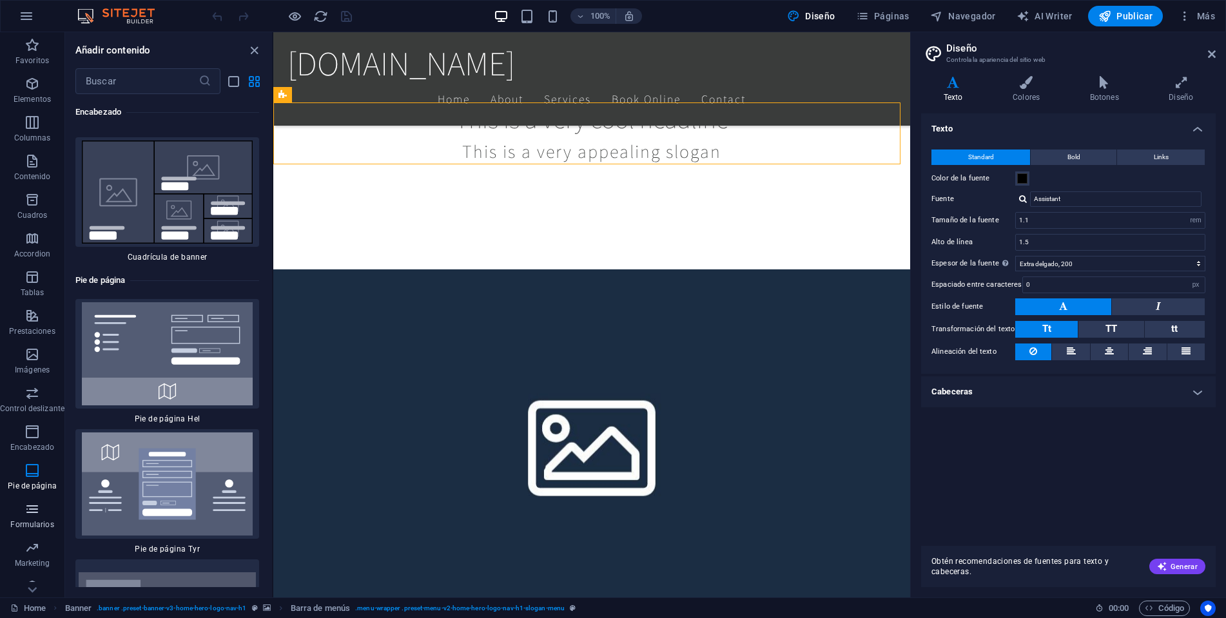
click at [37, 513] on icon "button" at bounding box center [32, 509] width 15 height 15
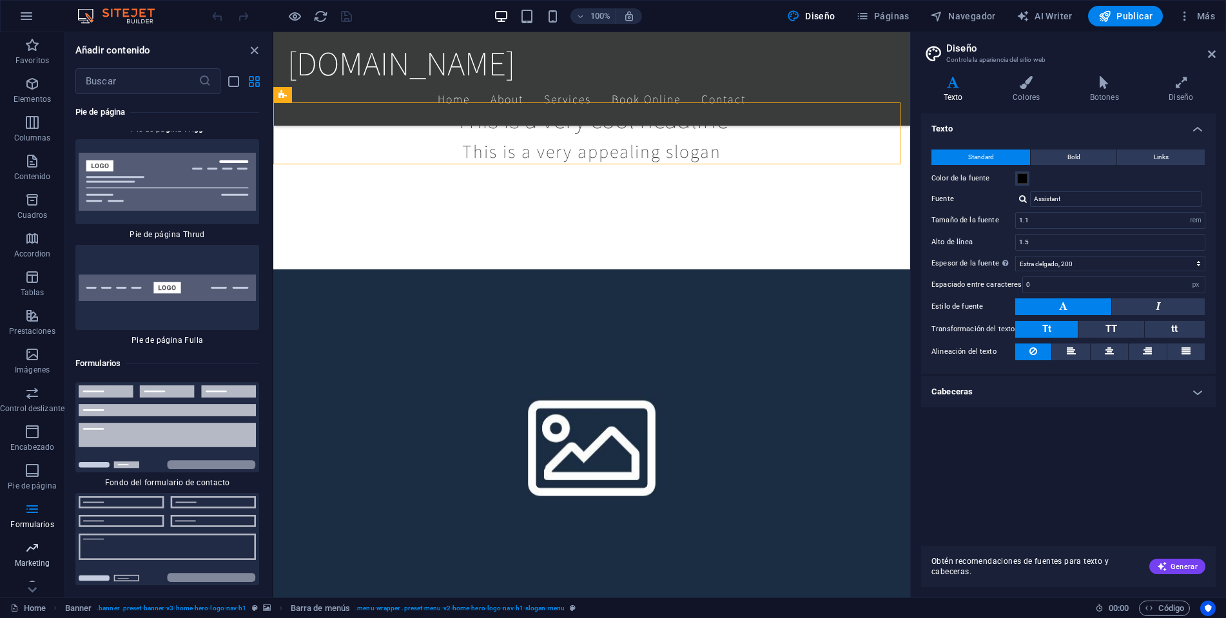
scroll to position [18899, 0]
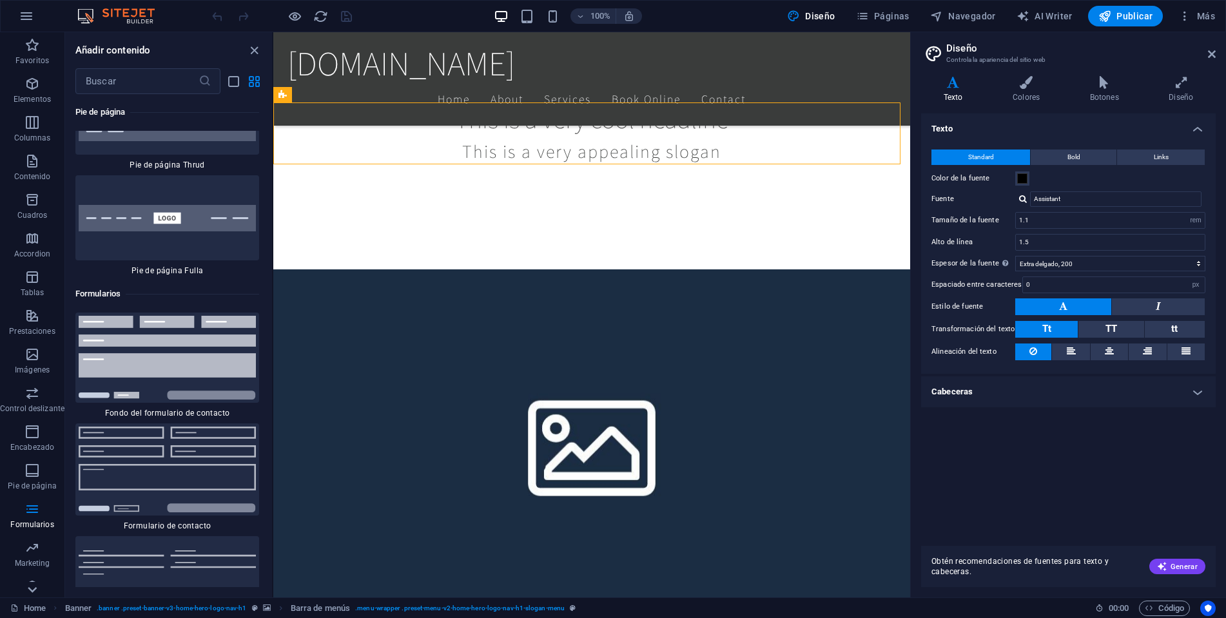
click at [26, 584] on icon at bounding box center [32, 590] width 18 height 18
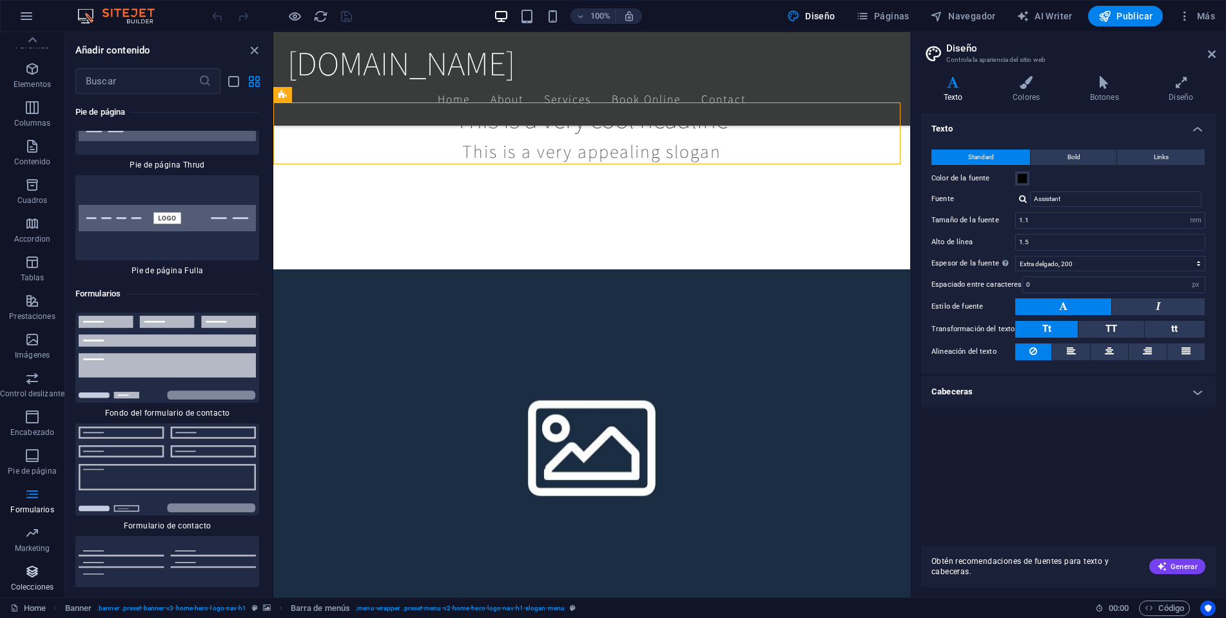
click at [31, 578] on icon "button" at bounding box center [32, 571] width 15 height 15
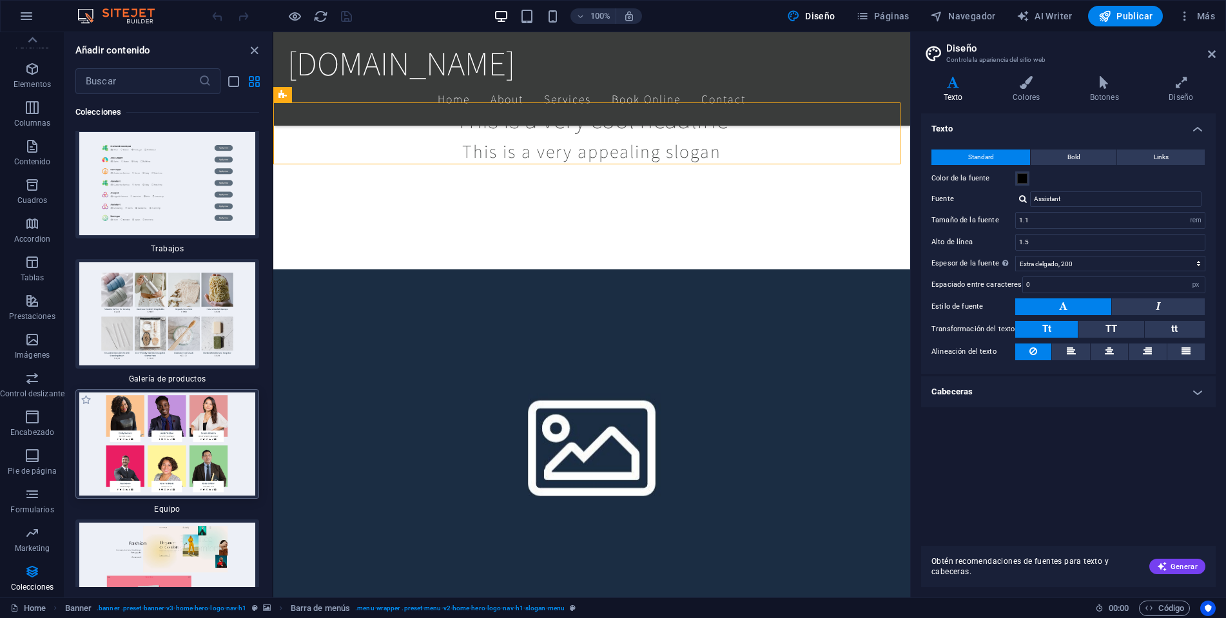
scroll to position [24439, 0]
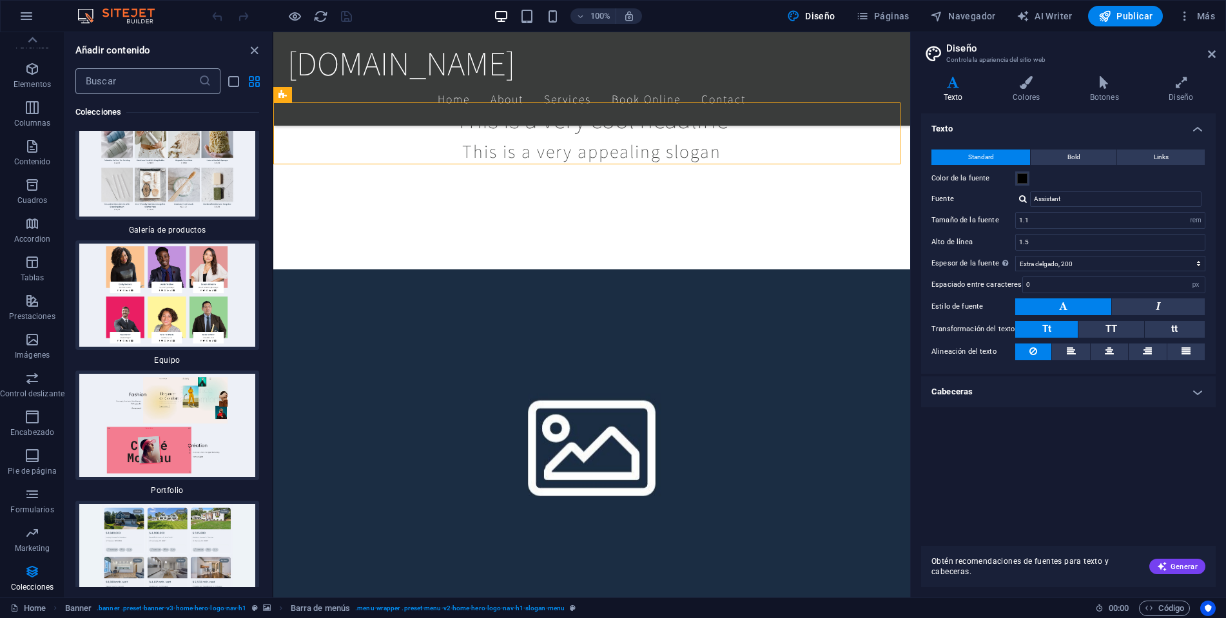
click at [129, 79] on input "text" at bounding box center [136, 81] width 123 height 26
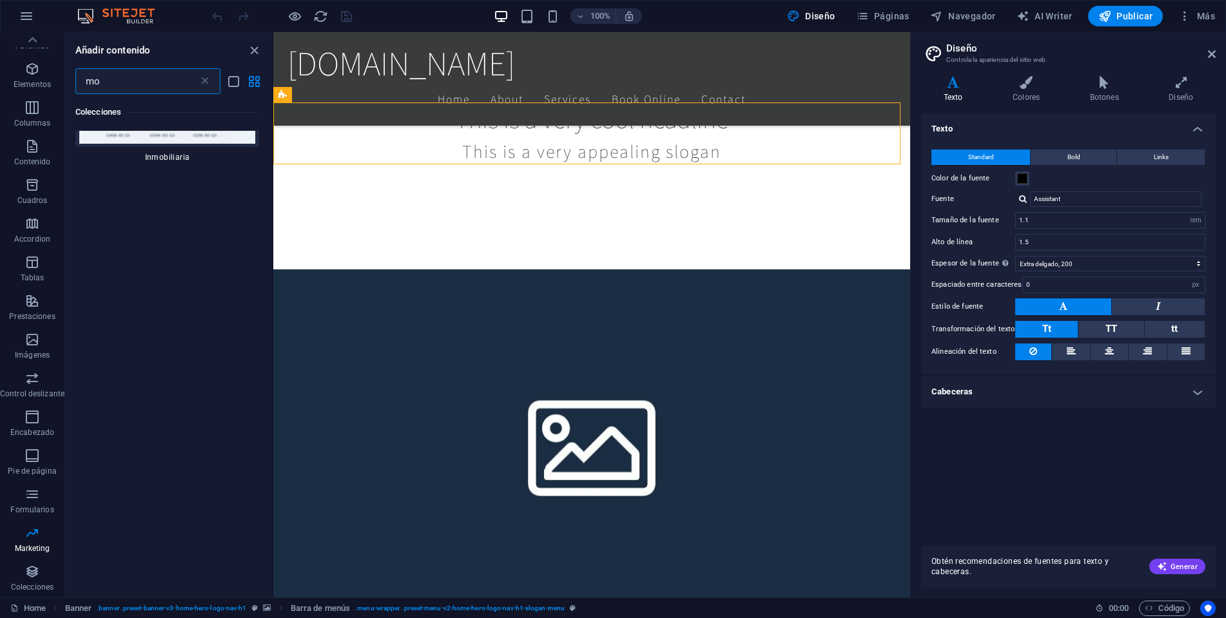
scroll to position [0, 0]
type input "moto"
click at [253, 46] on icon "close panel" at bounding box center [254, 50] width 15 height 15
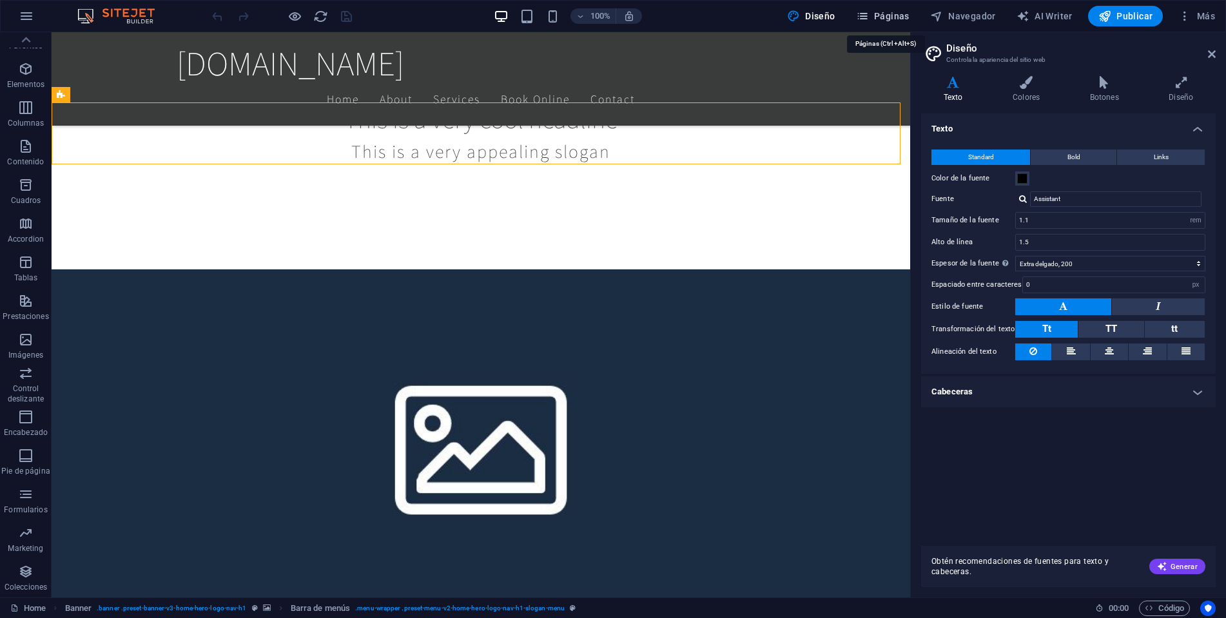
click at [882, 15] on span "Páginas" at bounding box center [883, 16] width 54 height 13
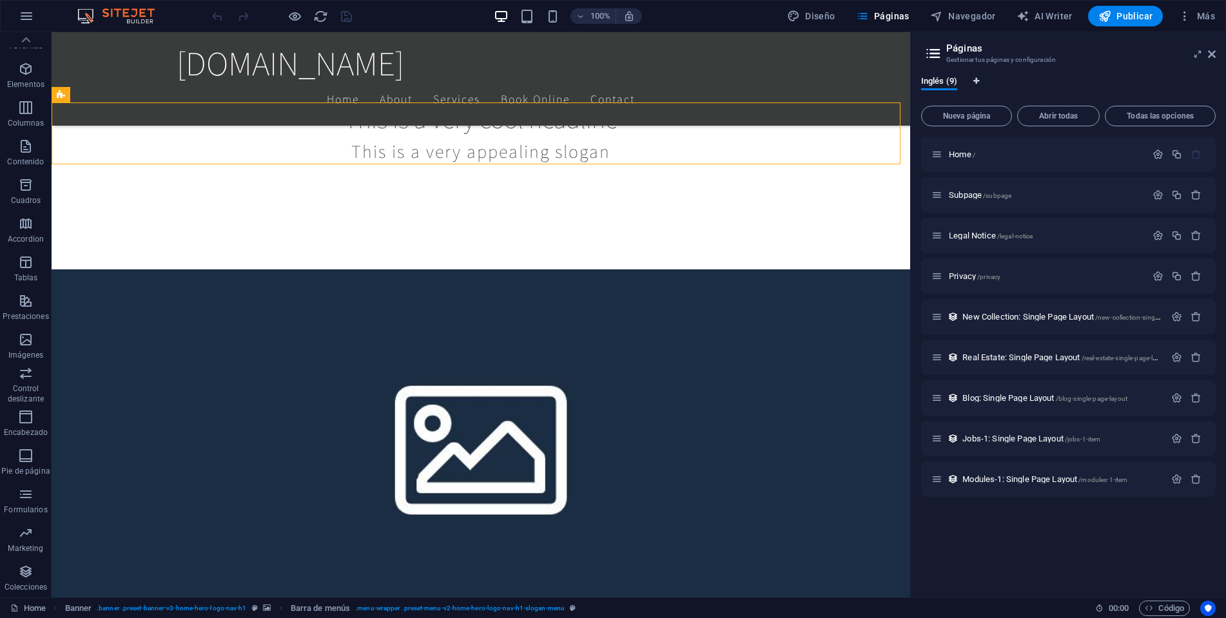
click at [976, 84] on icon "Pestañas de idiomas" at bounding box center [977, 81] width 6 height 8
select select "73"
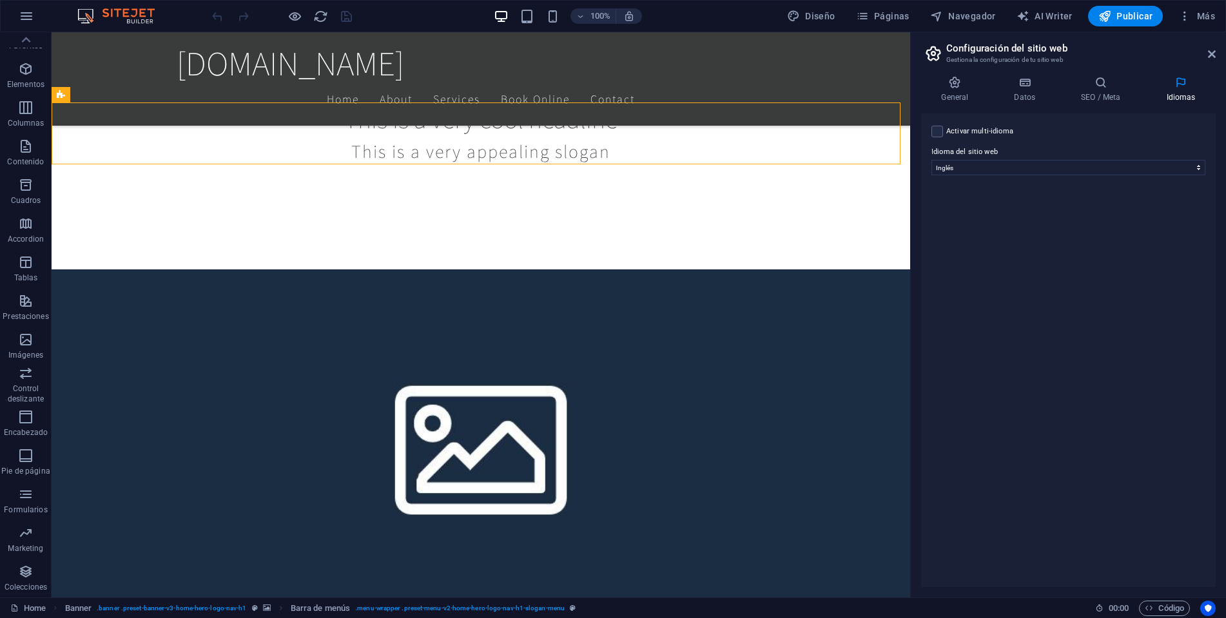
click at [943, 59] on icon at bounding box center [933, 53] width 19 height 18
click at [939, 55] on icon at bounding box center [933, 53] width 19 height 18
click at [1215, 54] on icon at bounding box center [1212, 54] width 8 height 10
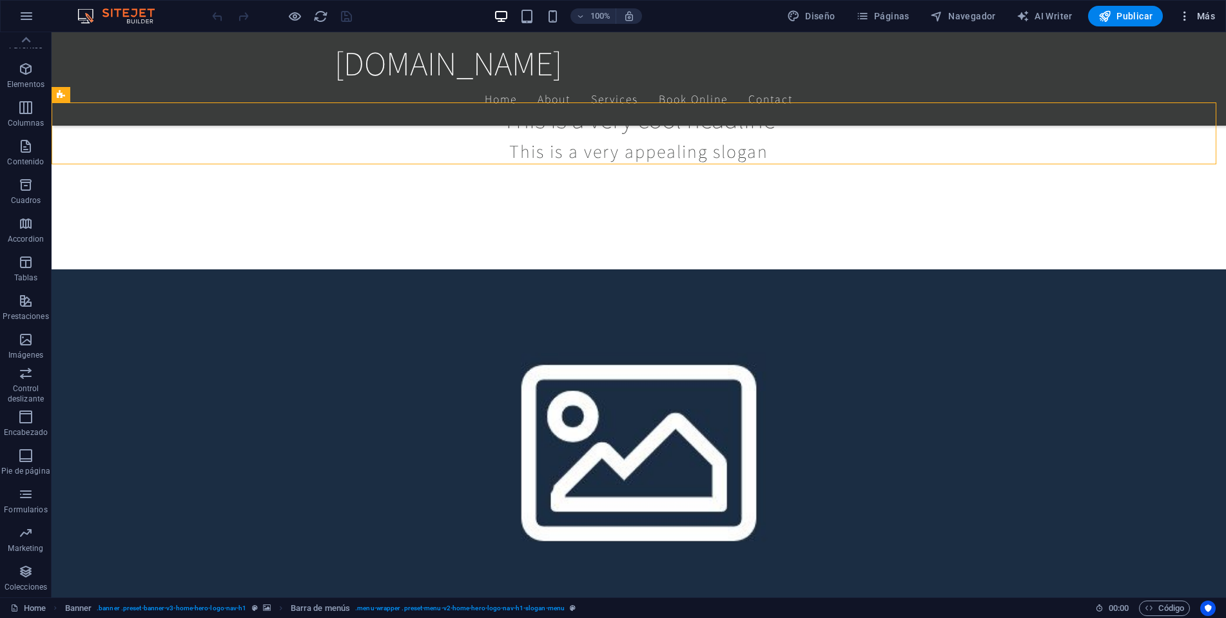
click at [1185, 16] on icon "button" at bounding box center [1185, 16] width 13 height 13
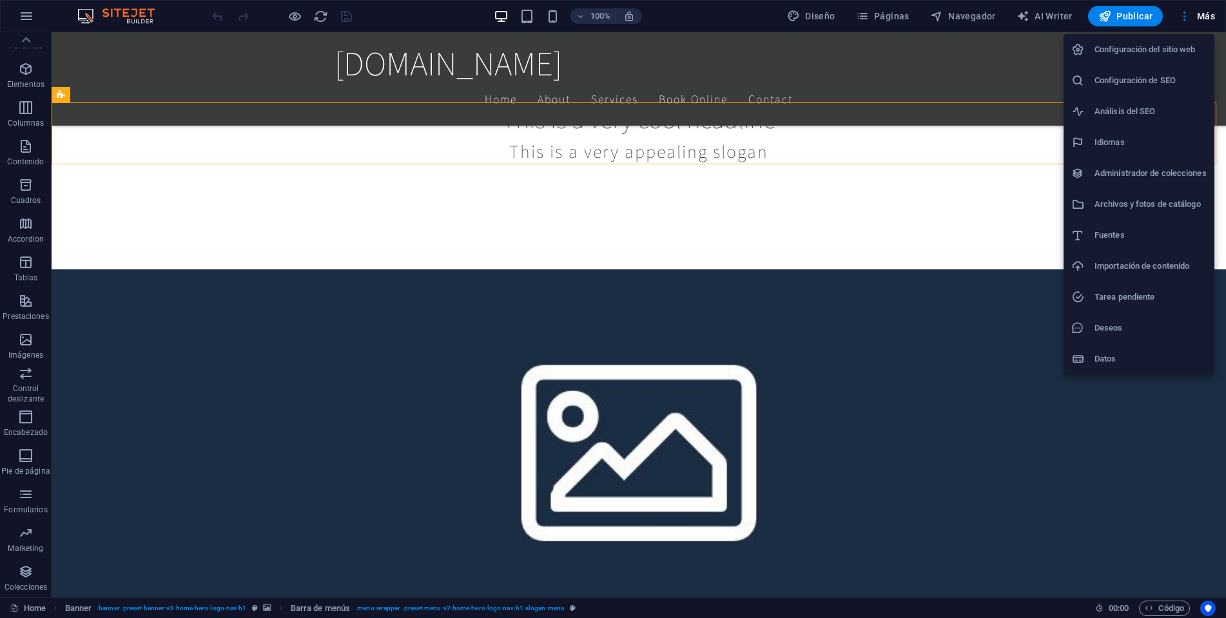
click at [1111, 49] on h6 "Configuración del sitio web" at bounding box center [1151, 49] width 112 height 15
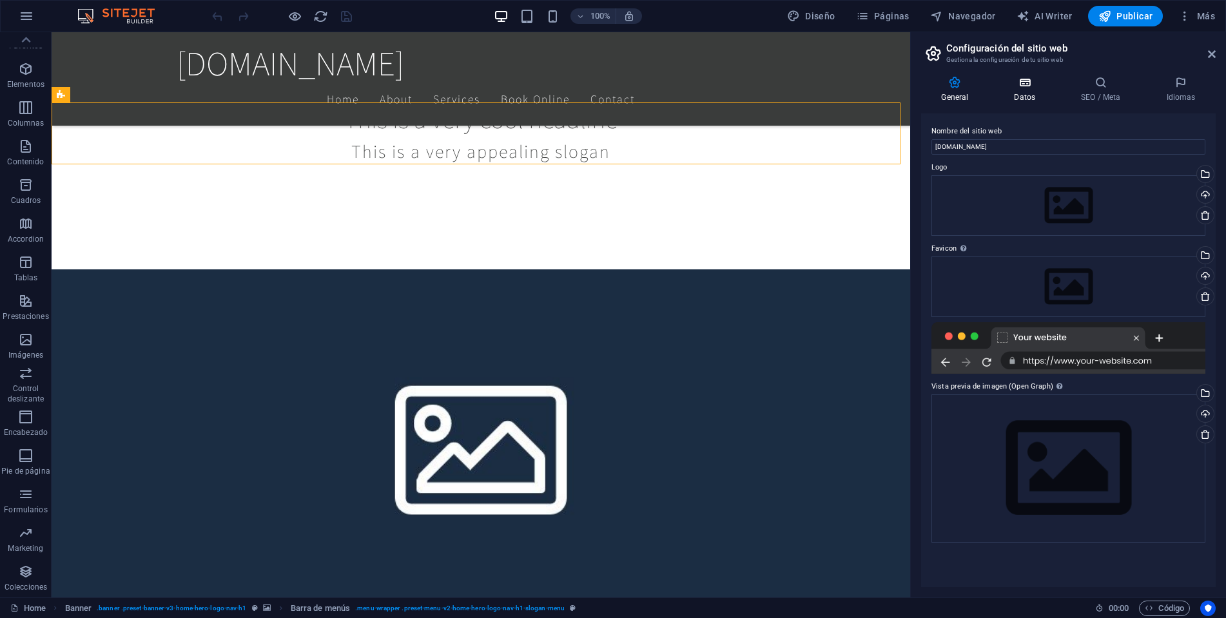
click at [1015, 92] on h4 "Datos" at bounding box center [1027, 89] width 67 height 27
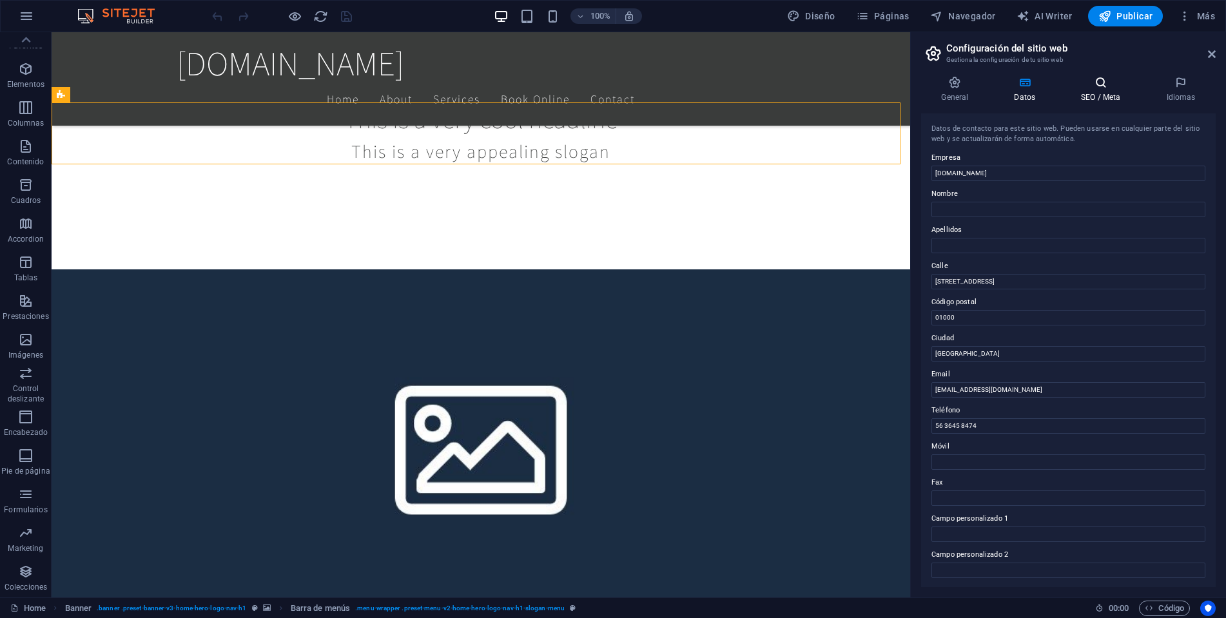
click at [1076, 87] on icon at bounding box center [1101, 82] width 80 height 13
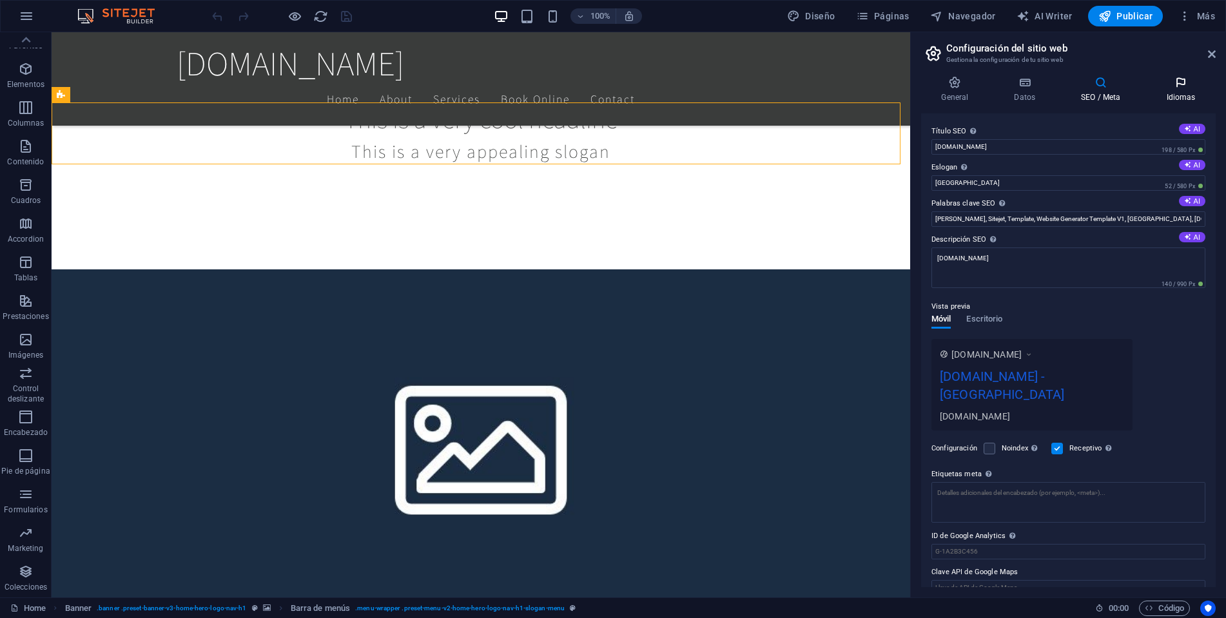
click at [1165, 85] on icon at bounding box center [1182, 82] width 70 height 13
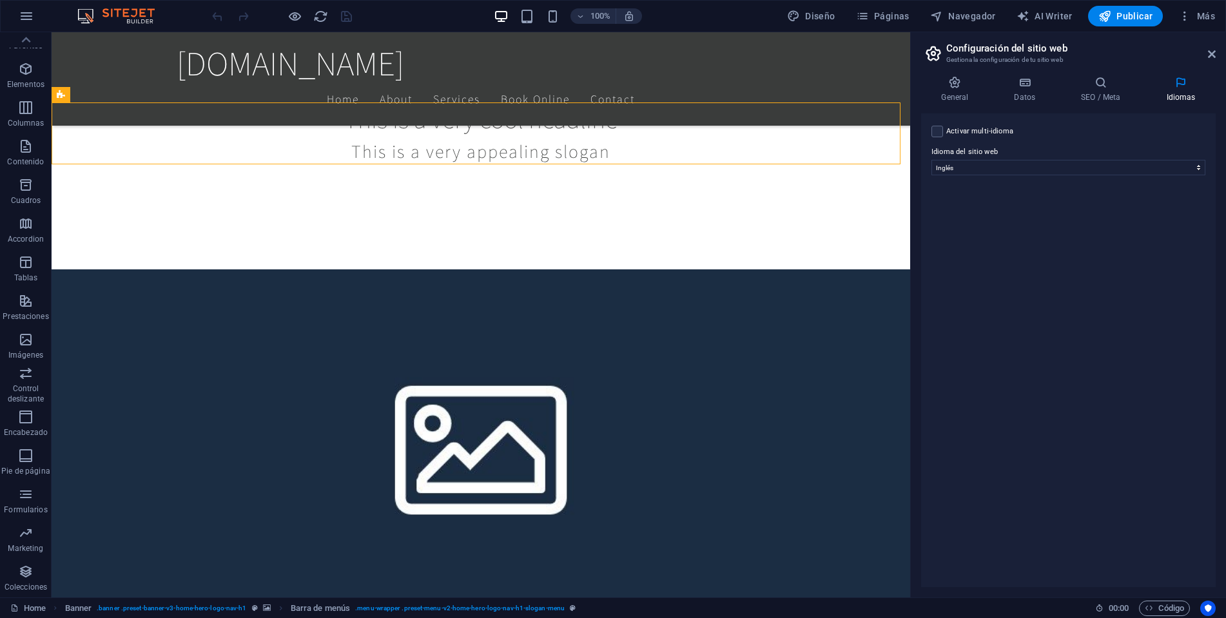
click at [954, 59] on h3 "Gestiona la configuración de tu sitio web" at bounding box center [1069, 60] width 244 height 12
click at [936, 55] on icon at bounding box center [933, 53] width 19 height 18
click at [951, 50] on h2 "Configuración del sitio web" at bounding box center [1082, 49] width 270 height 12
click at [909, 11] on span "Páginas" at bounding box center [883, 16] width 54 height 13
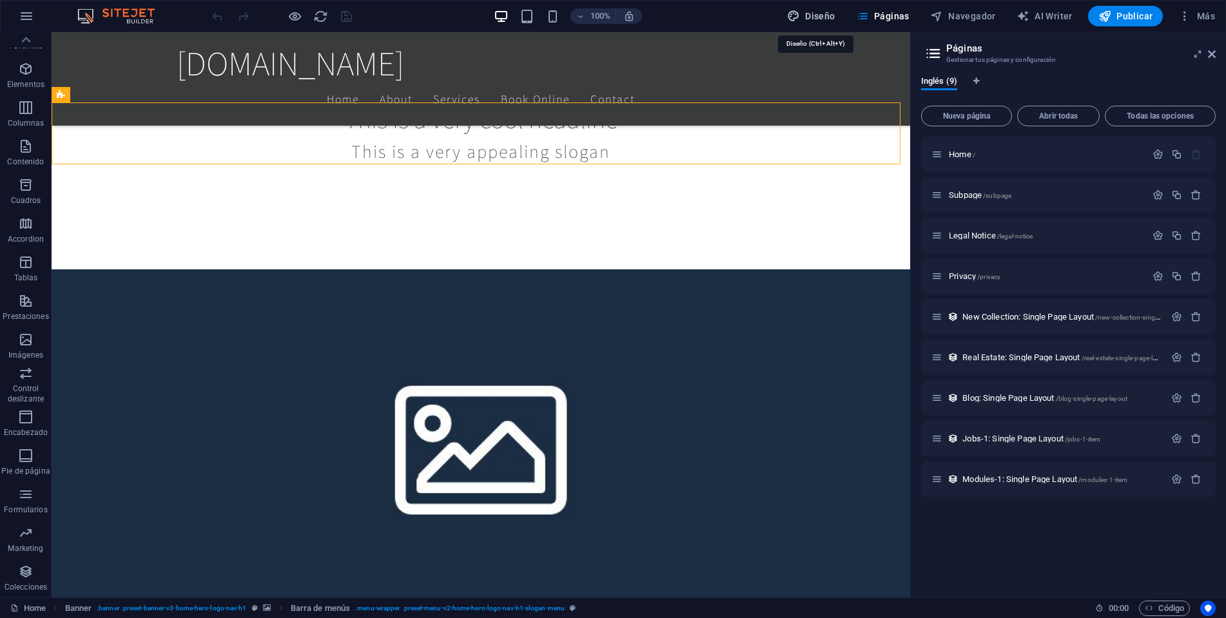
click at [818, 17] on span "Diseño" at bounding box center [811, 16] width 48 height 13
select select "rem"
select select "200"
select select "px"
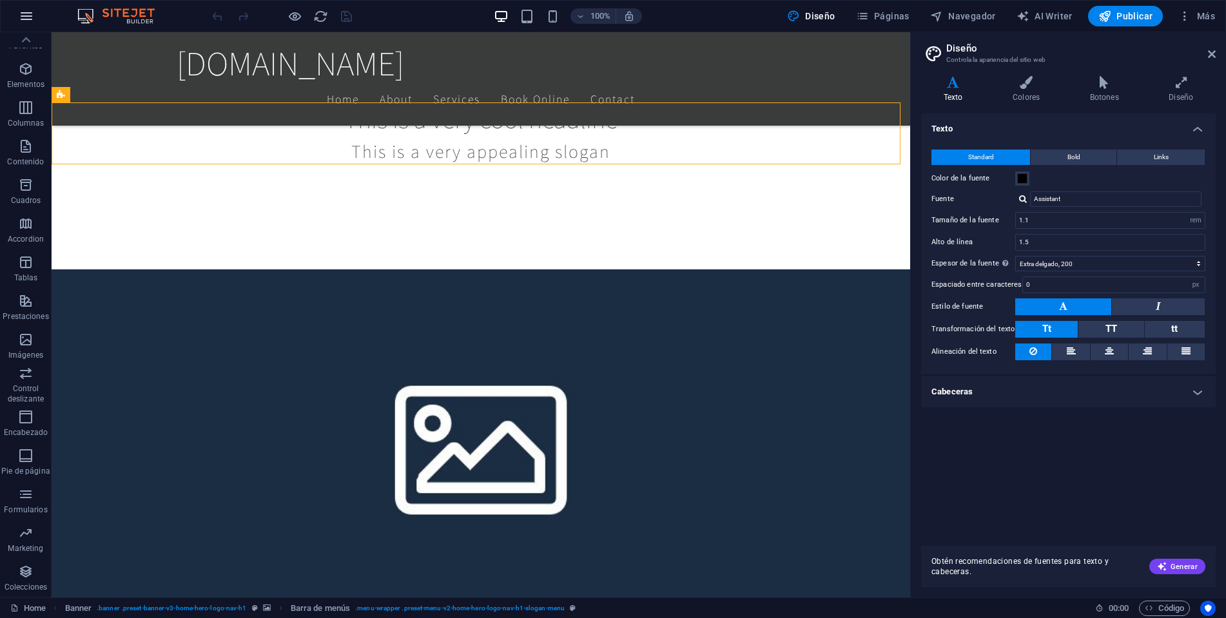
click at [15, 12] on button "button" at bounding box center [26, 16] width 31 height 31
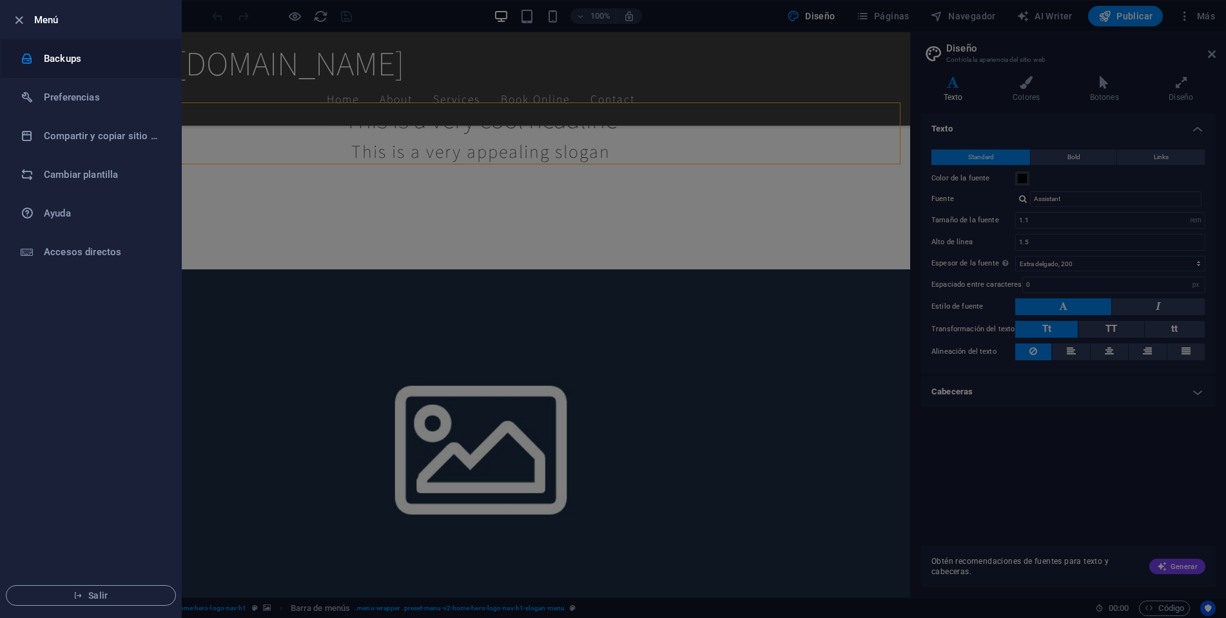
click at [41, 71] on li "Backups" at bounding box center [91, 58] width 181 height 39
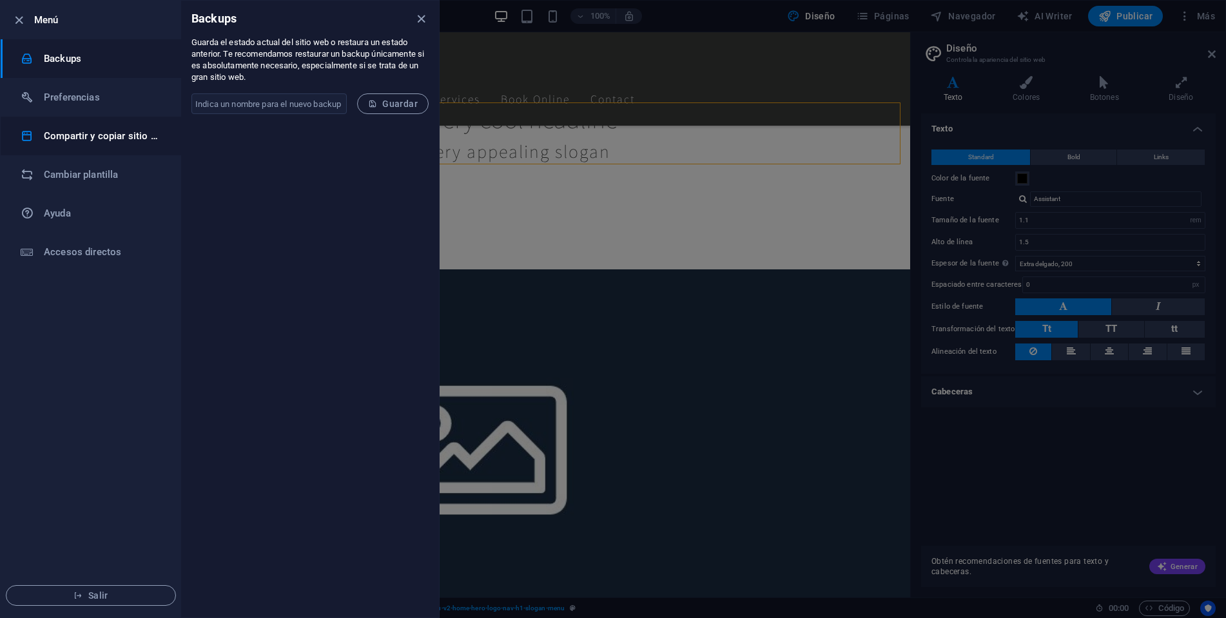
click at [43, 145] on li "Compartir y copiar sitio web" at bounding box center [91, 136] width 181 height 39
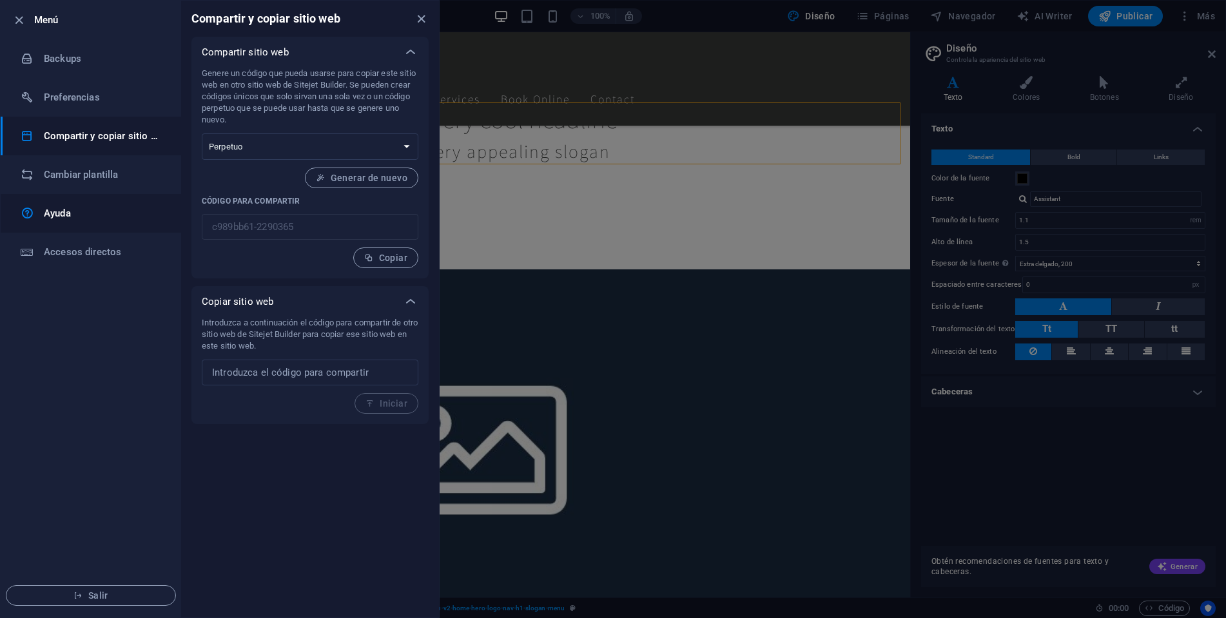
click at [43, 221] on link "Ayuda" at bounding box center [91, 213] width 181 height 39
click at [80, 236] on li "Accesos directos" at bounding box center [91, 252] width 181 height 39
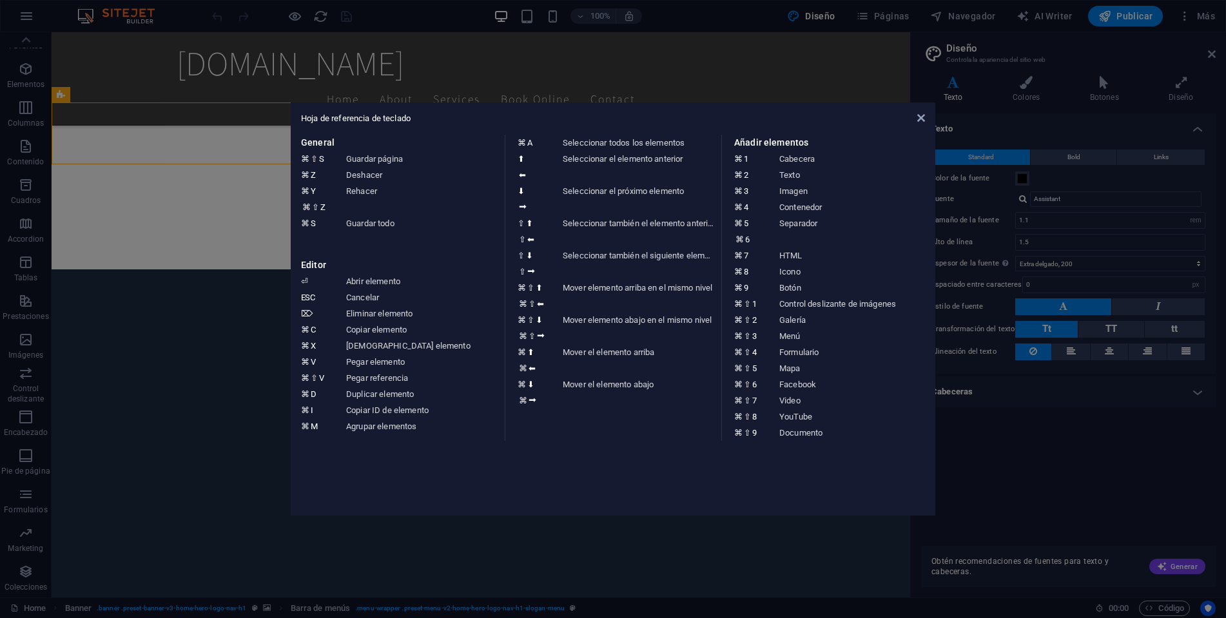
click at [55, 511] on aside "Hoja de referencia de teclado General ⌘ ⇧ S Guardar página ⌘ Z Deshacer ⌘ Y ⌘ ⇧…" at bounding box center [613, 309] width 1226 height 618
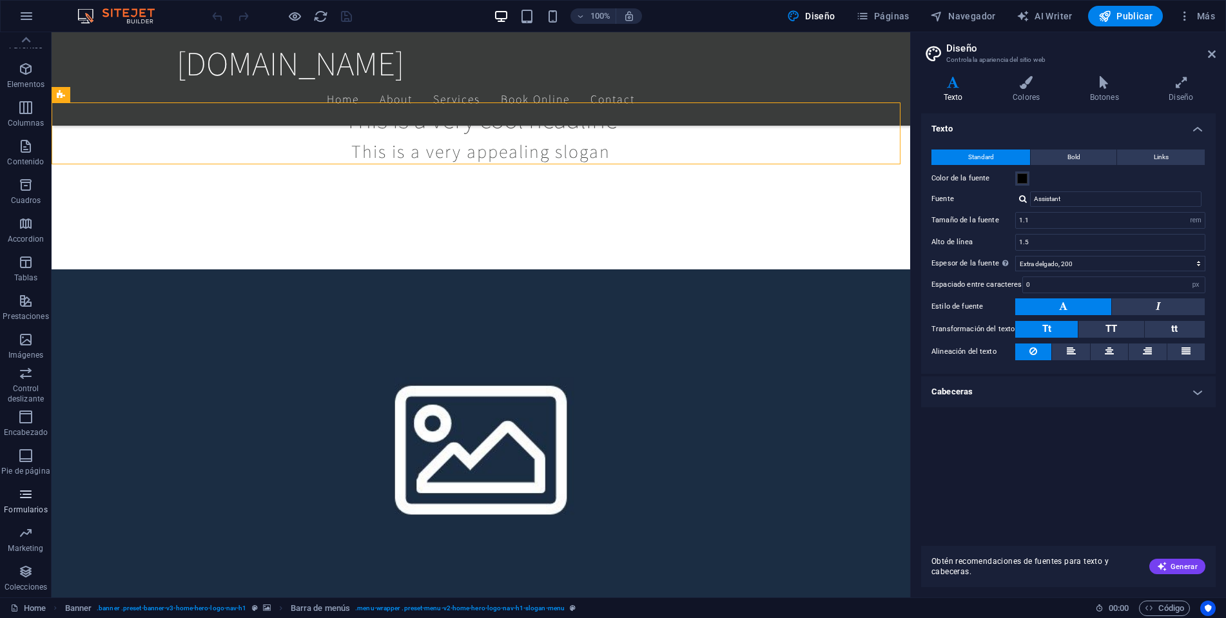
click at [35, 509] on p "Formularios" at bounding box center [25, 510] width 43 height 10
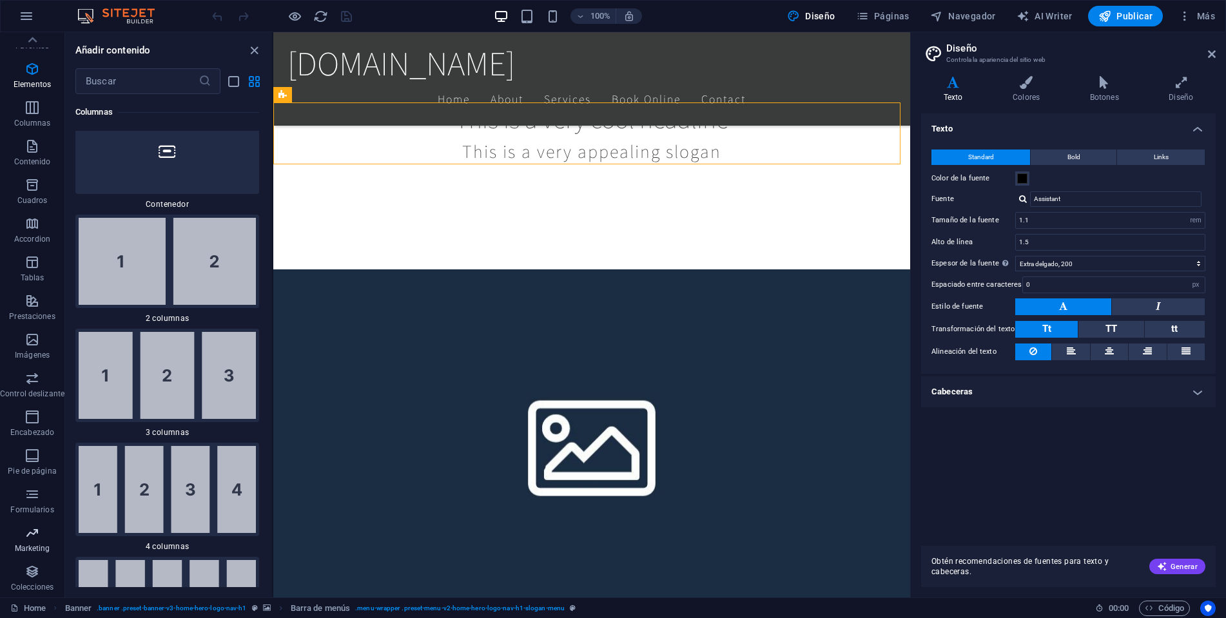
click at [23, 550] on p "Marketing" at bounding box center [32, 549] width 35 height 10
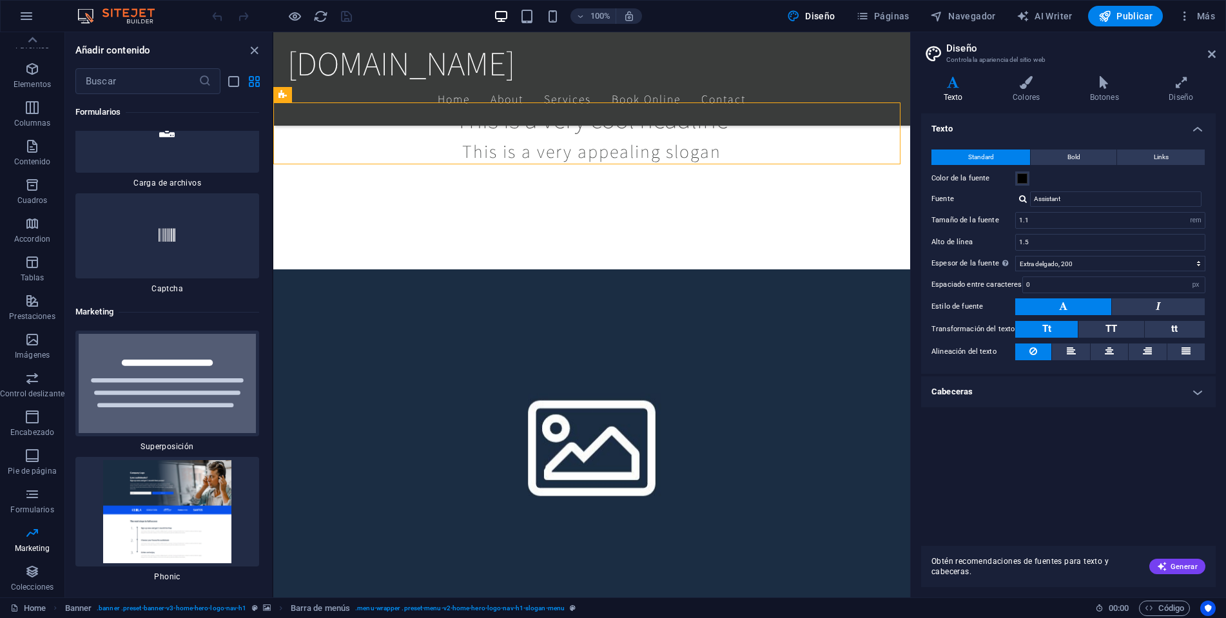
scroll to position [20977, 0]
click at [32, 611] on link "Home" at bounding box center [27, 608] width 35 height 15
click at [44, 585] on p "Colecciones" at bounding box center [32, 587] width 43 height 10
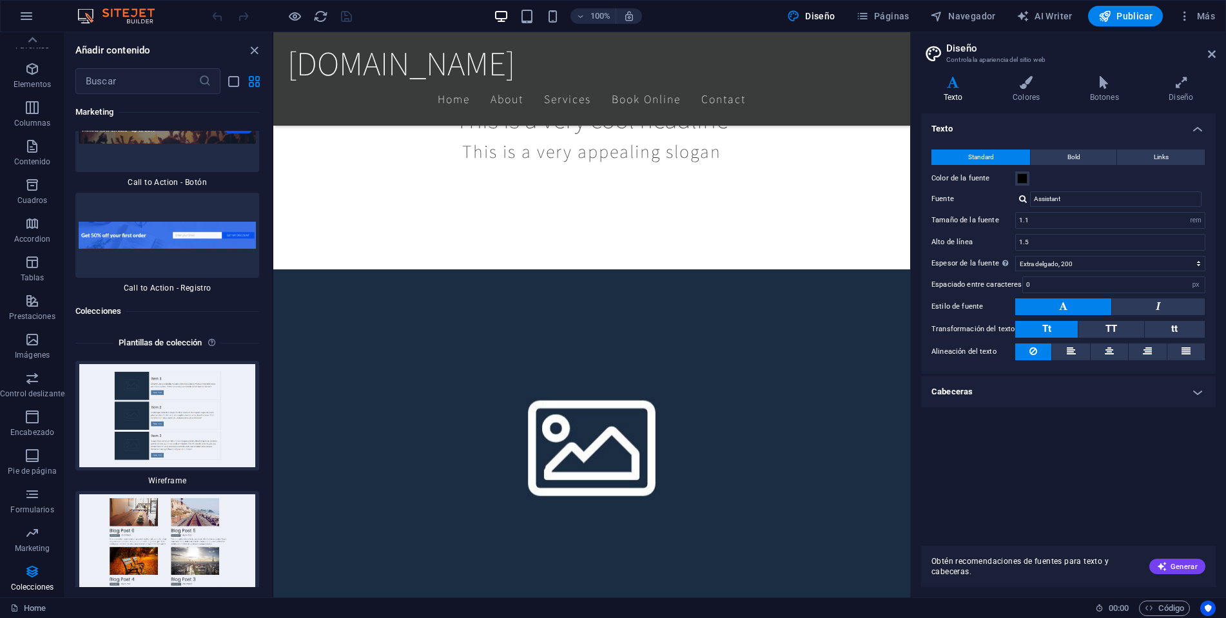
scroll to position [23799, 0]
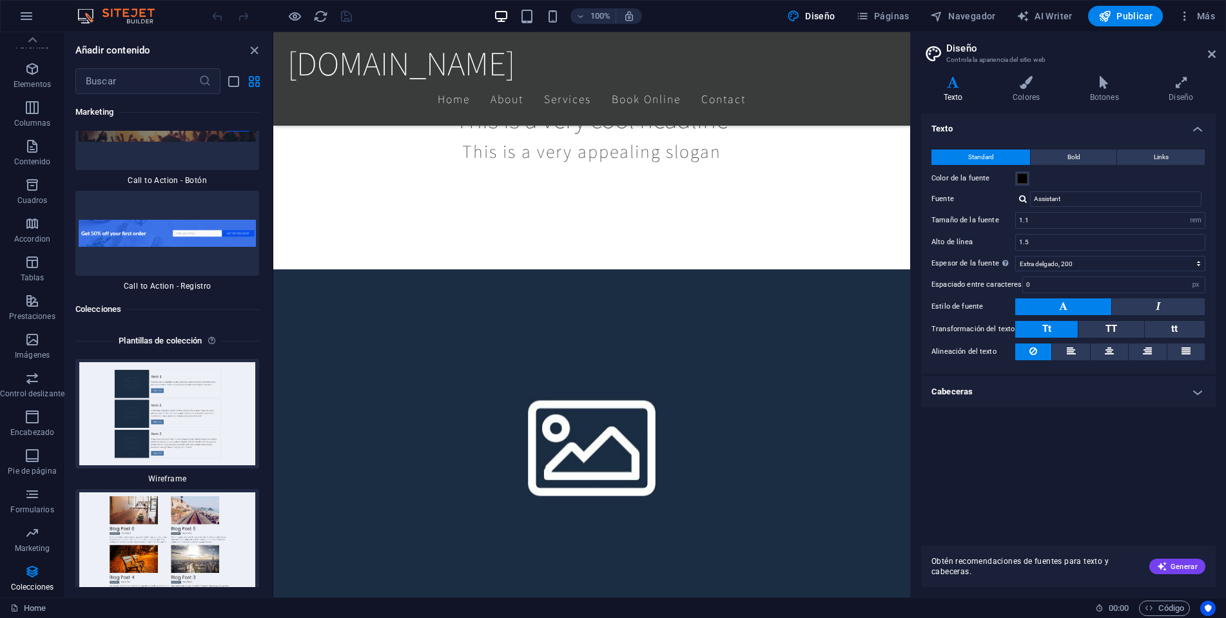
click at [1043, 30] on div "100% Diseño Páginas Navegador AI Writer Publicar Más" at bounding box center [613, 16] width 1225 height 31
click at [1044, 23] on button "AI Writer" at bounding box center [1045, 16] width 66 height 21
select select "English"
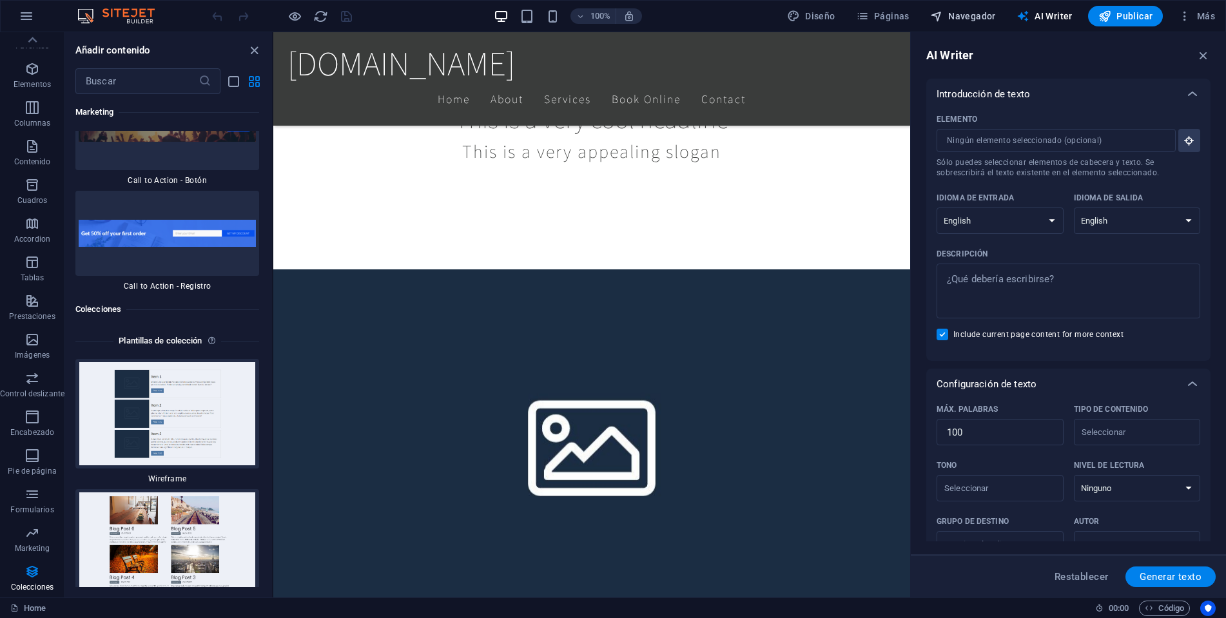
click at [987, 24] on button "Navegador" at bounding box center [963, 16] width 76 height 21
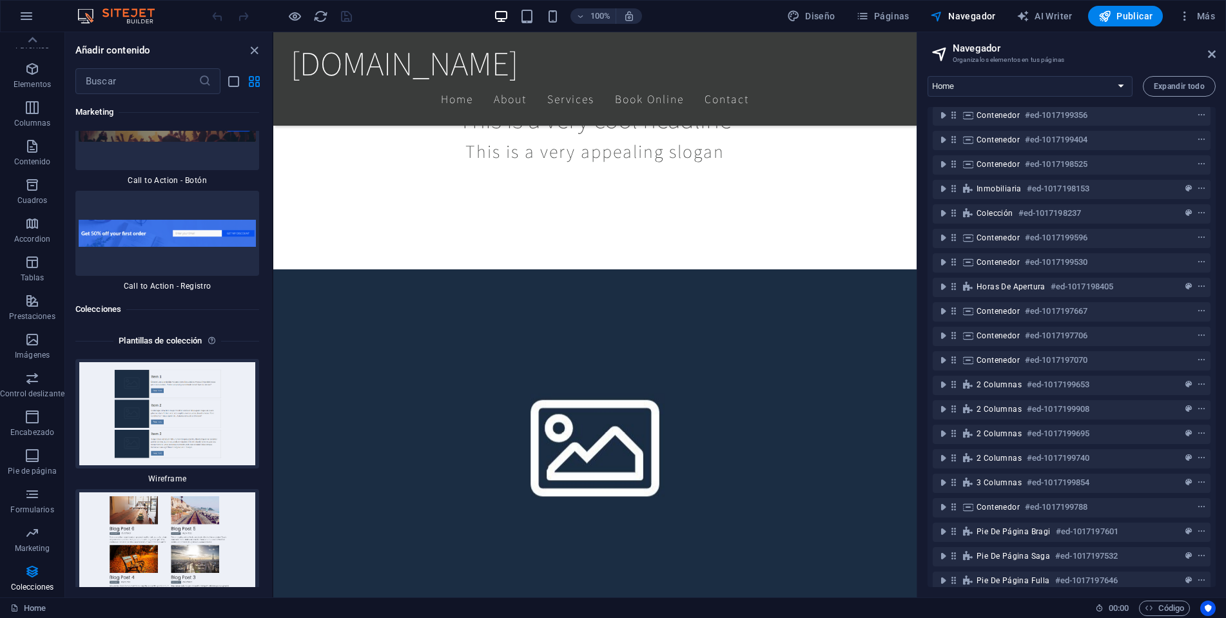
scroll to position [931, 0]
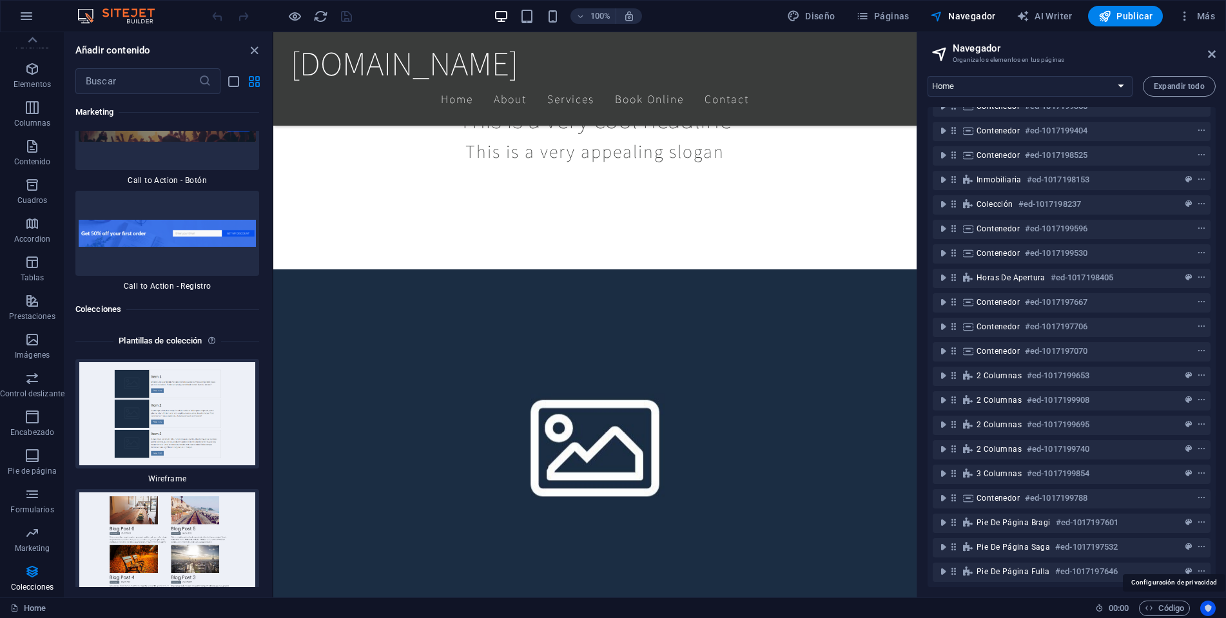
click at [1213, 611] on button "Usercentrics" at bounding box center [1208, 608] width 15 height 15
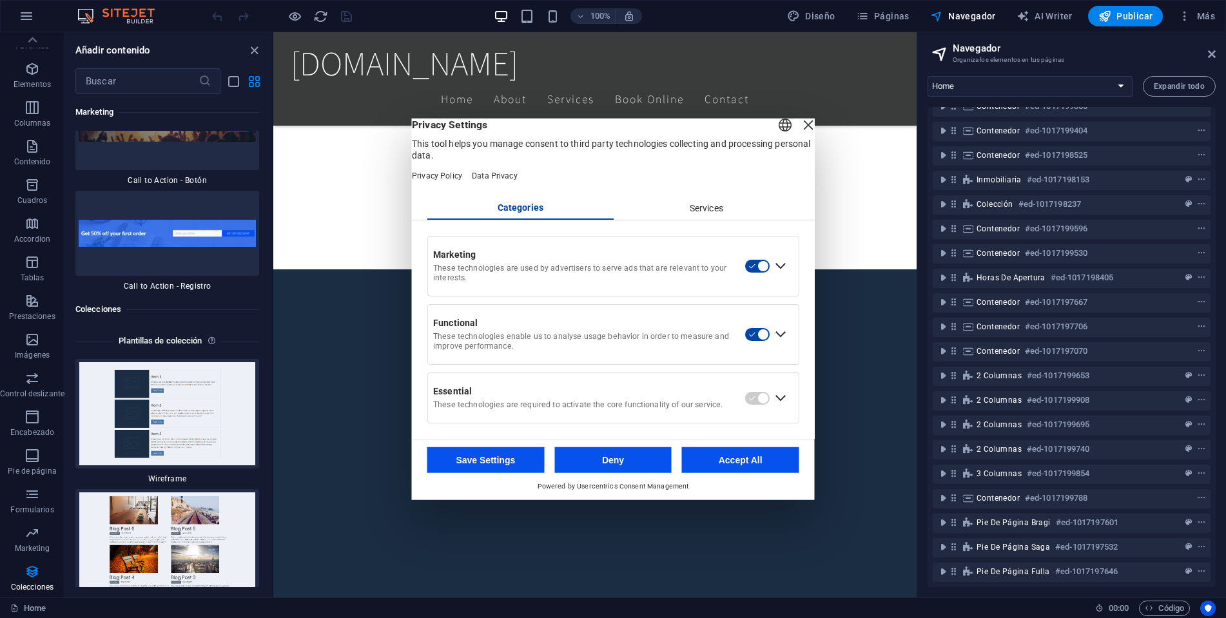
scroll to position [673, 0]
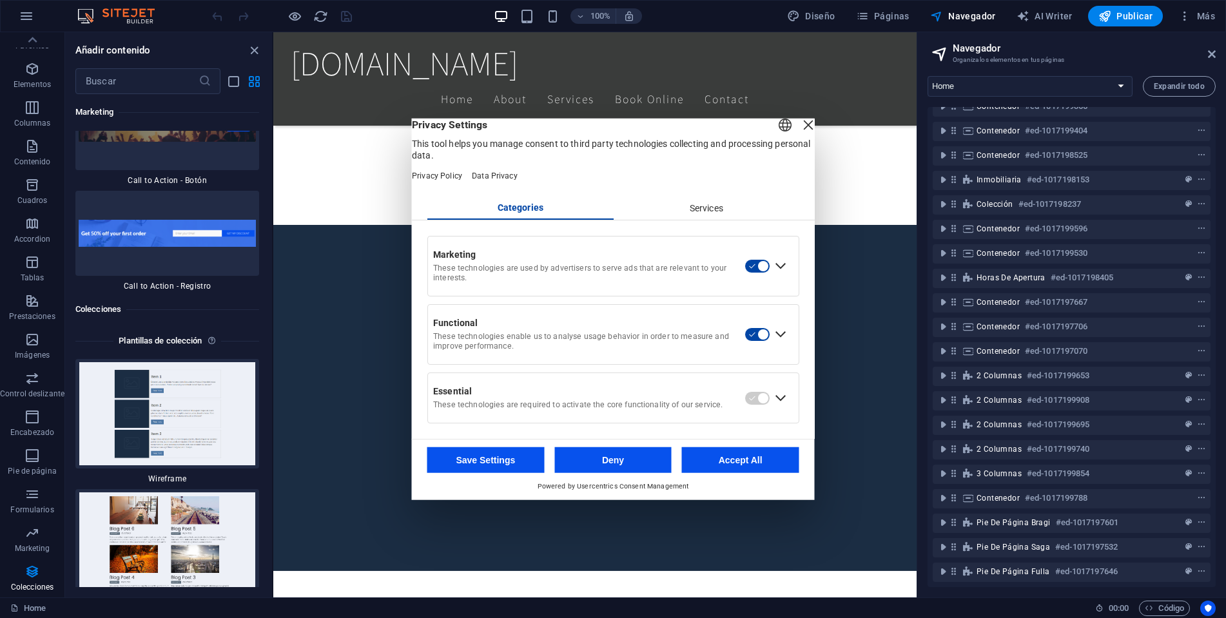
click at [711, 207] on div "Services" at bounding box center [706, 208] width 186 height 22
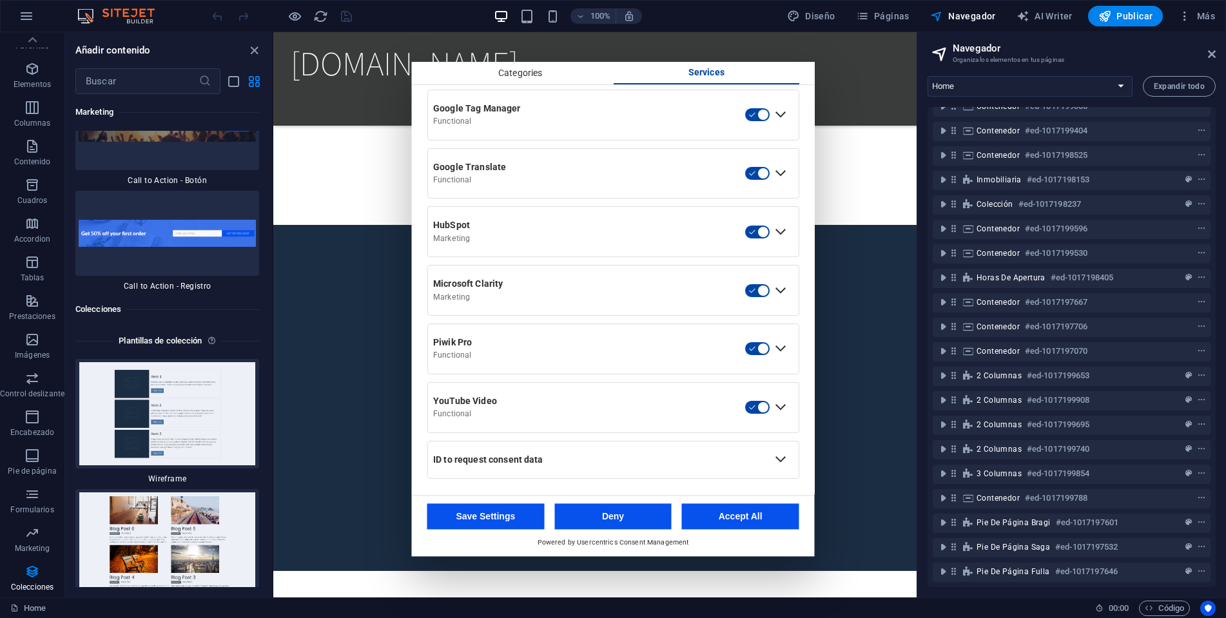
scroll to position [0, 0]
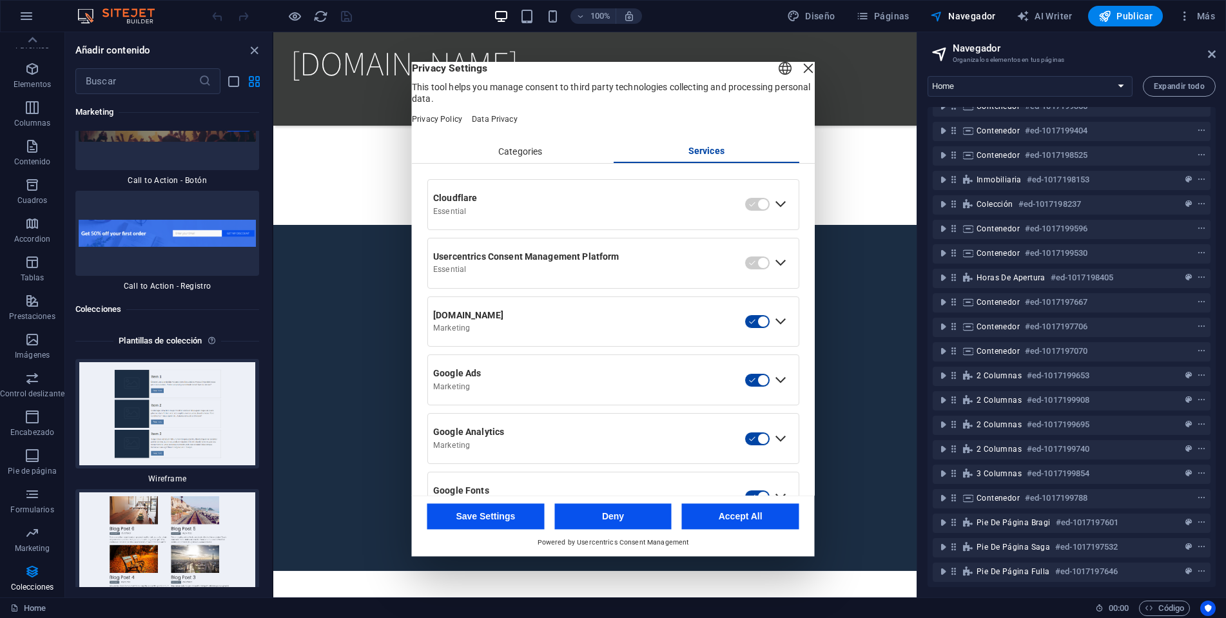
click at [515, 161] on div "Categories" at bounding box center [521, 152] width 186 height 22
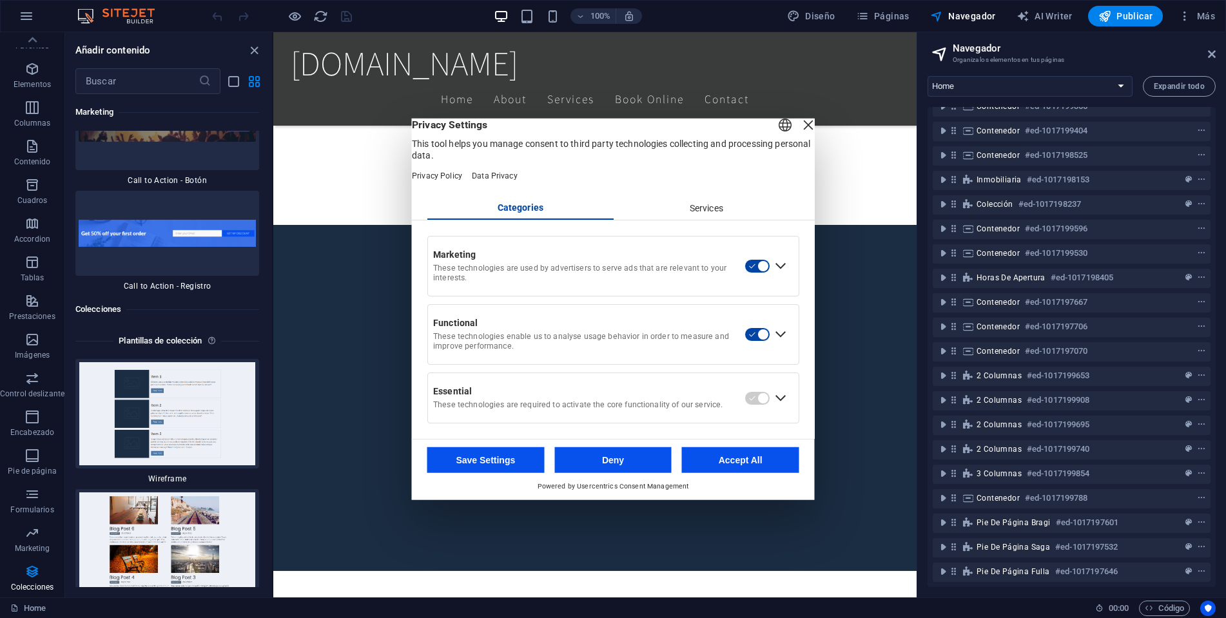
click at [800, 128] on div "Close Layer" at bounding box center [809, 124] width 18 height 18
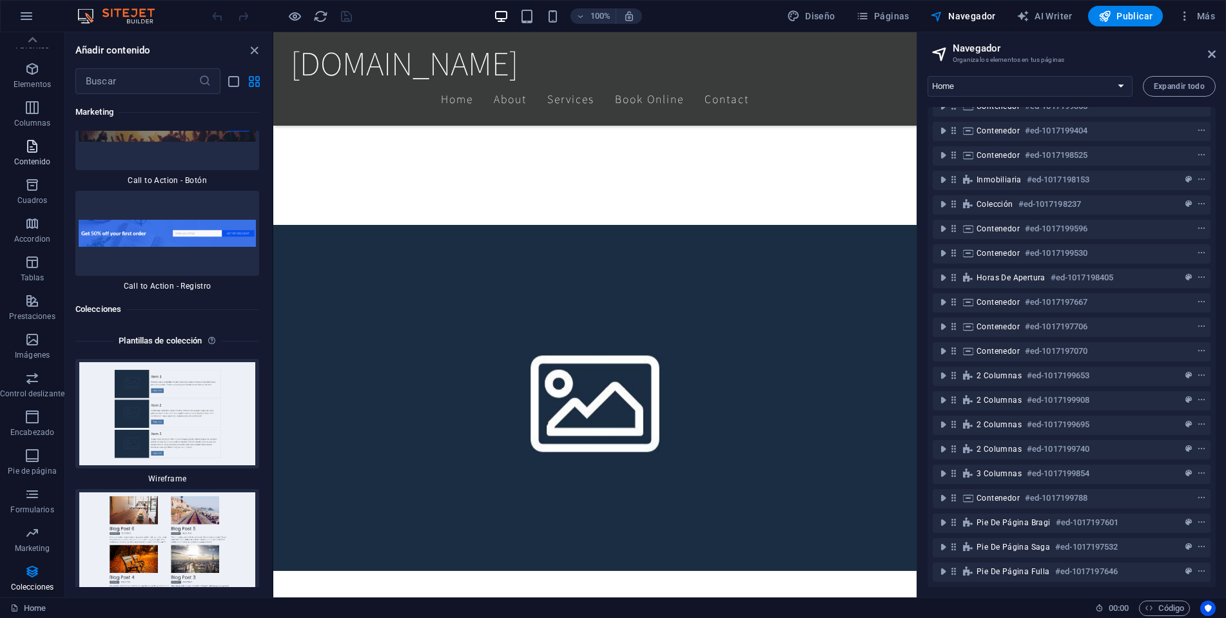
click at [20, 163] on p "Contenido" at bounding box center [32, 162] width 37 height 10
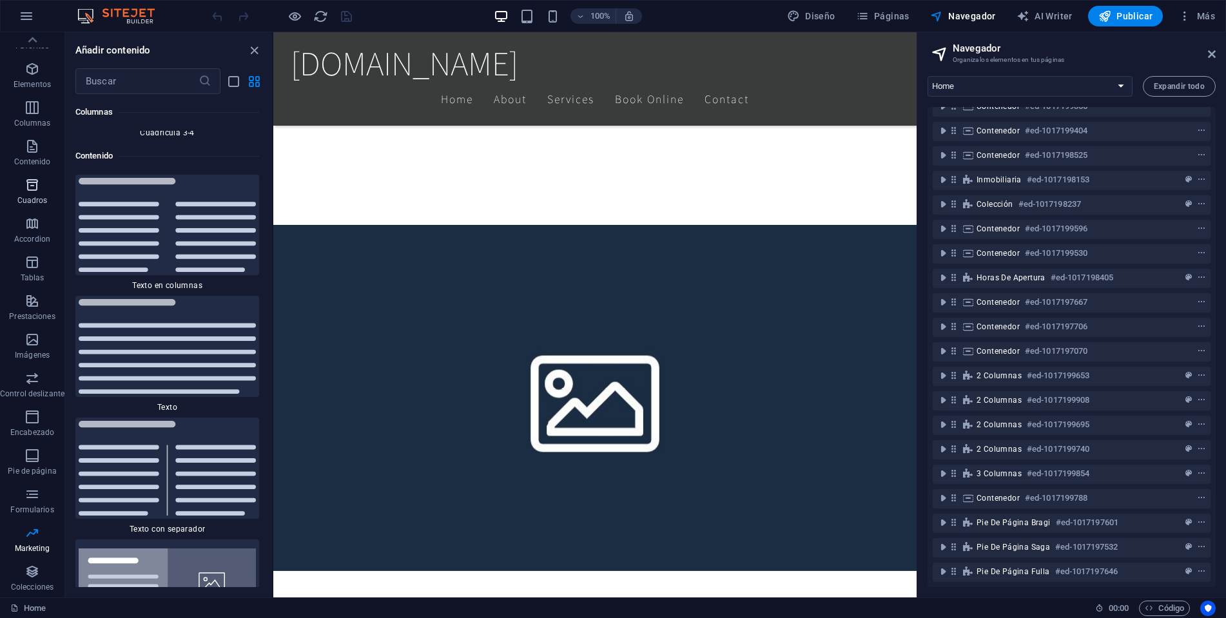
click at [21, 185] on span "Cuadros" at bounding box center [32, 192] width 64 height 31
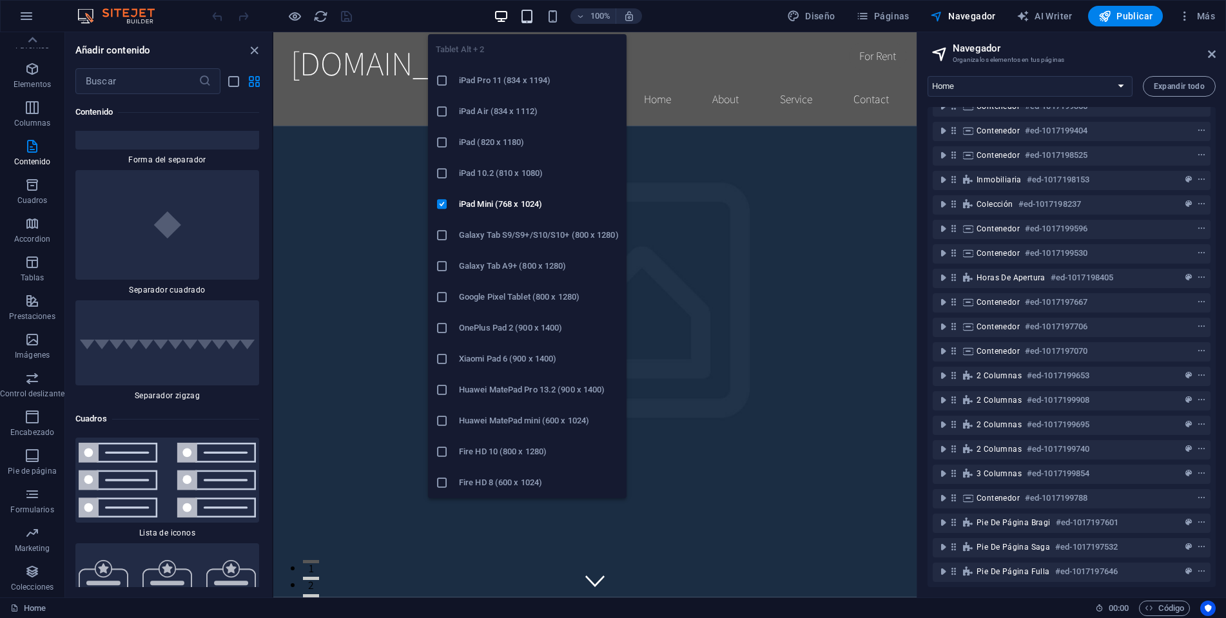
click at [534, 15] on icon "button" at bounding box center [527, 16] width 15 height 15
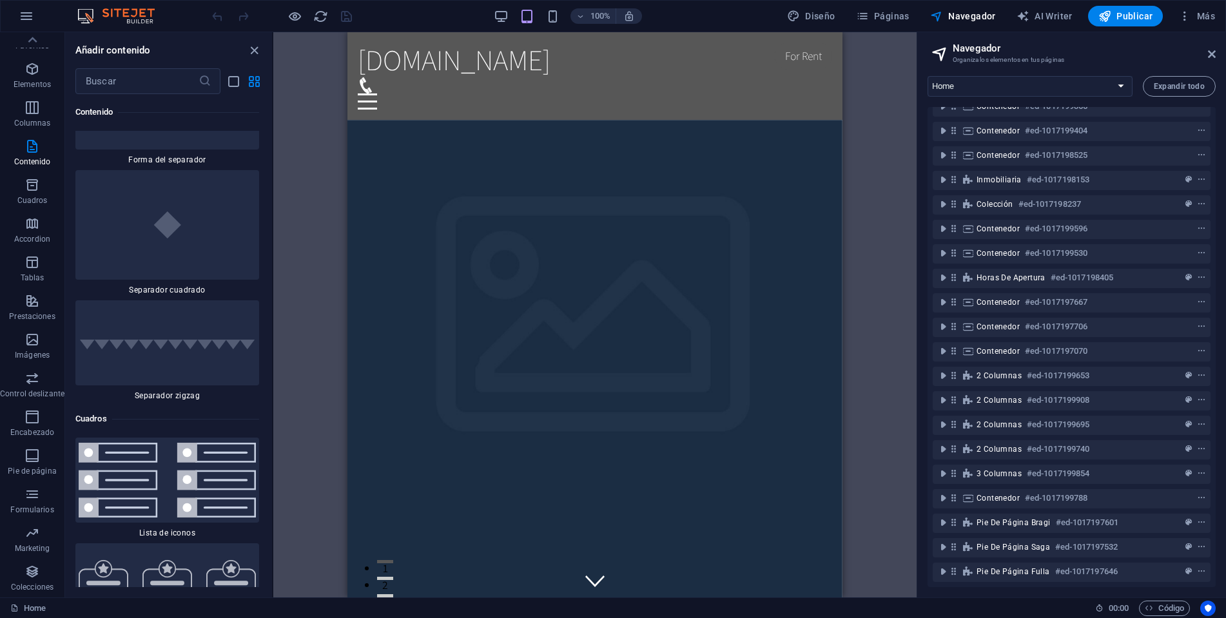
click at [849, 19] on div "Diseño Páginas Navegador AI Writer Publicar Más" at bounding box center [1001, 16] width 438 height 21
click at [876, 13] on span "Páginas" at bounding box center [883, 16] width 54 height 13
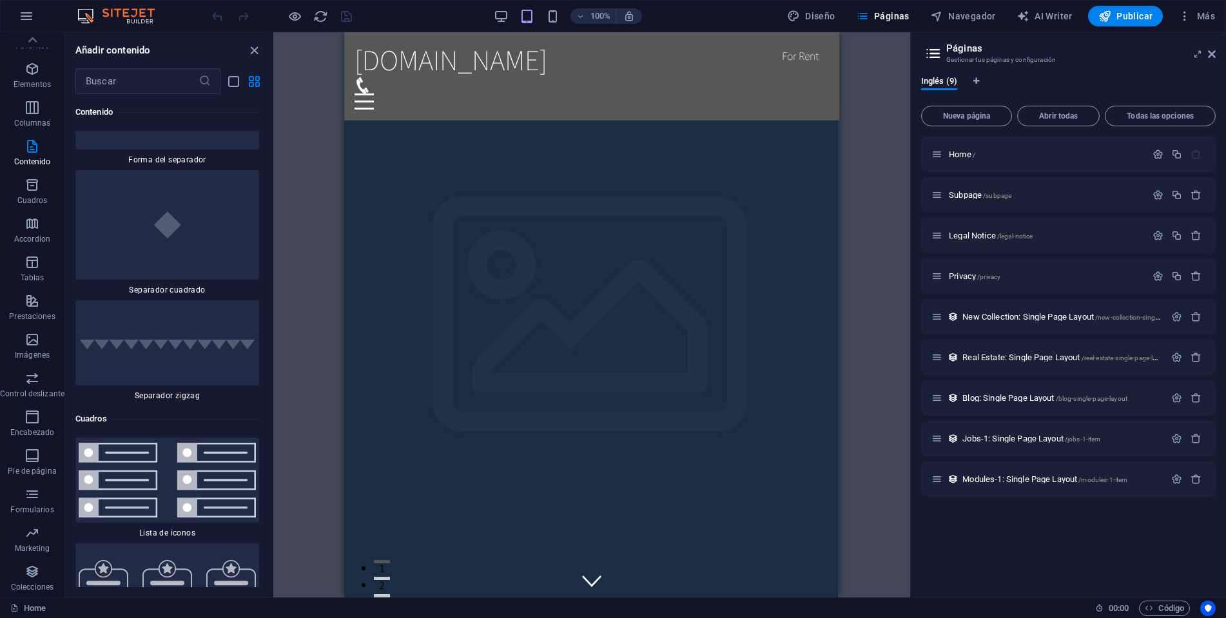
click at [963, 30] on div "100% Diseño Páginas Navegador AI Writer Publicar Más" at bounding box center [613, 16] width 1225 height 31
click at [976, 21] on span "Navegador" at bounding box center [964, 16] width 66 height 13
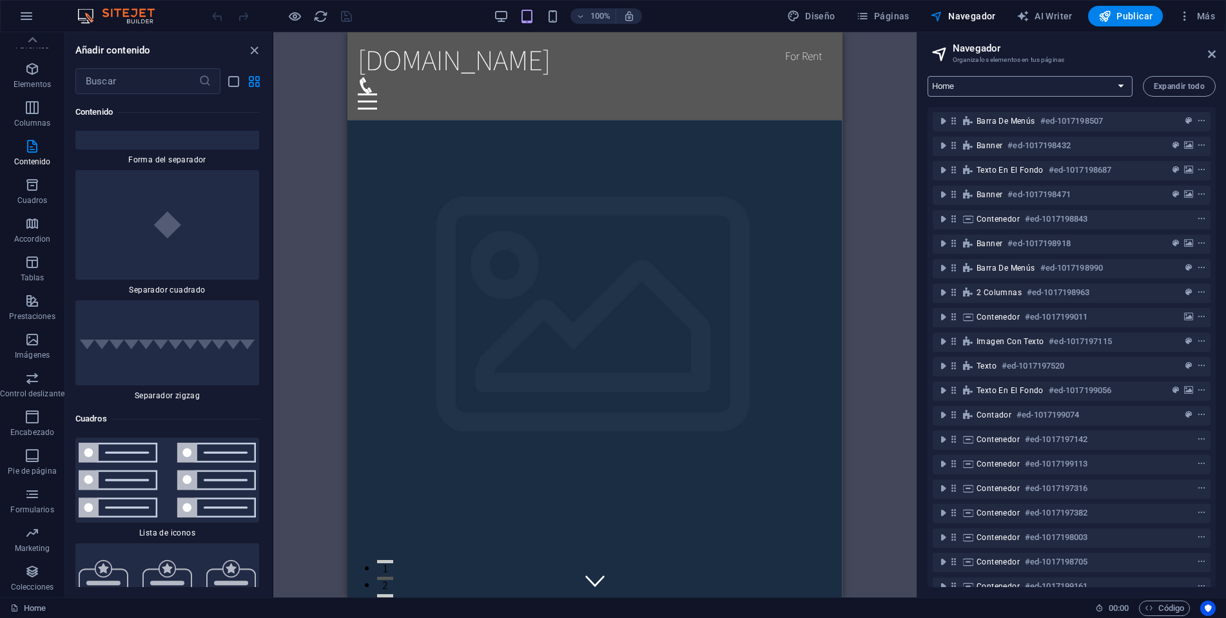
click at [1123, 90] on select "Home Subpage Legal Notice Privacy New Collection: Single Page Layout Real Estat…" at bounding box center [1030, 86] width 205 height 21
click at [1167, 24] on div "Diseño Páginas Navegador AI Writer Publicar Más" at bounding box center [1001, 16] width 438 height 21
click at [1189, 14] on icon "button" at bounding box center [1185, 16] width 13 height 13
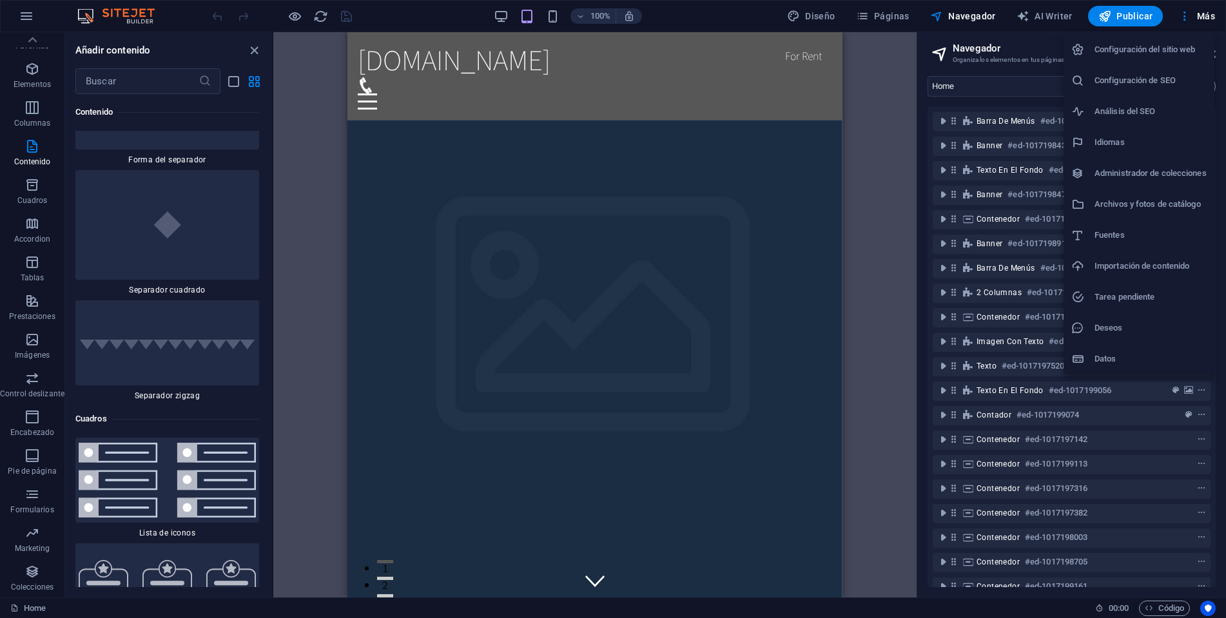
click at [1162, 51] on h6 "Configuración del sitio web" at bounding box center [1151, 49] width 112 height 15
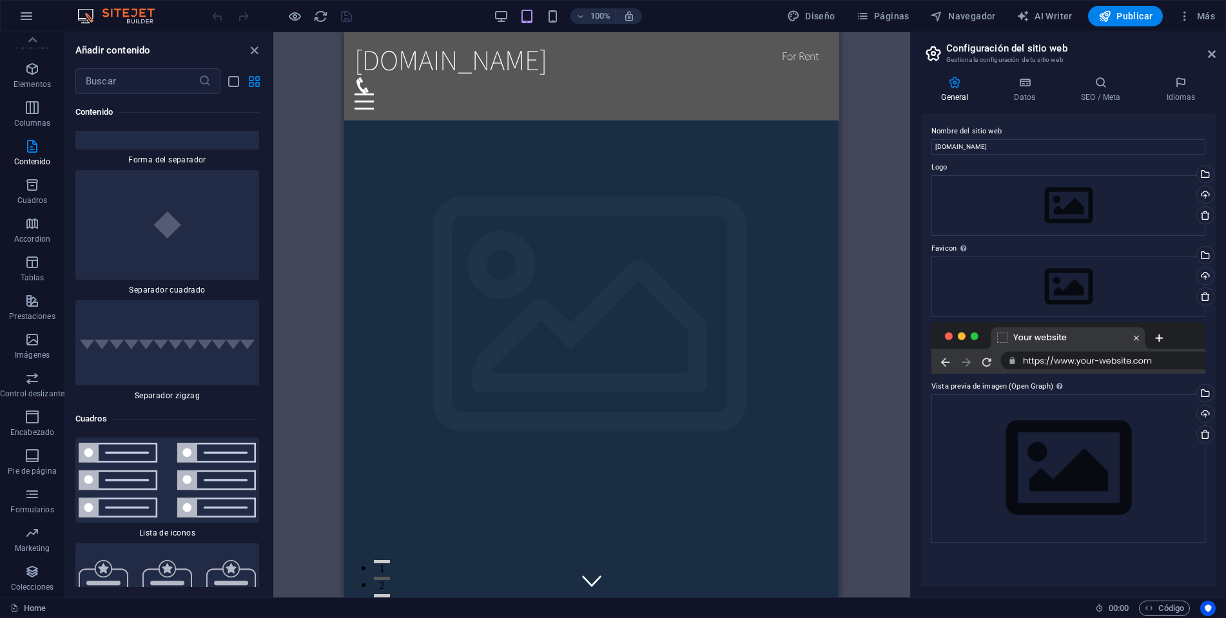
click at [159, 28] on div "100% Diseño Páginas Navegador AI Writer Publicar Más" at bounding box center [613, 16] width 1225 height 31
click at [127, 45] on h6 "Añadir contenido" at bounding box center [112, 50] width 75 height 15
click at [94, 113] on h6 "Contenido" at bounding box center [167, 111] width 184 height 15
click at [261, 79] on span "grid-view" at bounding box center [253, 81] width 15 height 15
click at [211, 89] on div "​" at bounding box center [147, 81] width 145 height 26
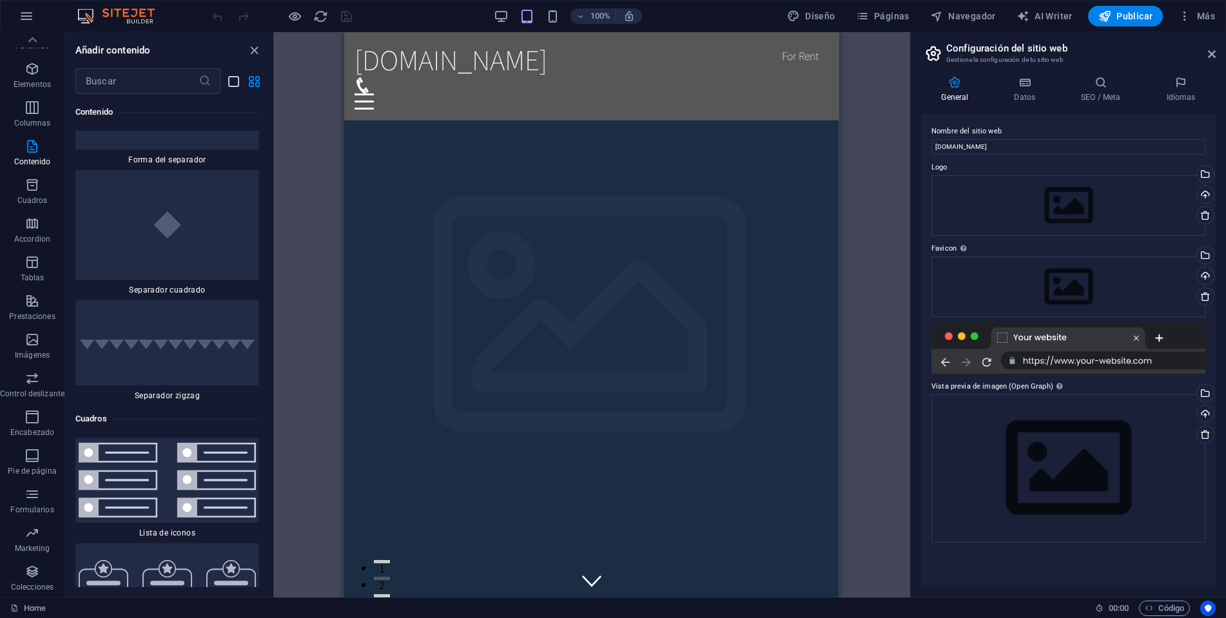
click at [239, 81] on icon "list-view" at bounding box center [233, 81] width 15 height 15
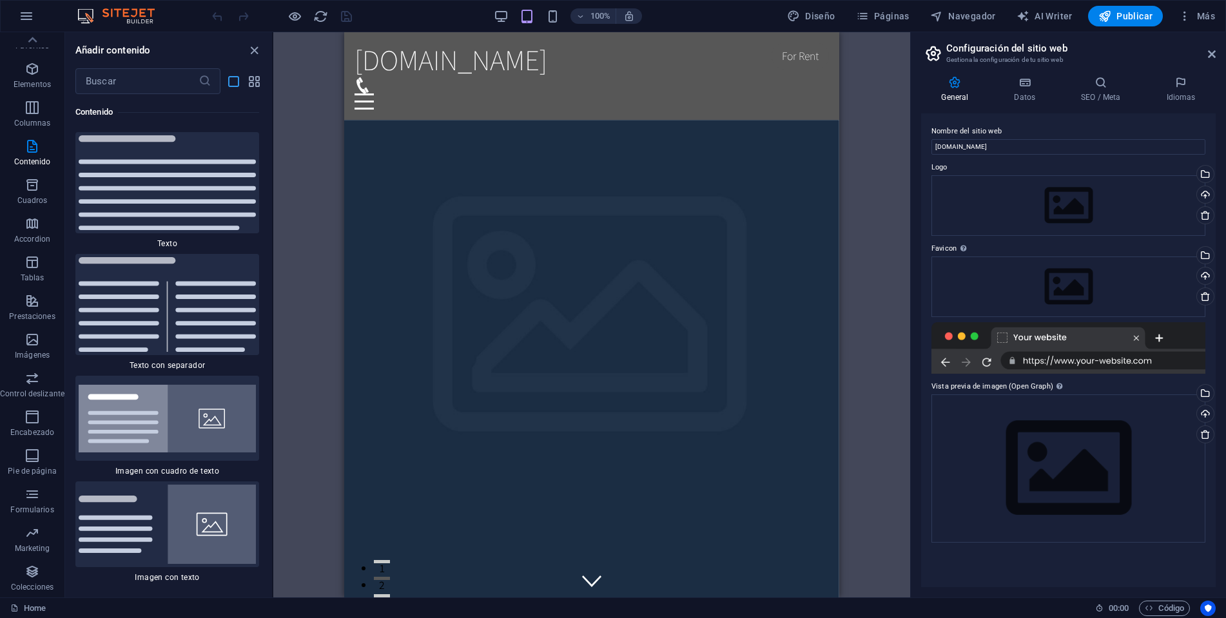
scroll to position [8844, 0]
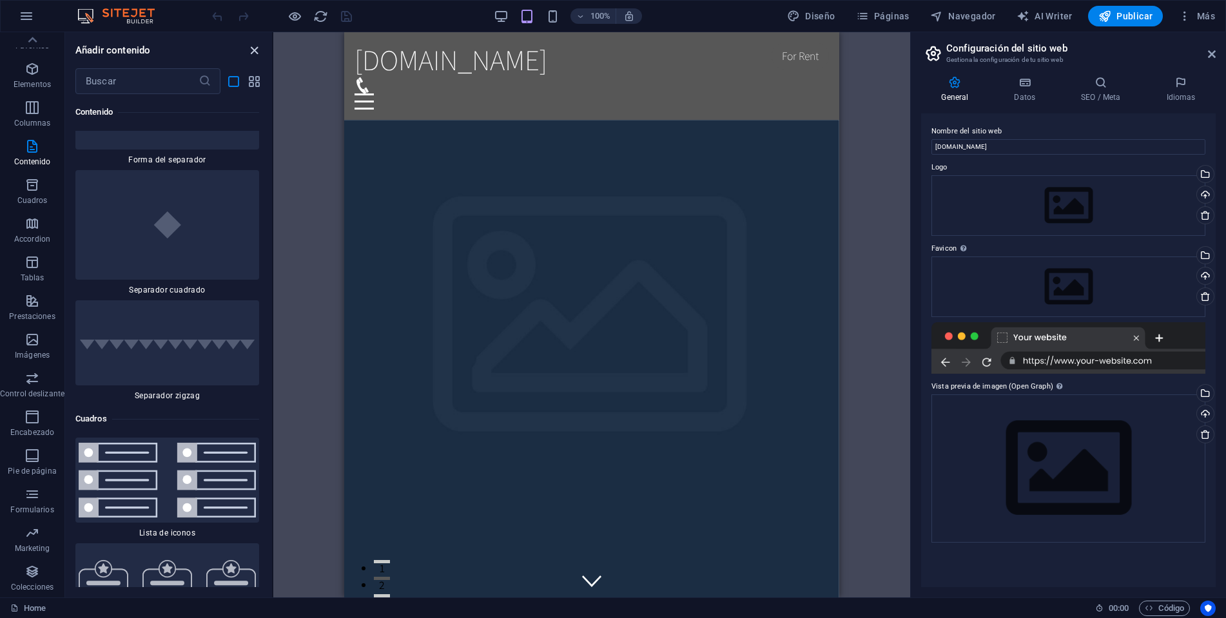
click at [256, 57] on icon "close panel" at bounding box center [254, 50] width 15 height 15
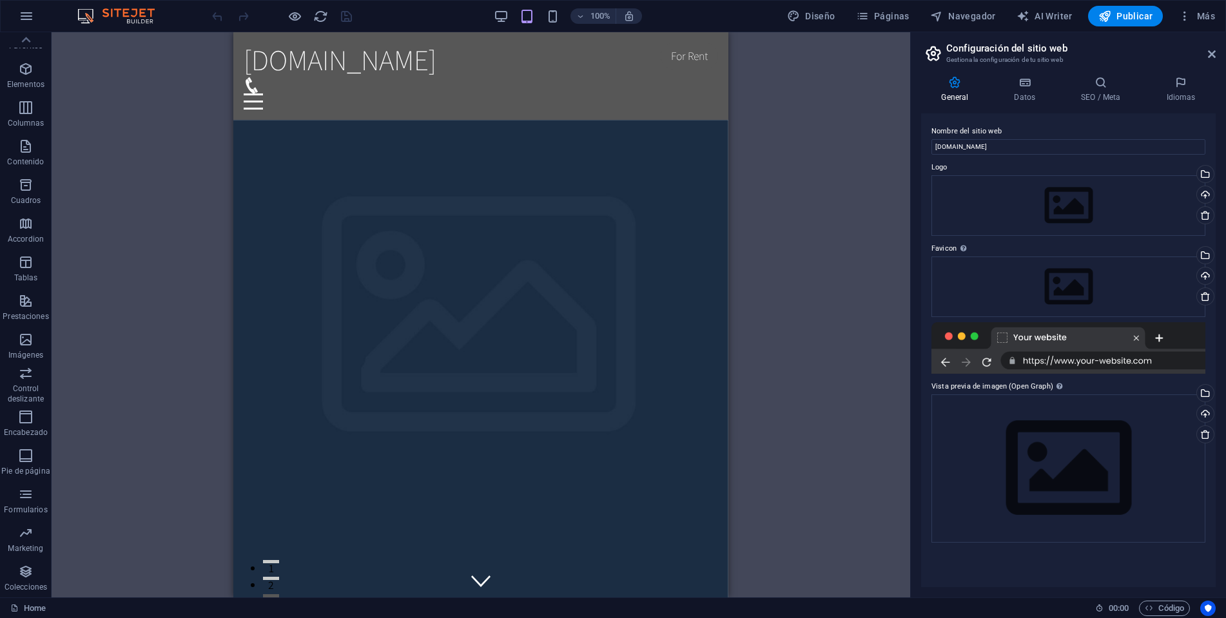
click at [342, 21] on div at bounding box center [282, 16] width 144 height 21
click at [25, 82] on p "Elementos" at bounding box center [25, 84] width 37 height 10
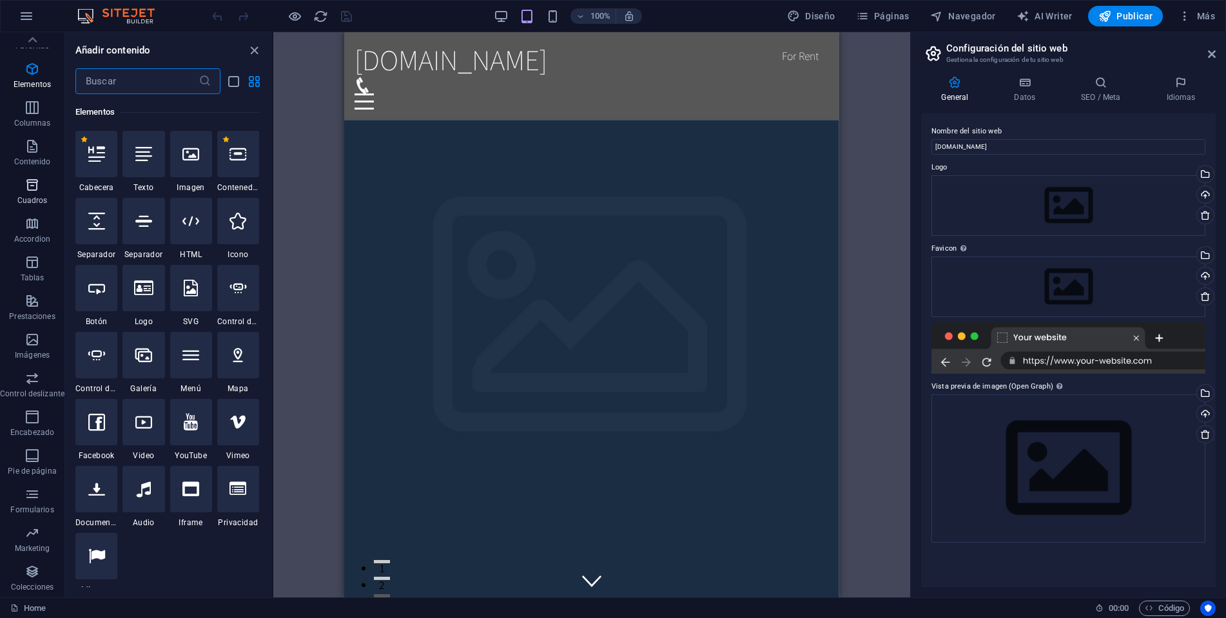
click at [6, 186] on span "Cuadros" at bounding box center [32, 192] width 64 height 31
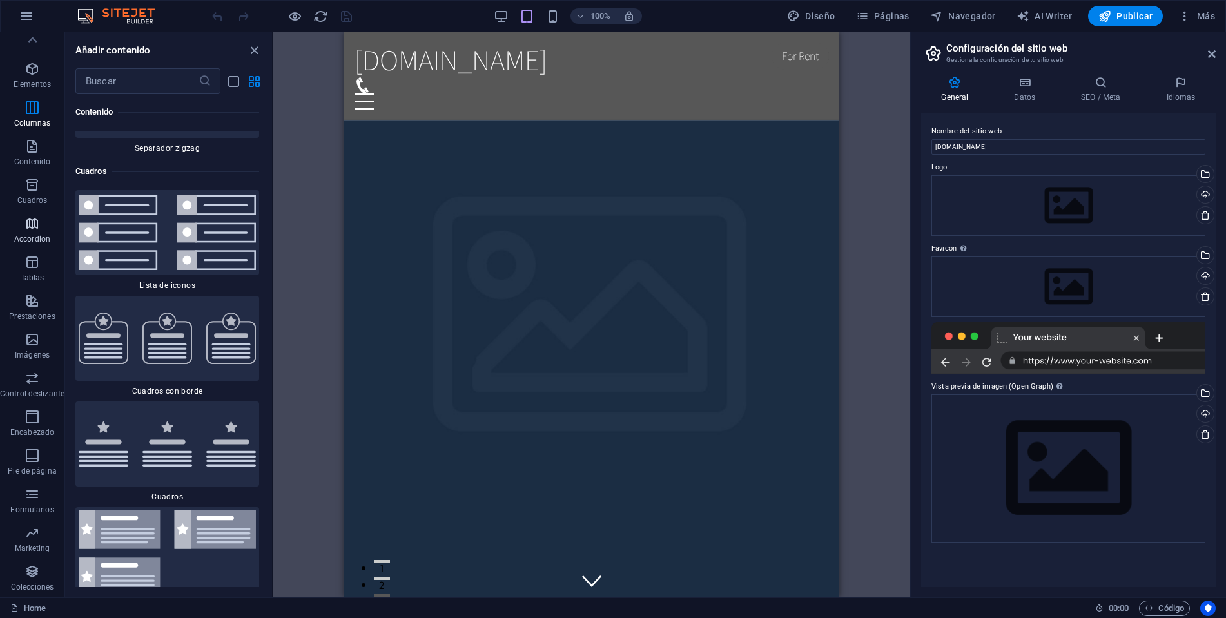
scroll to position [6922, 0]
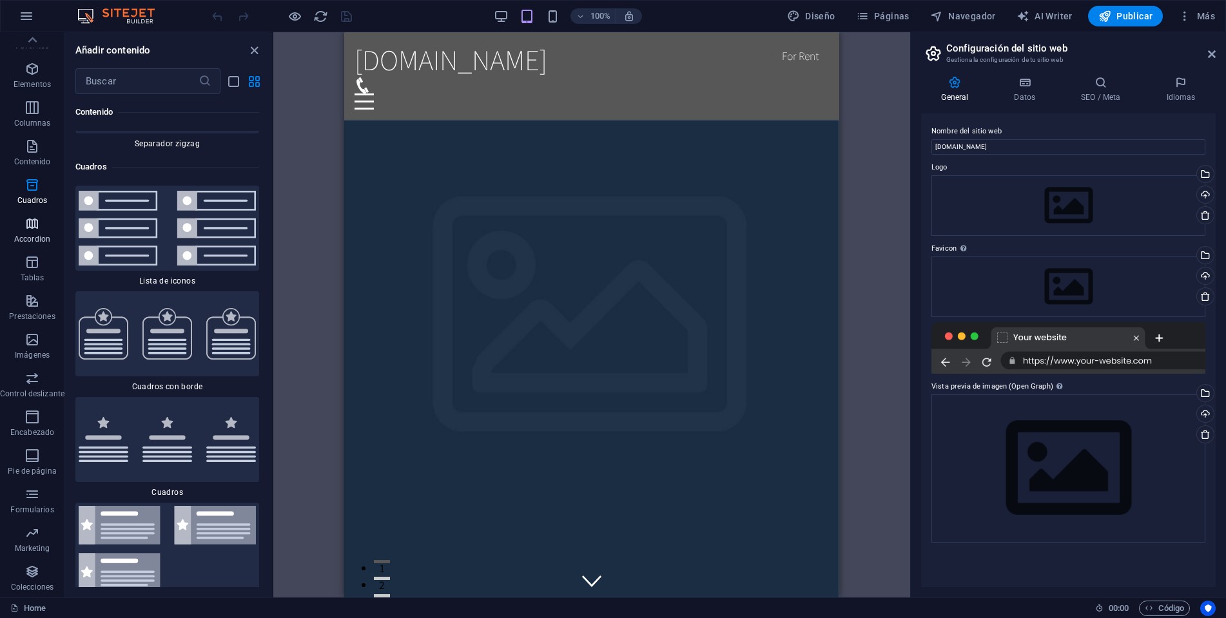
click at [27, 240] on p "Accordion" at bounding box center [32, 239] width 36 height 10
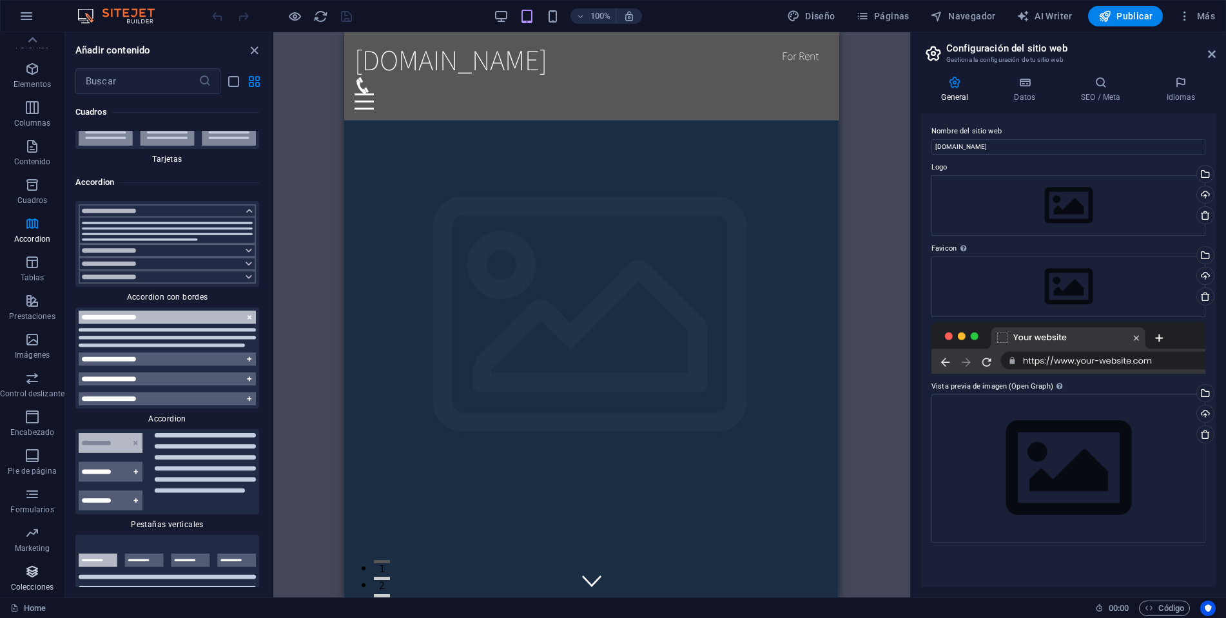
scroll to position [7946, 0]
click at [14, 608] on icon at bounding box center [14, 608] width 8 height 8
click at [933, 55] on icon at bounding box center [933, 53] width 19 height 18
click at [1181, 12] on icon "button" at bounding box center [1185, 16] width 13 height 13
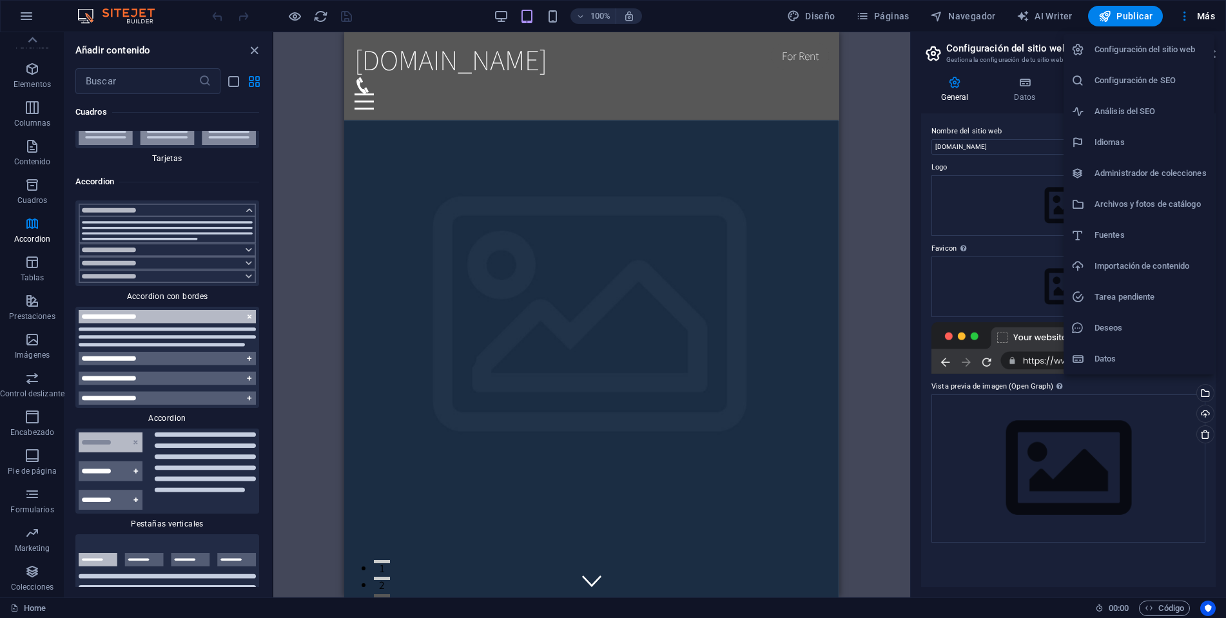
click at [1115, 180] on h6 "Administrador de colecciones" at bounding box center [1151, 173] width 112 height 15
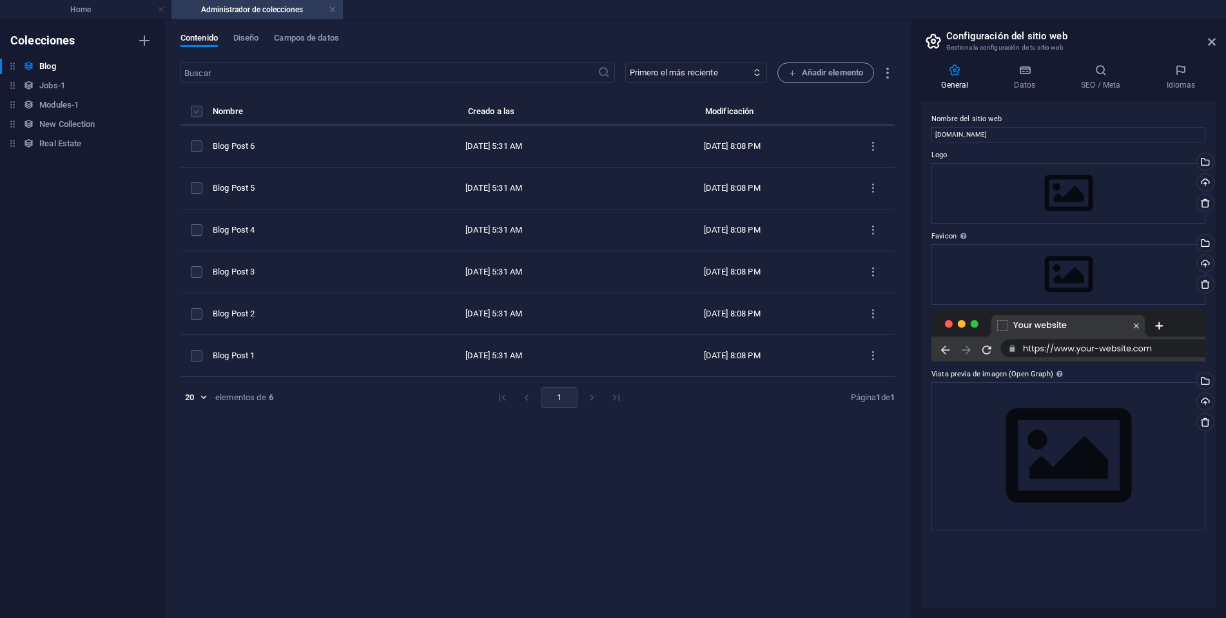
click at [196, 113] on label "items list" at bounding box center [197, 112] width 12 height 12
click at [0, 0] on input "items list" at bounding box center [0, 0] width 0 height 0
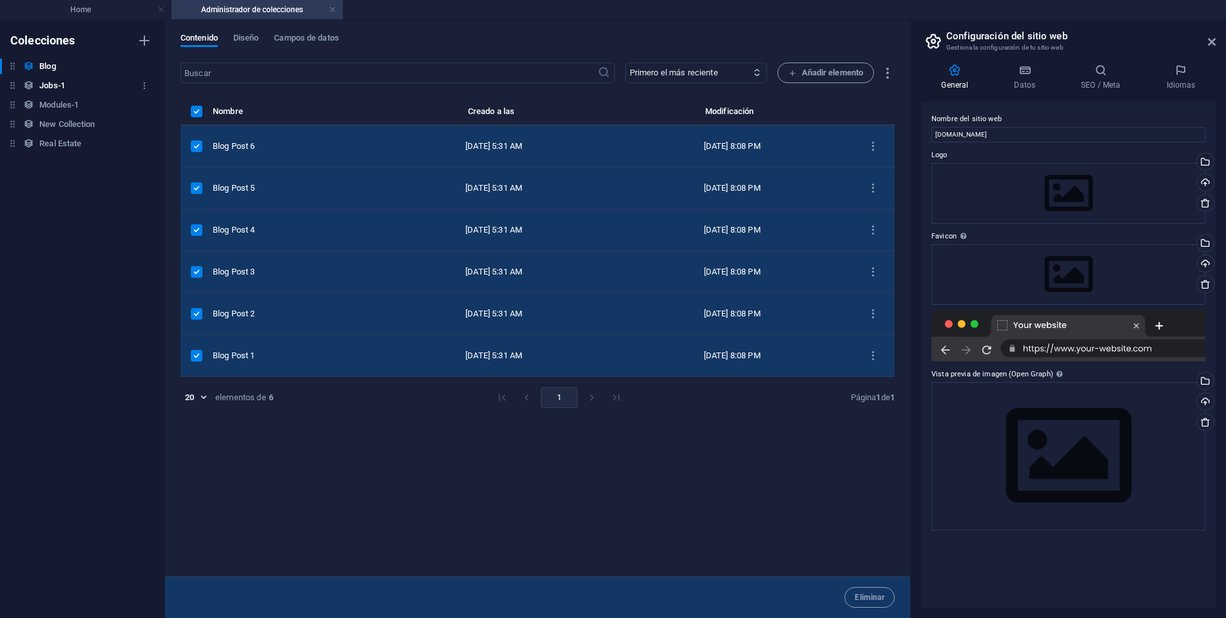
click at [54, 89] on h6 "Jobs-1" at bounding box center [52, 85] width 26 height 15
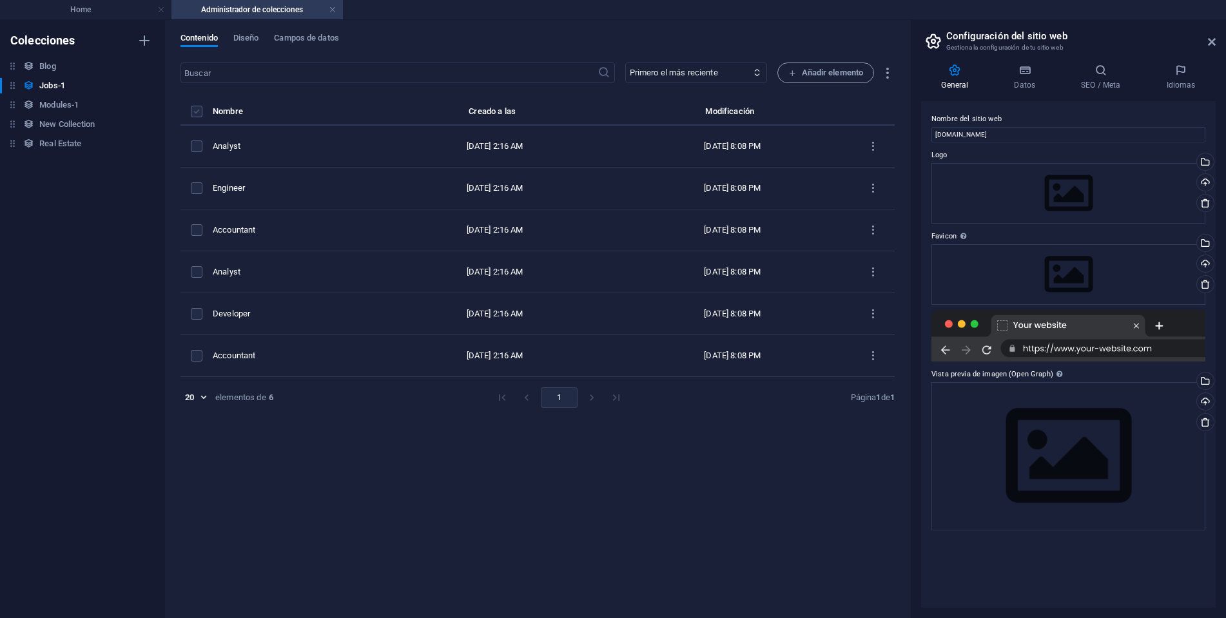
click at [193, 113] on label "items list" at bounding box center [197, 112] width 12 height 12
click at [0, 0] on input "items list" at bounding box center [0, 0] width 0 height 0
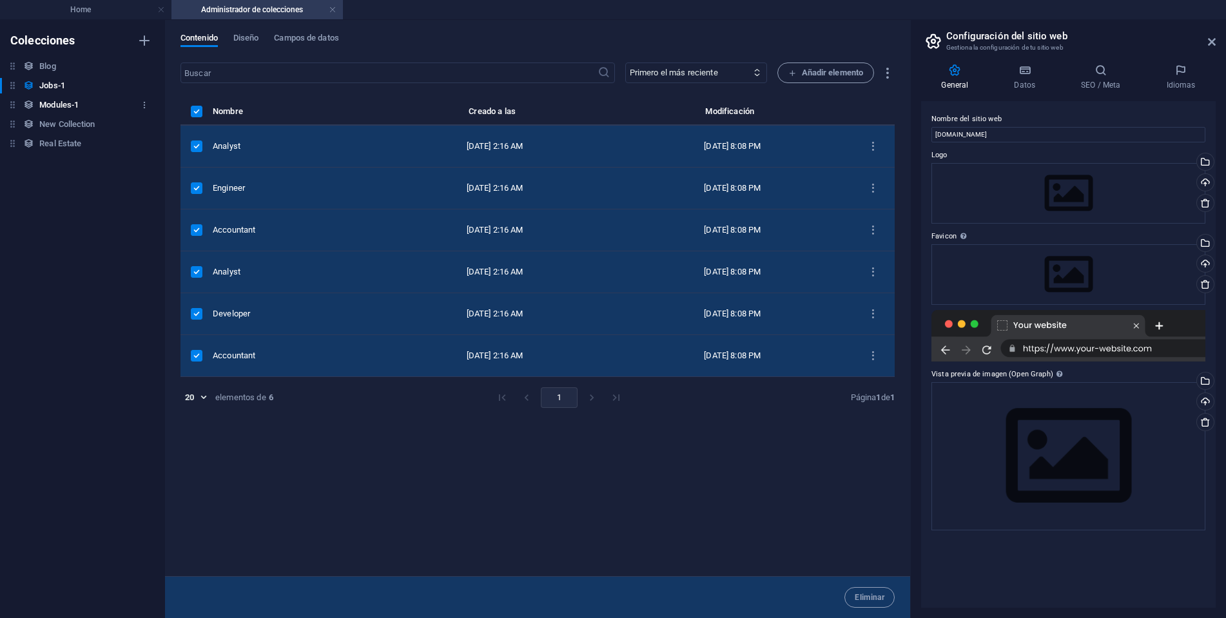
click at [35, 108] on div "Modules-1 Modules-1" at bounding box center [76, 104] width 152 height 15
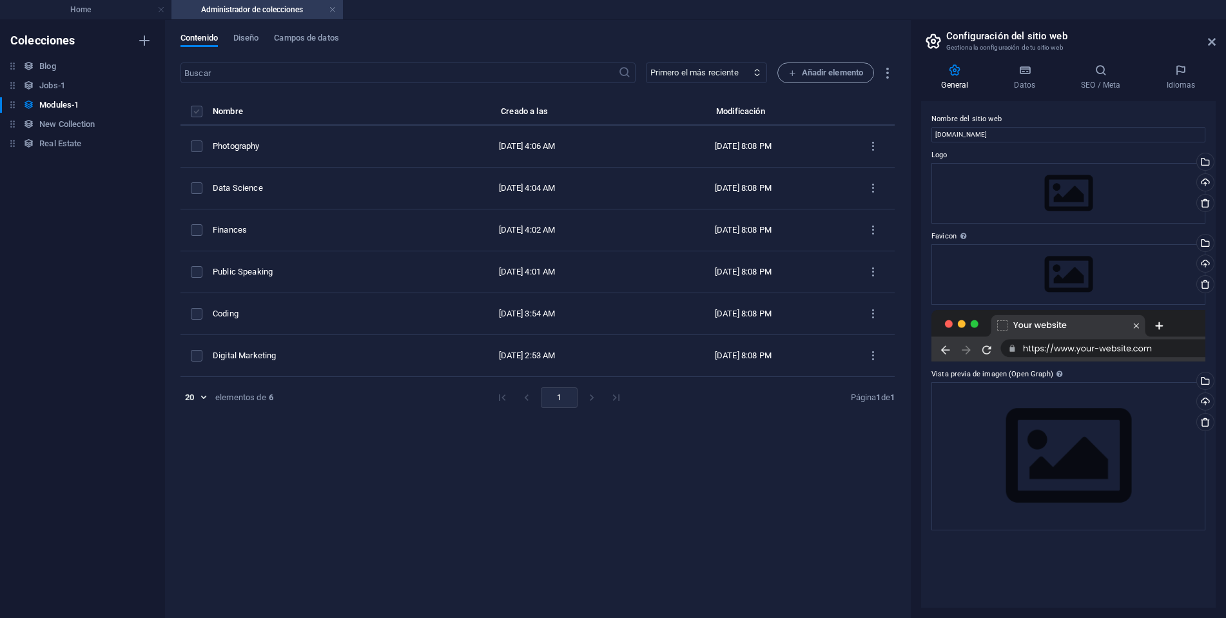
click at [197, 113] on label "items list" at bounding box center [197, 112] width 12 height 12
click at [0, 0] on input "items list" at bounding box center [0, 0] width 0 height 0
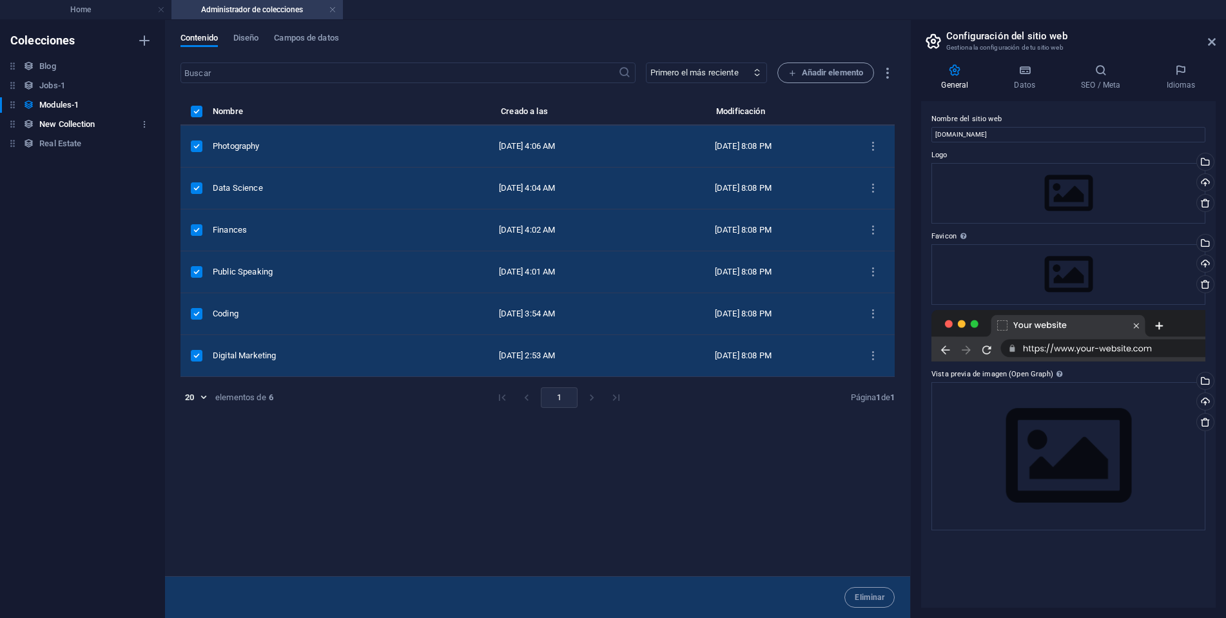
click at [48, 118] on h6 "New Collection" at bounding box center [66, 124] width 55 height 15
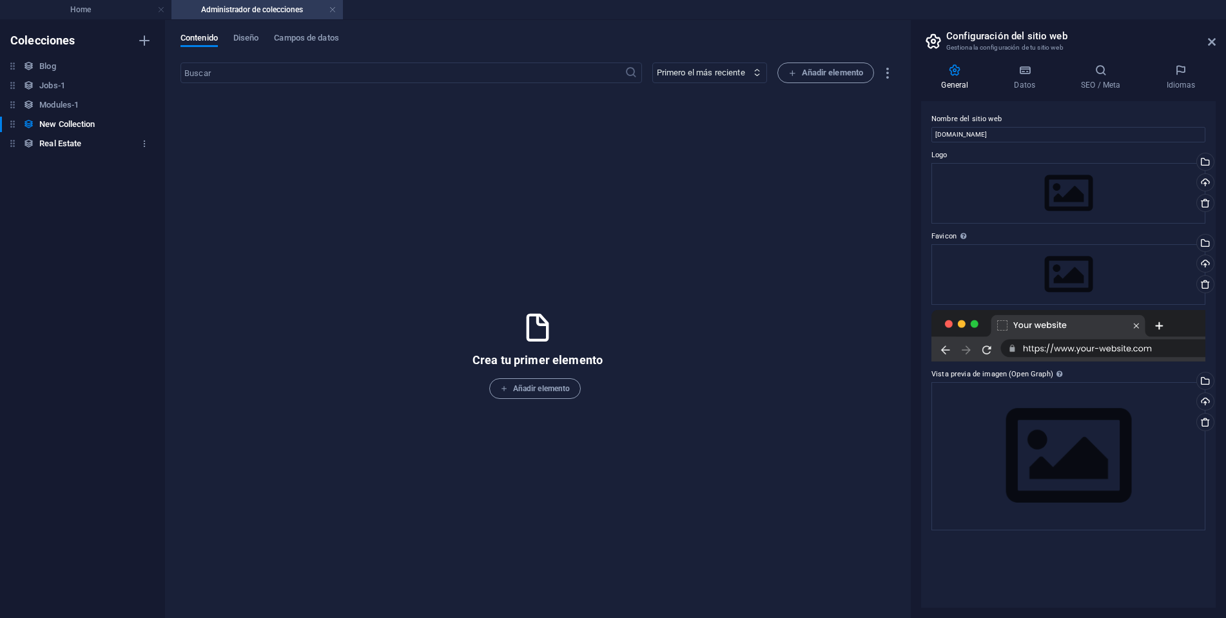
click at [59, 145] on h6 "Real Estate" at bounding box center [60, 143] width 42 height 15
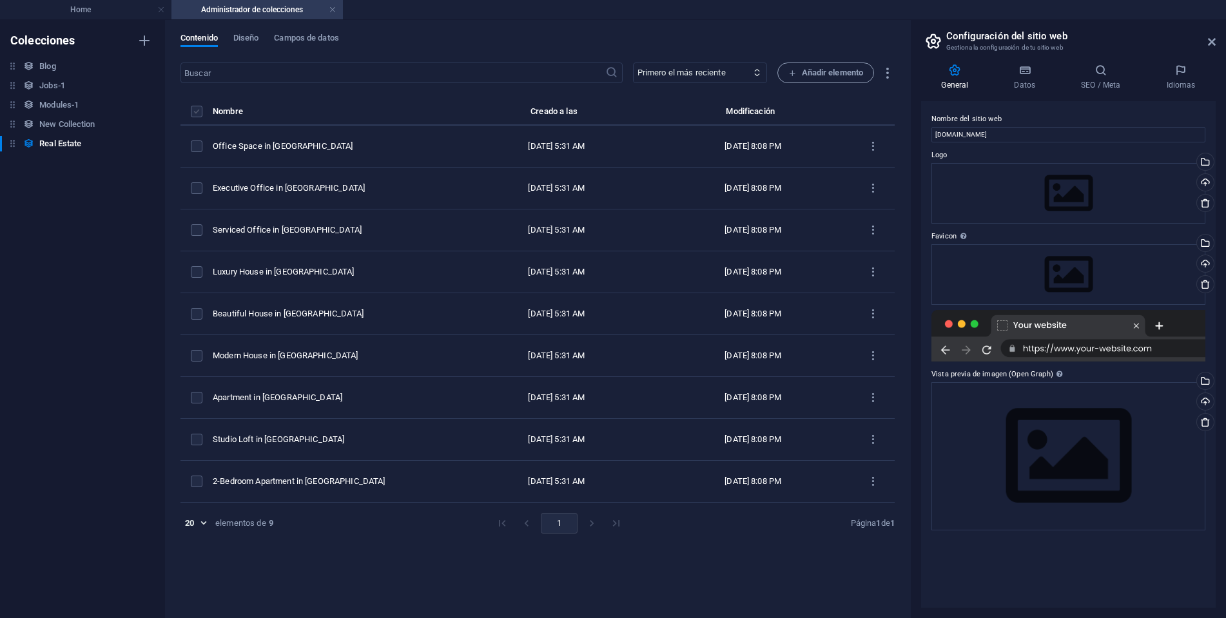
click at [200, 112] on label "items list" at bounding box center [197, 112] width 12 height 12
click at [0, 0] on input "items list" at bounding box center [0, 0] width 0 height 0
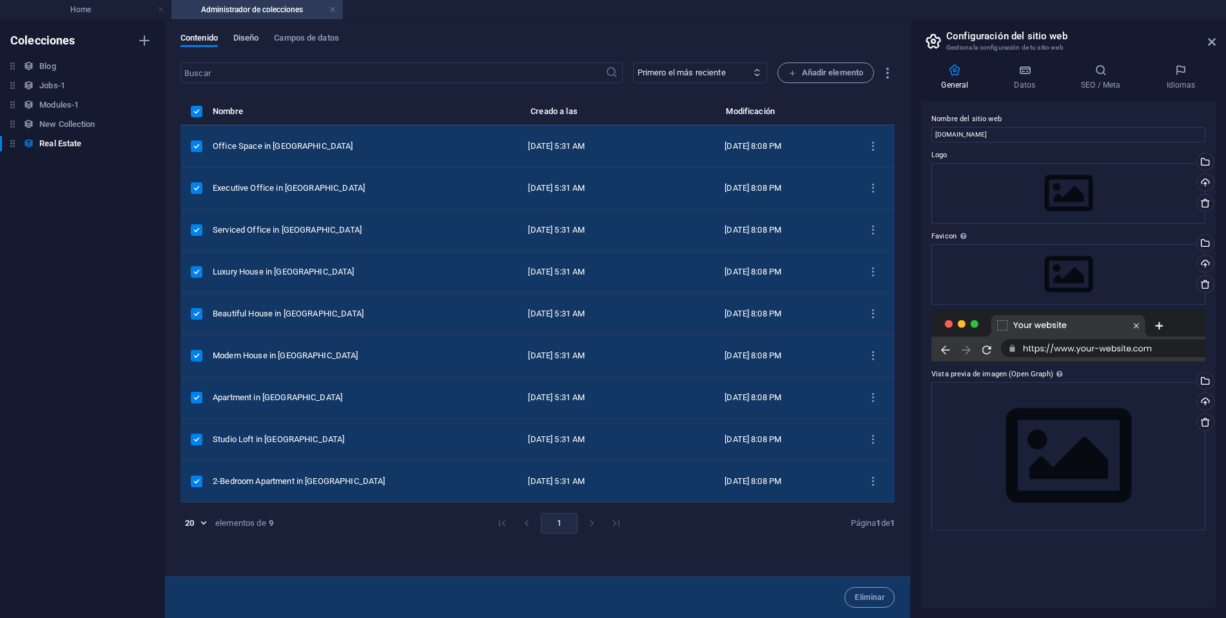
click at [248, 35] on span "Diseño" at bounding box center [246, 39] width 26 height 18
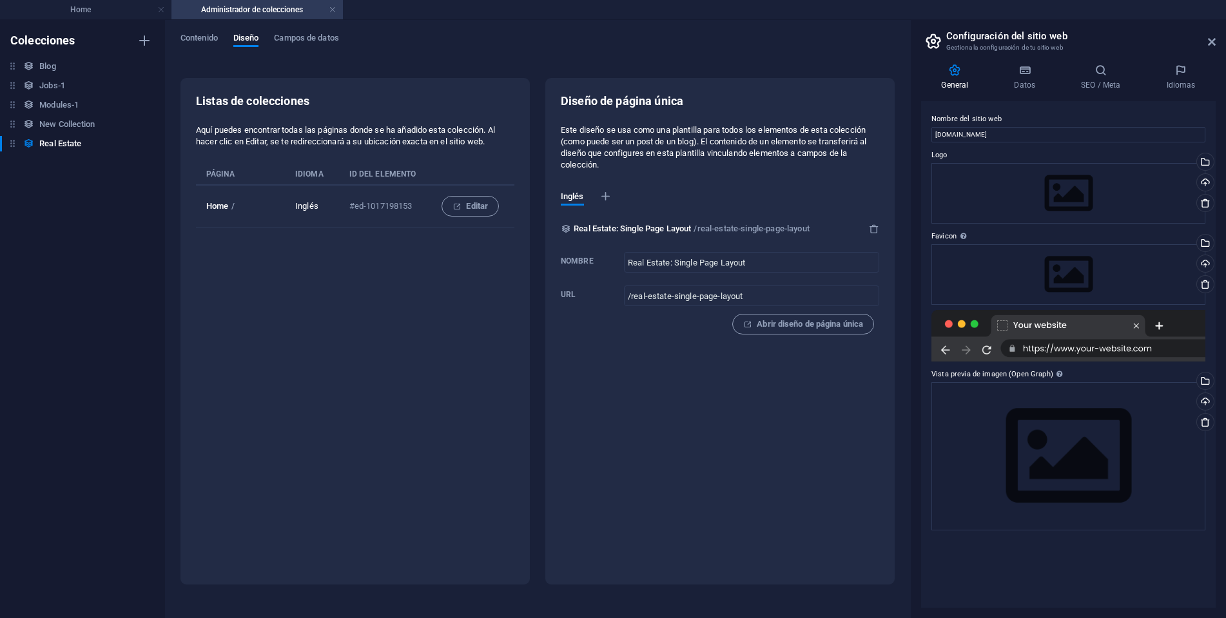
click at [290, 48] on div "Contenido Diseño Campos de datos" at bounding box center [538, 45] width 714 height 25
click at [291, 46] on button "Campos de datos" at bounding box center [306, 40] width 64 height 14
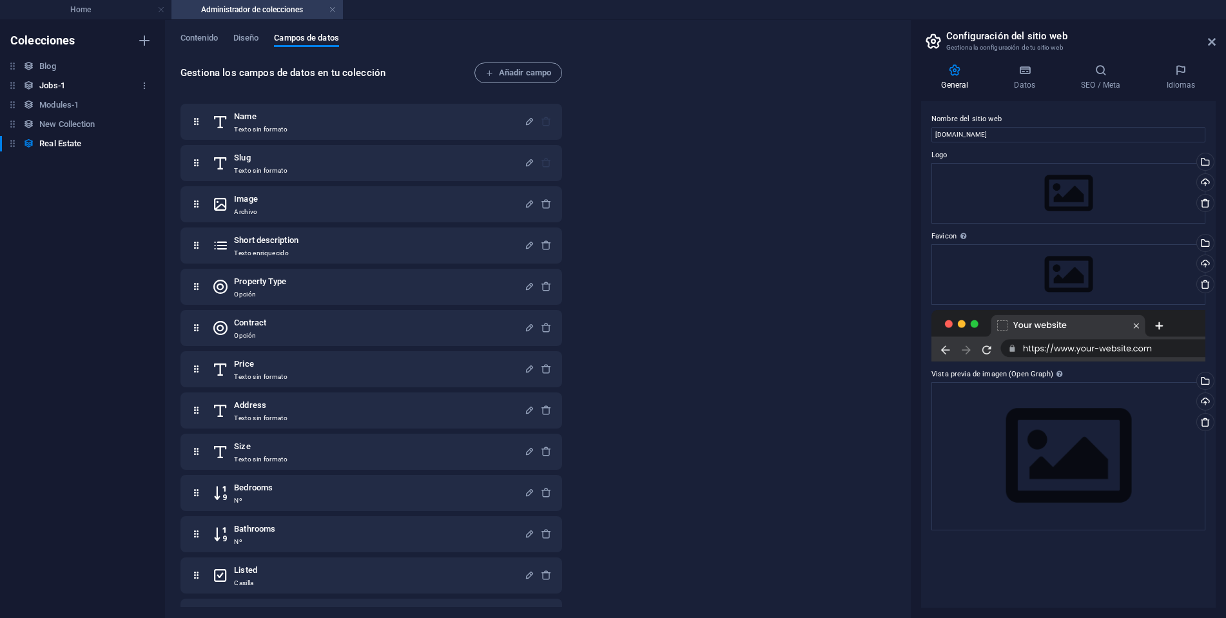
click at [86, 90] on div "Jobs-1 Jobs-1" at bounding box center [76, 85] width 152 height 15
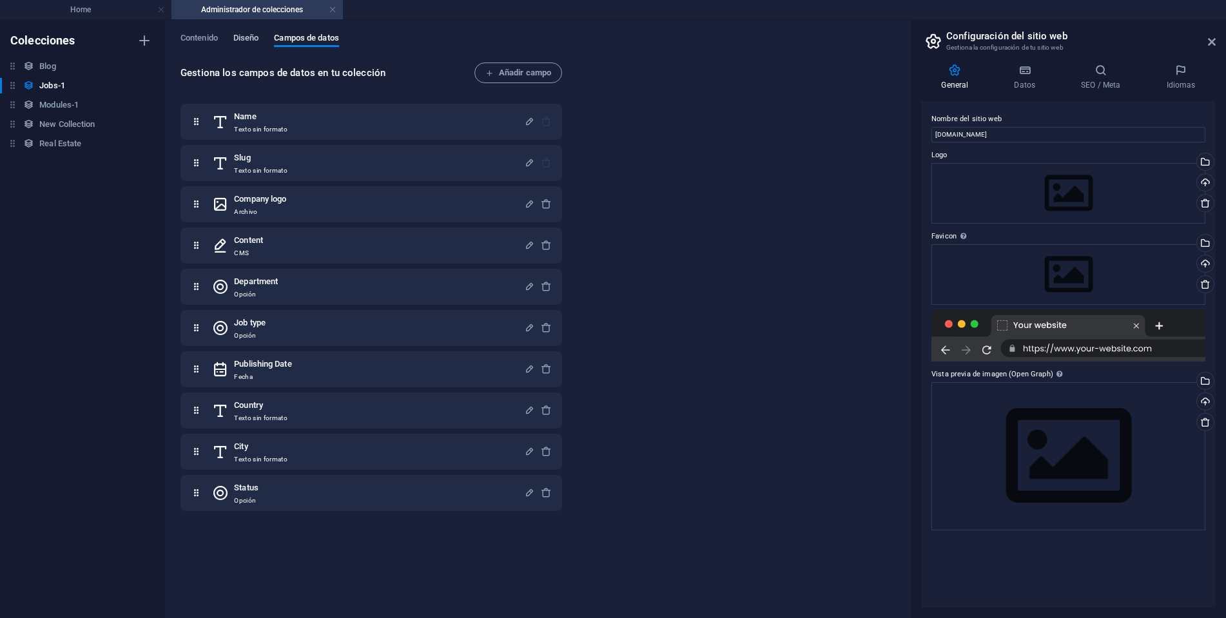
click at [246, 37] on span "Diseño" at bounding box center [246, 39] width 26 height 18
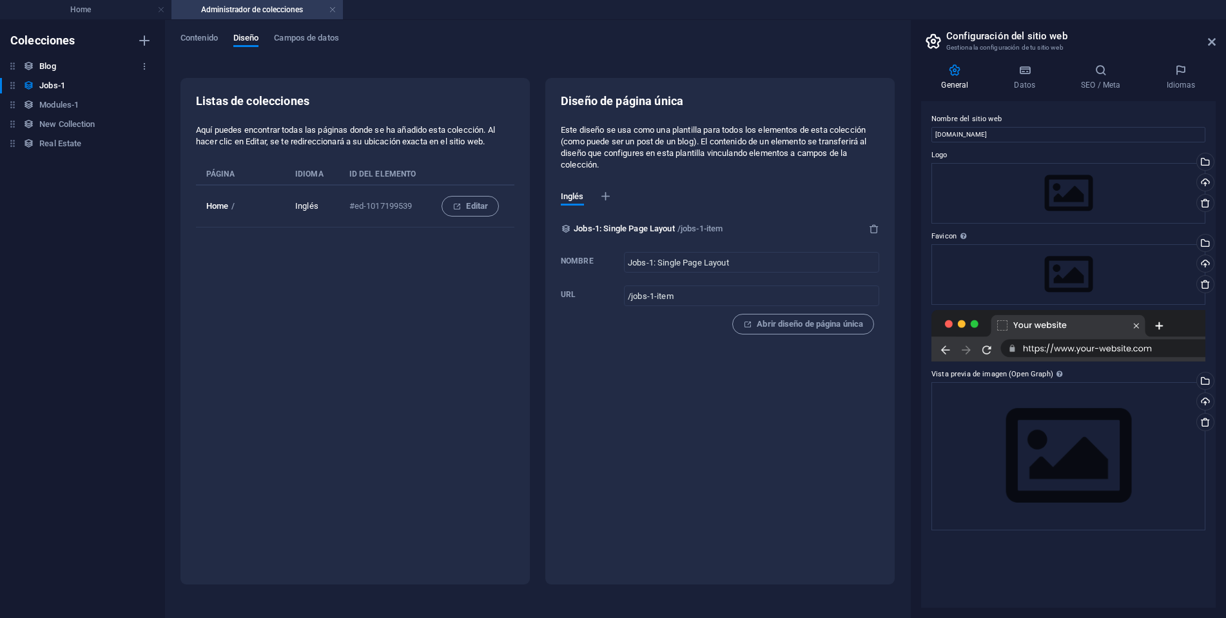
click at [35, 63] on div "Blog Blog" at bounding box center [76, 66] width 152 height 15
type input "Blog: Single Page Layout"
type input "/blog-single-page-layout"
click at [468, 204] on span "Editar" at bounding box center [470, 206] width 35 height 15
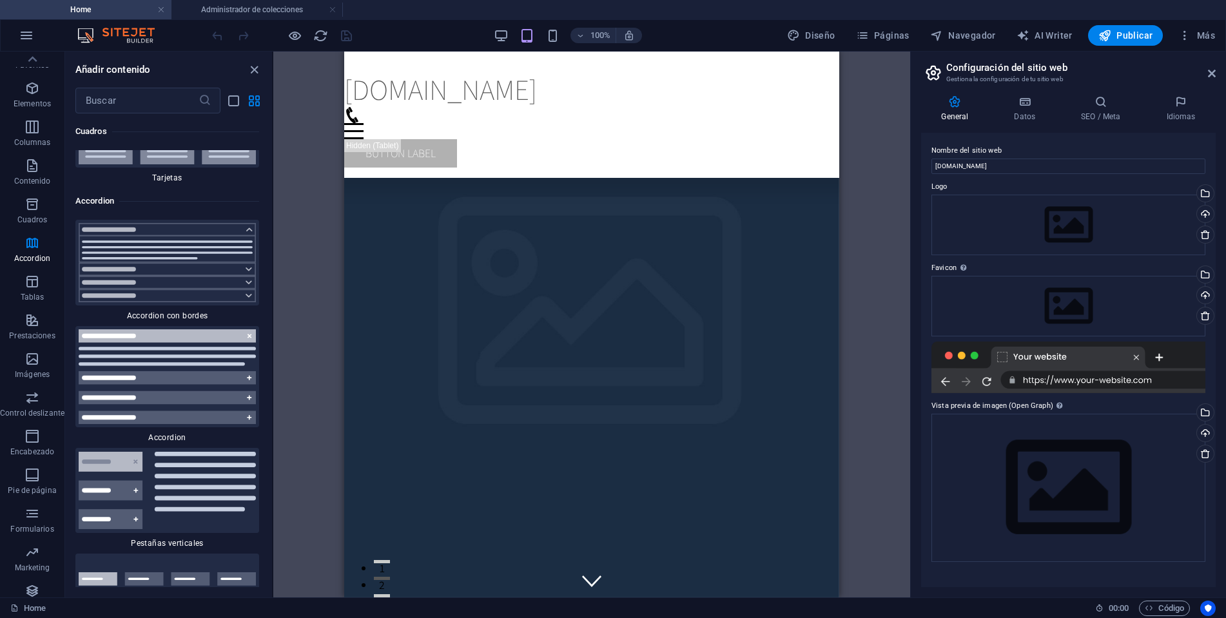
scroll to position [23920, 0]
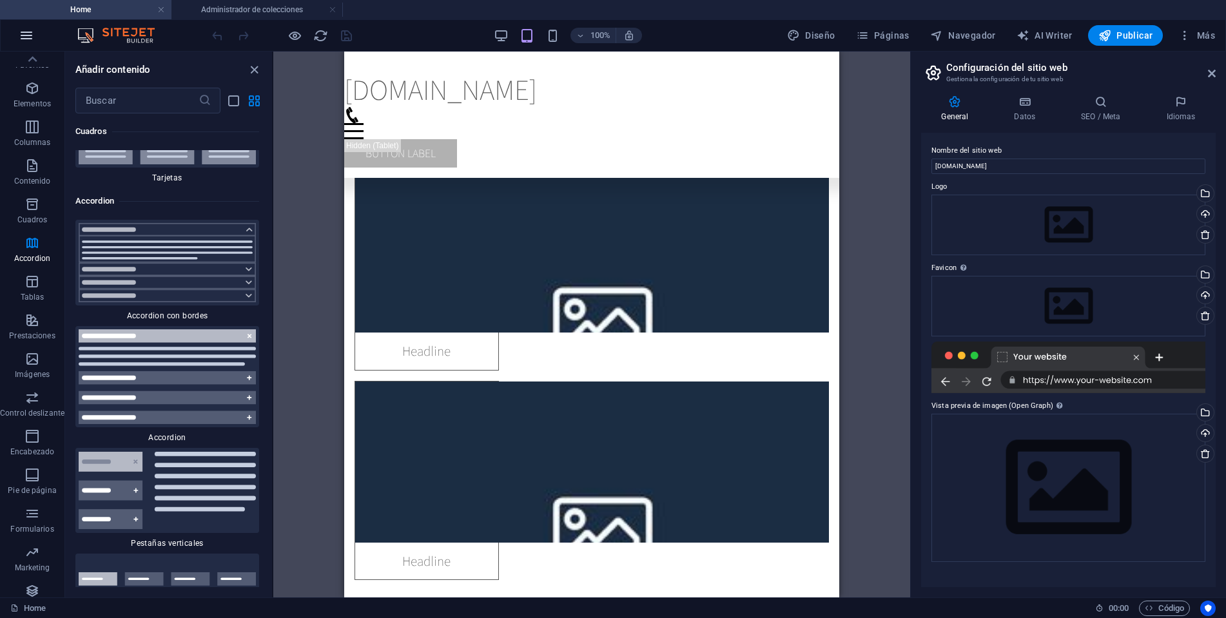
click at [25, 25] on button "button" at bounding box center [26, 35] width 31 height 31
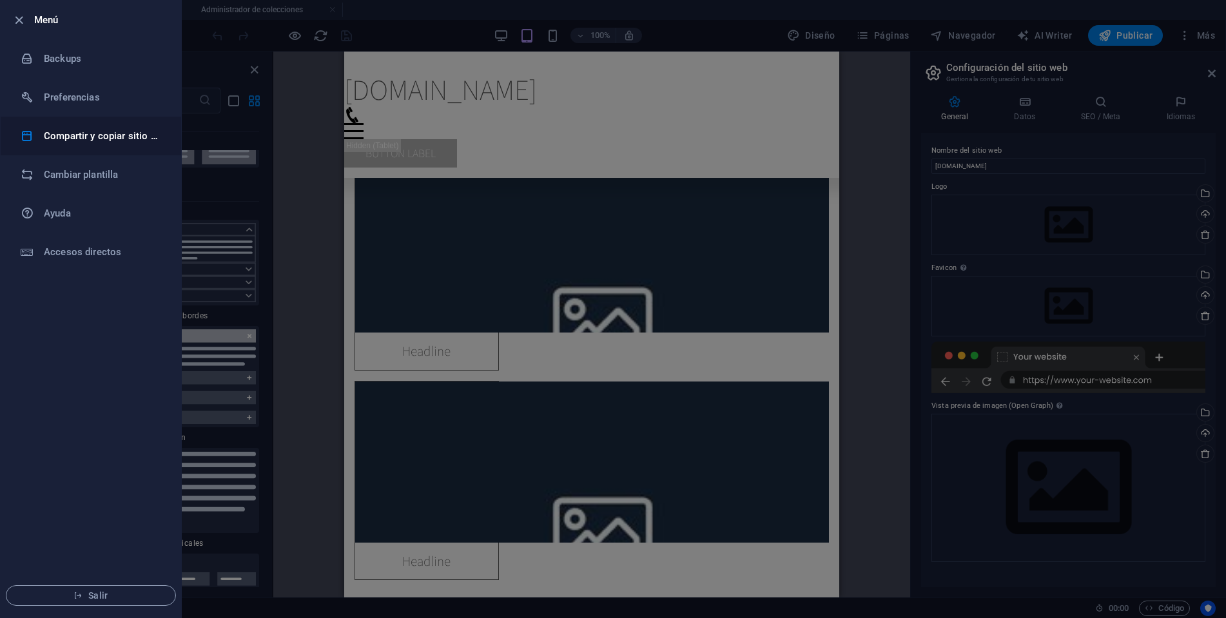
click at [81, 143] on h6 "Compartir y copiar sitio web" at bounding box center [103, 135] width 119 height 15
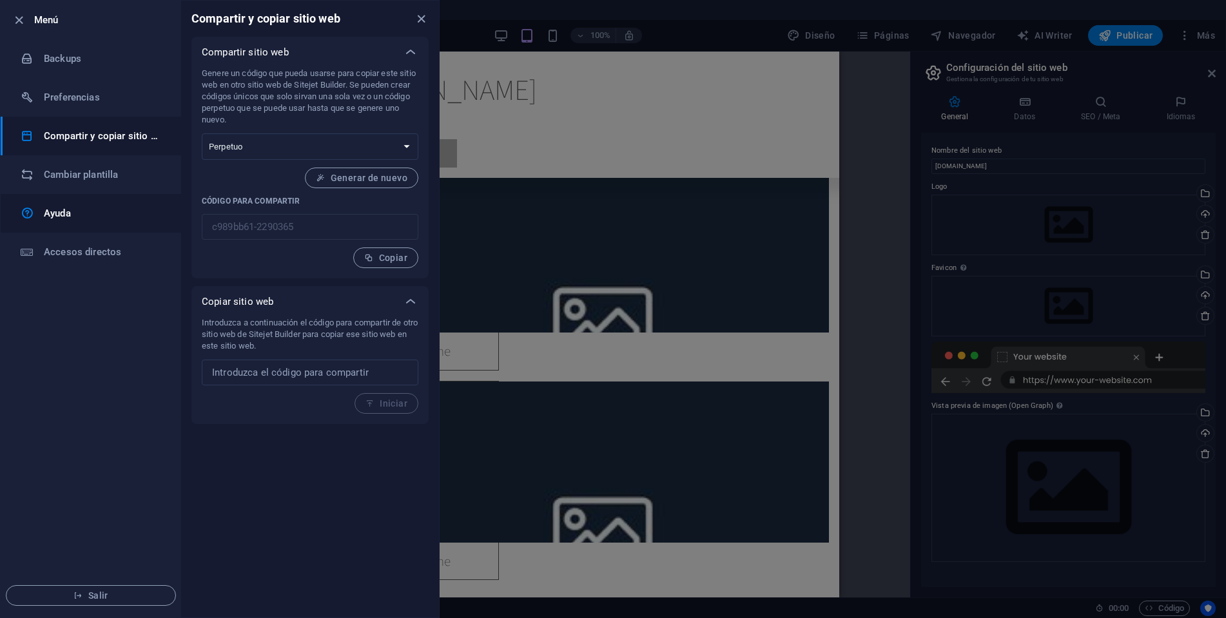
click at [78, 207] on h6 "Ayuda" at bounding box center [103, 213] width 119 height 15
click at [419, 18] on icon "close" at bounding box center [421, 19] width 15 height 15
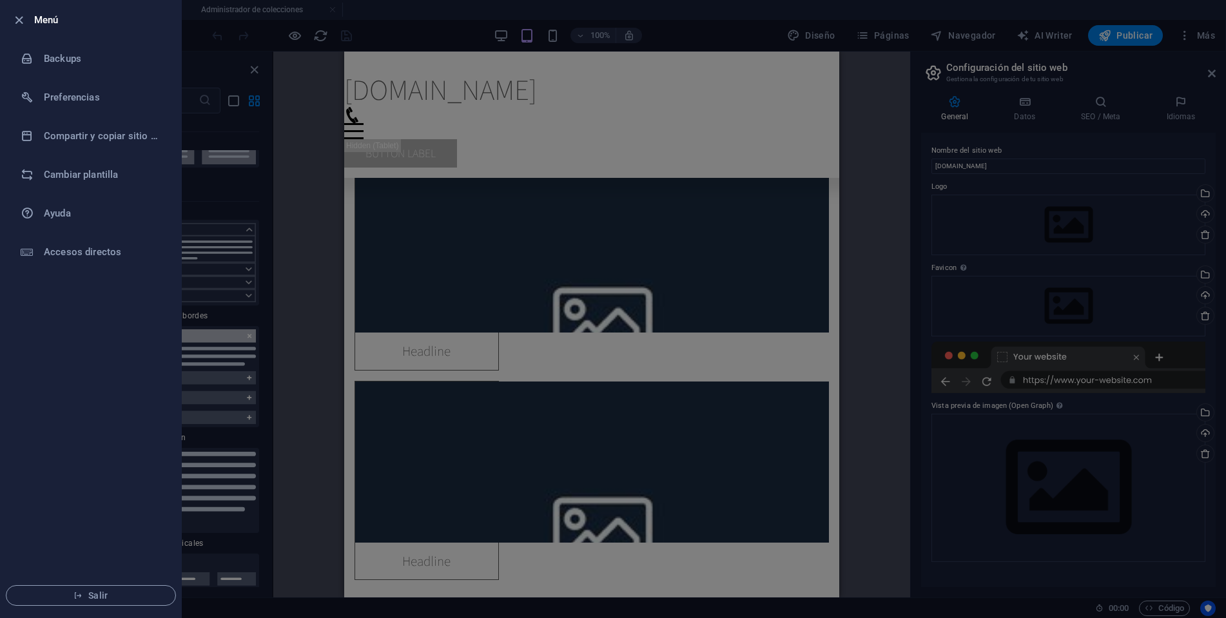
click at [81, 14] on h6 "Menú" at bounding box center [102, 19] width 137 height 15
click at [74, 21] on h6 "Menú" at bounding box center [102, 19] width 137 height 15
click at [66, 78] on li "Preferencias" at bounding box center [91, 97] width 181 height 39
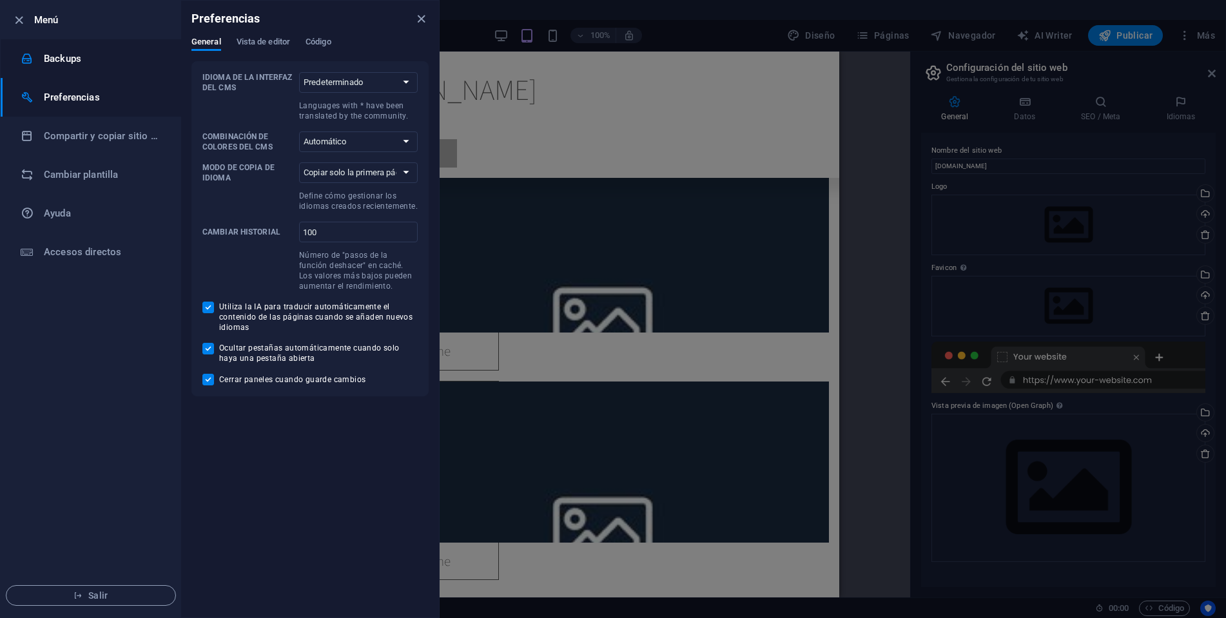
click at [68, 64] on h6 "Backups" at bounding box center [103, 58] width 119 height 15
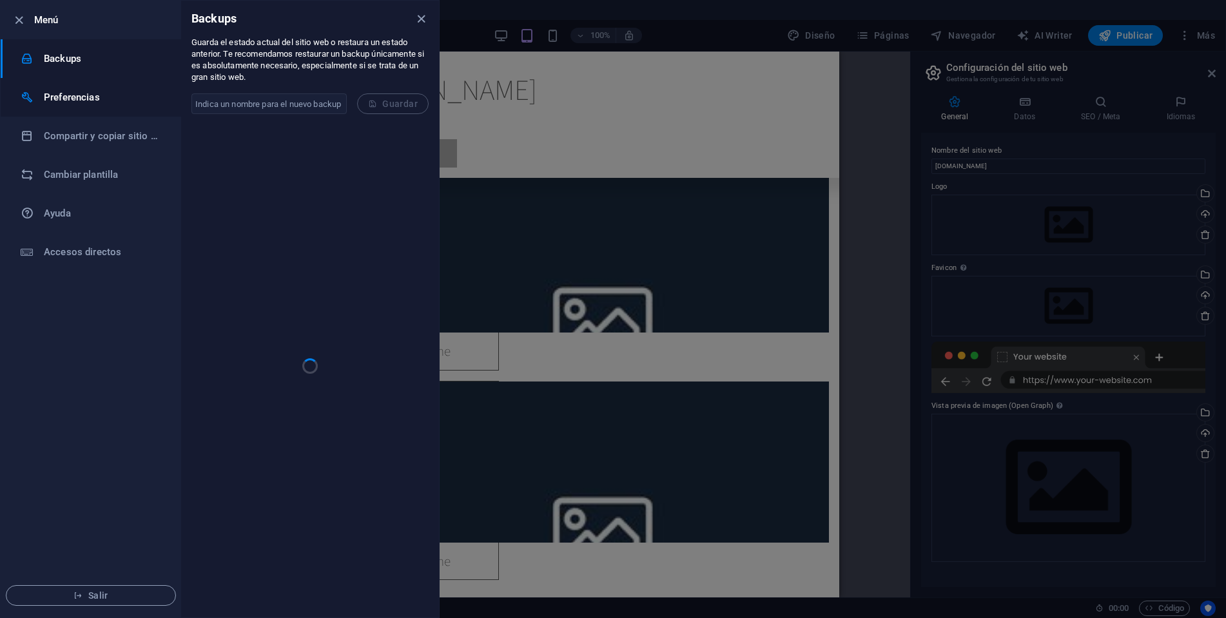
click at [63, 100] on h6 "Preferencias" at bounding box center [103, 97] width 119 height 15
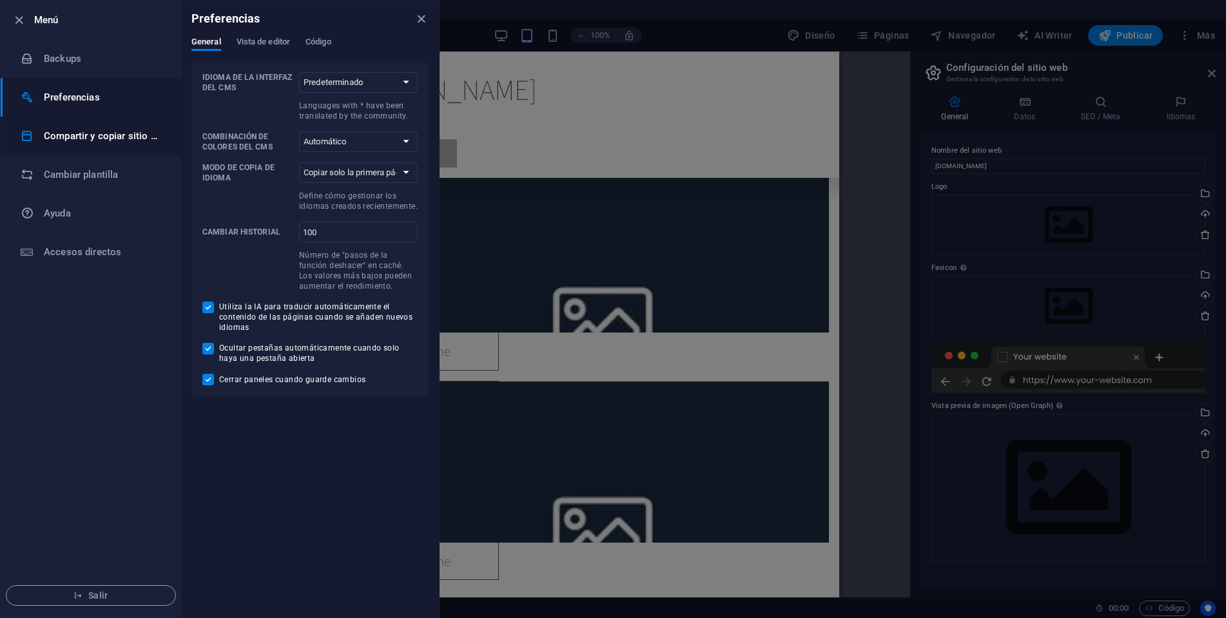
click at [56, 138] on h6 "Compartir y copiar sitio web" at bounding box center [103, 135] width 119 height 15
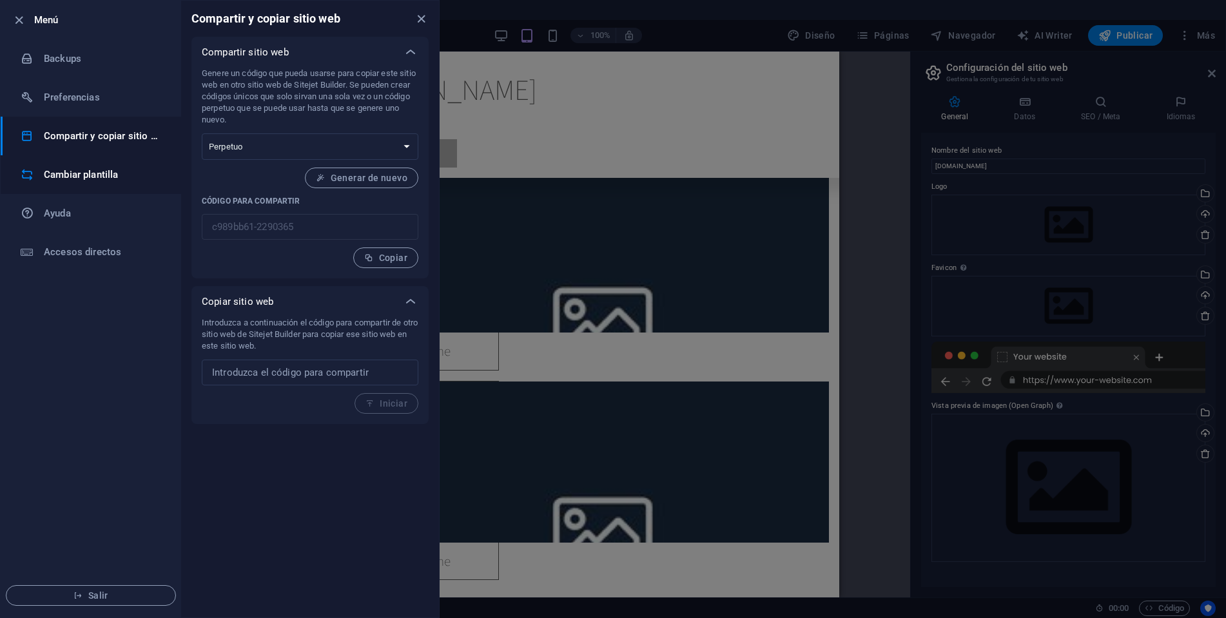
click at [48, 179] on h6 "Cambiar plantilla" at bounding box center [103, 174] width 119 height 15
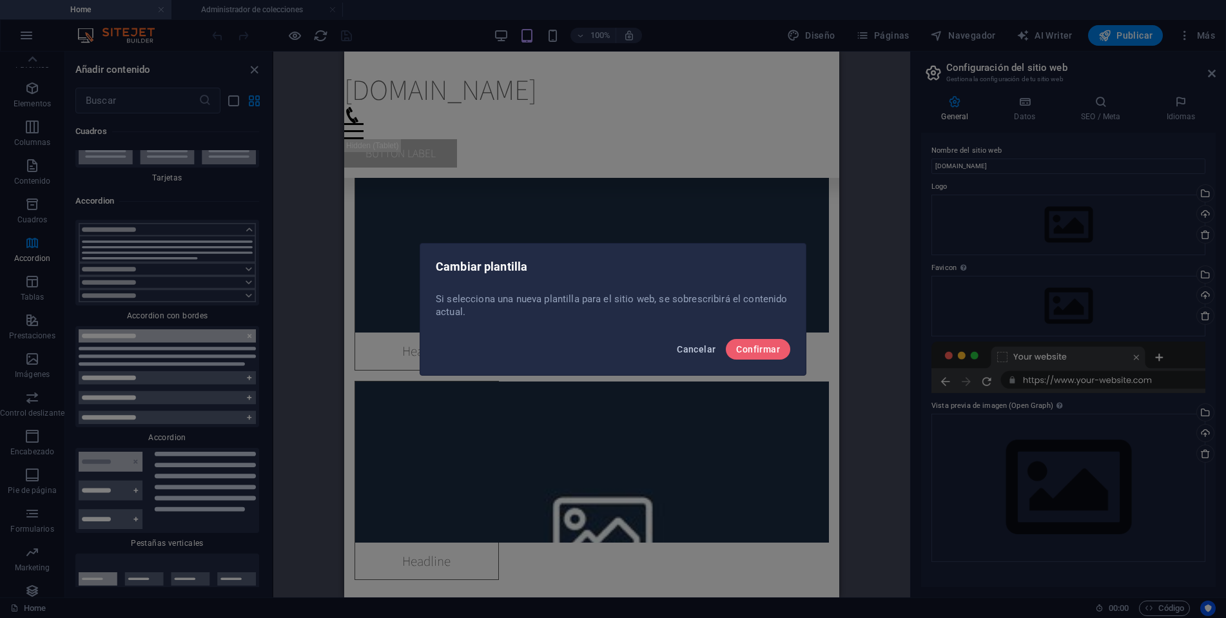
click at [691, 354] on button "Cancelar" at bounding box center [696, 349] width 49 height 21
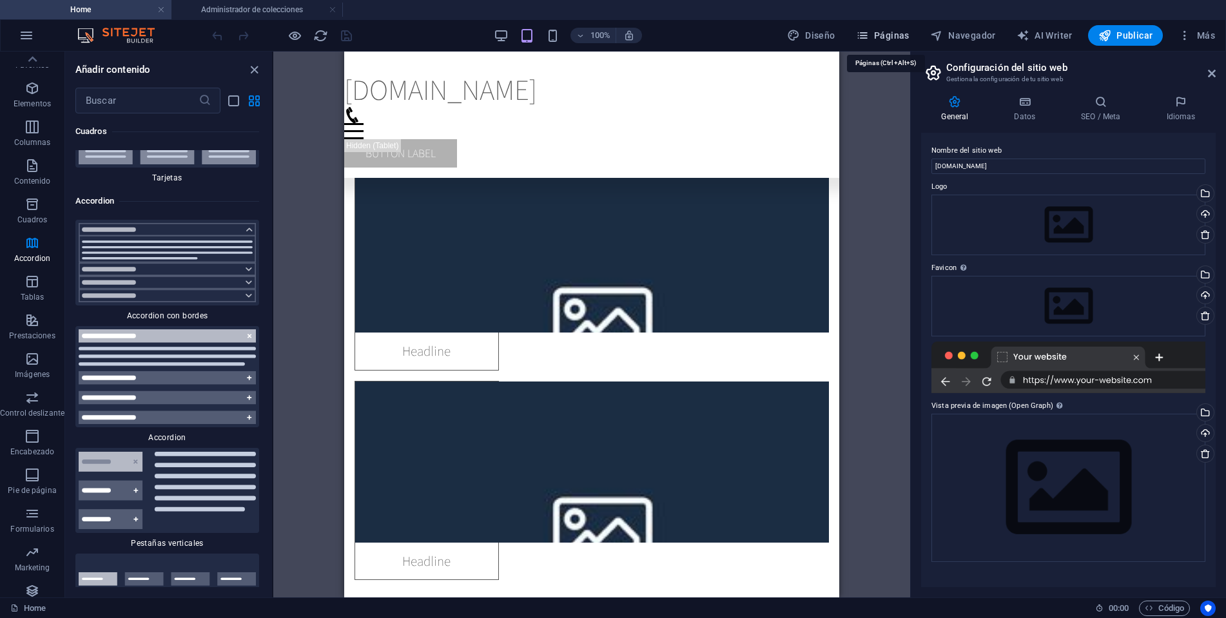
click at [894, 34] on span "Páginas" at bounding box center [883, 35] width 54 height 13
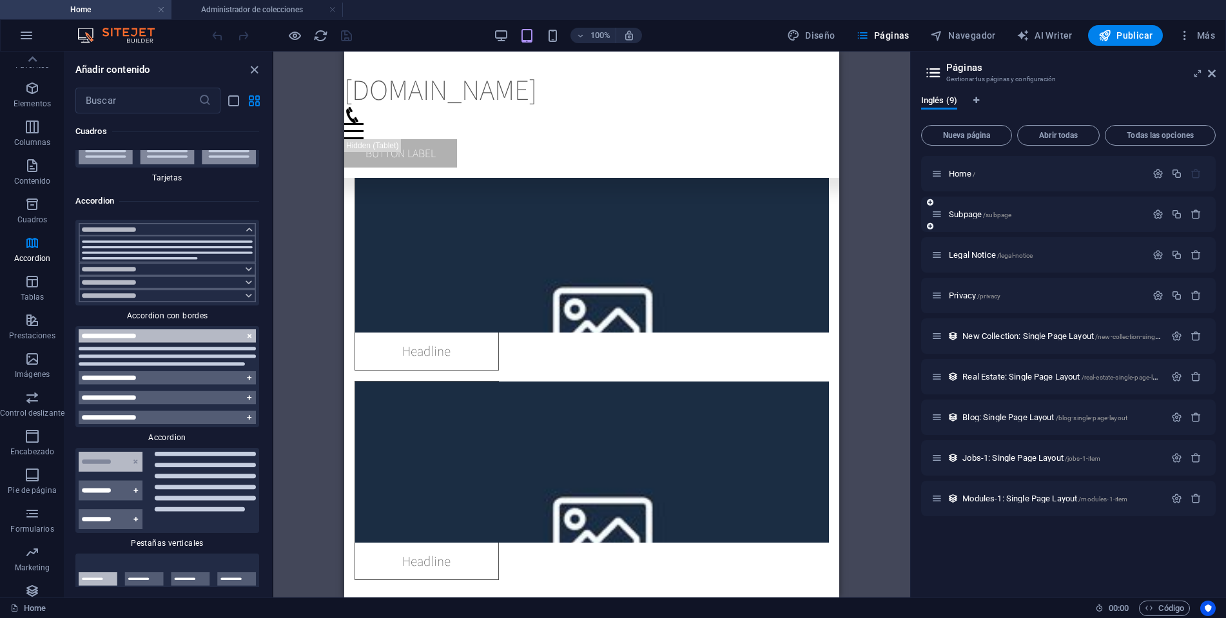
click at [1197, 220] on div at bounding box center [1177, 215] width 57 height 14
click at [1197, 217] on icon "button" at bounding box center [1196, 214] width 11 height 11
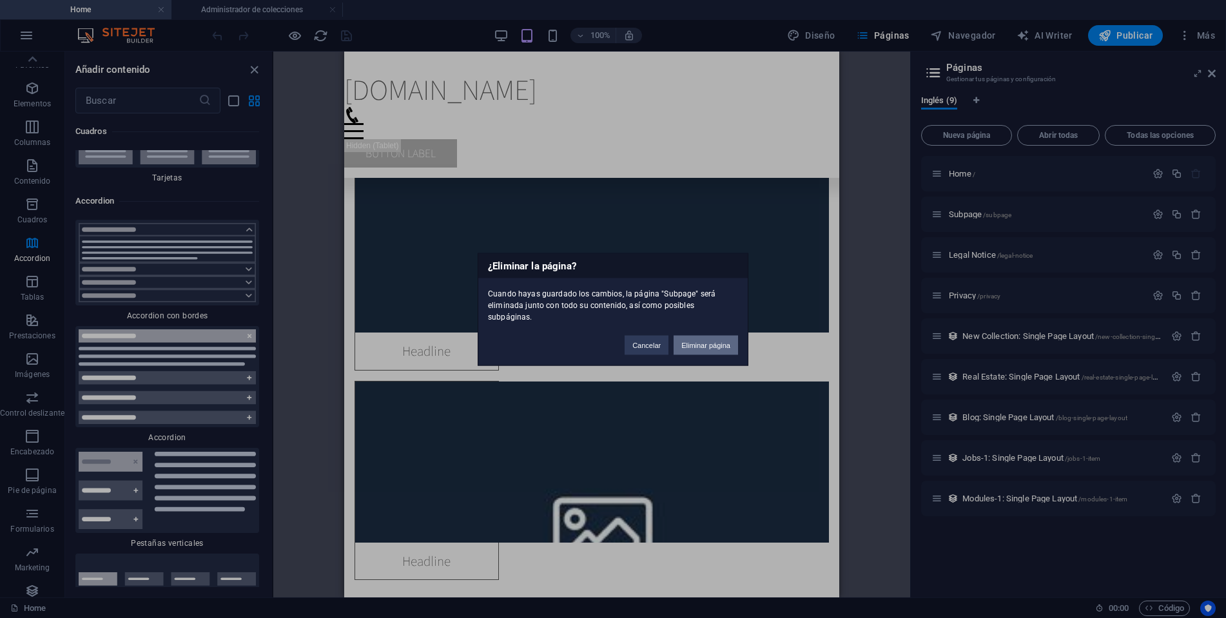
click at [723, 335] on button "Eliminar página" at bounding box center [706, 344] width 64 height 19
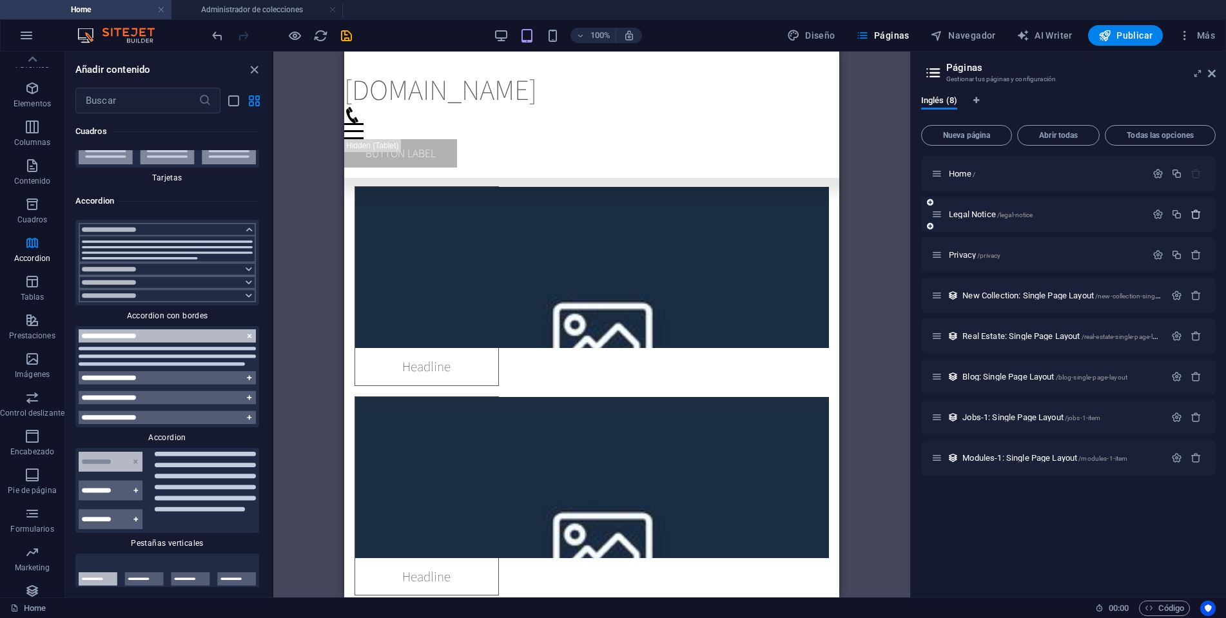
click at [1196, 215] on icon "button" at bounding box center [1196, 214] width 11 height 11
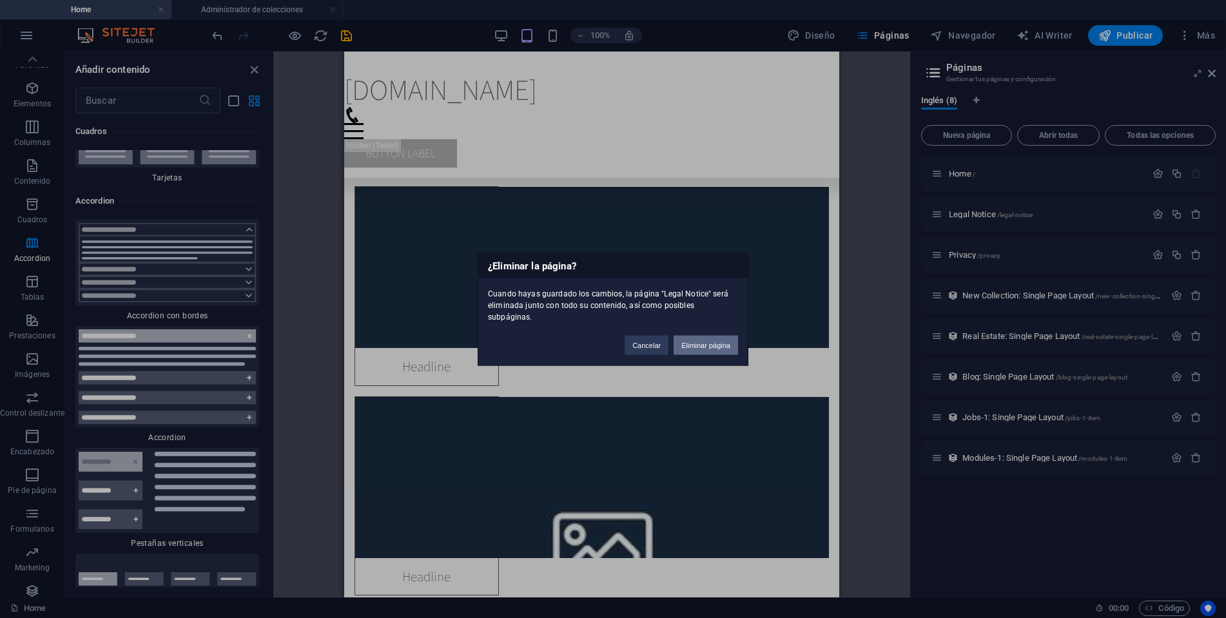
click at [705, 346] on button "Eliminar página" at bounding box center [706, 344] width 64 height 19
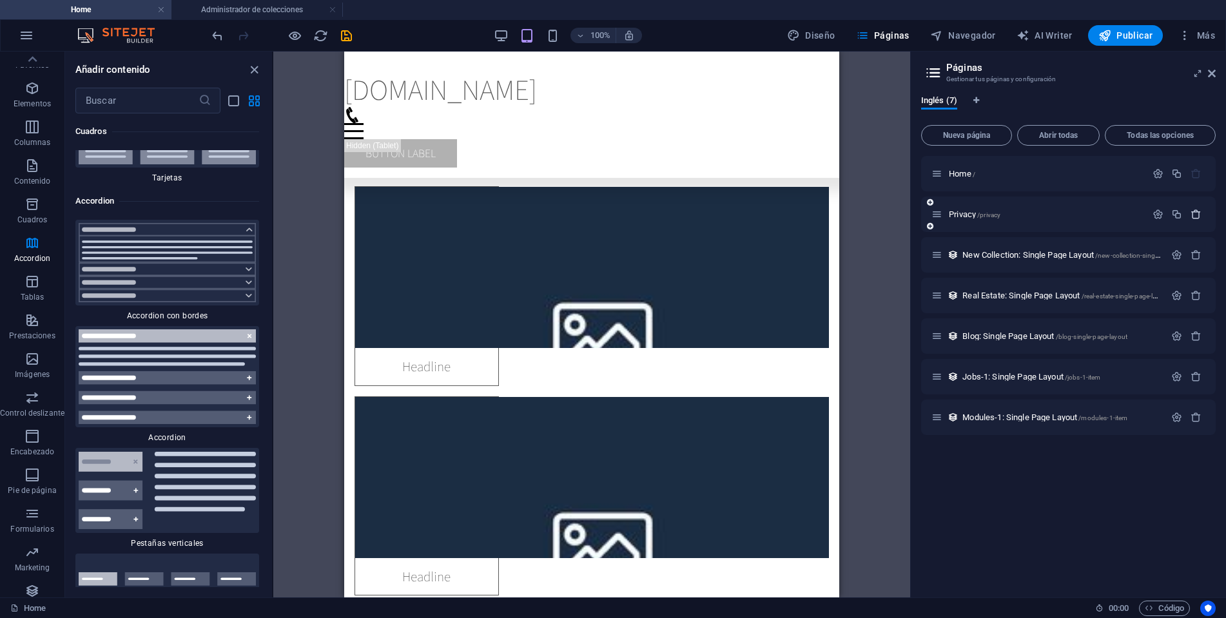
click at [1192, 213] on icon "button" at bounding box center [1196, 214] width 11 height 11
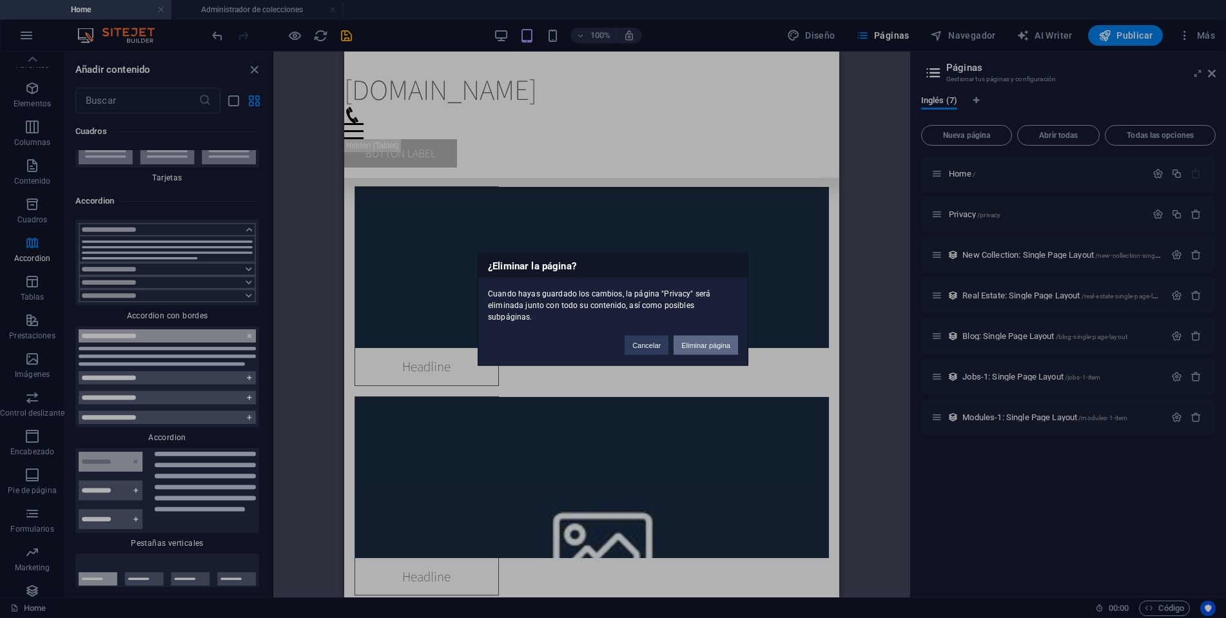
drag, startPoint x: 710, startPoint y: 346, endPoint x: 366, endPoint y: 294, distance: 348.3
click at [710, 346] on button "Eliminar página" at bounding box center [706, 344] width 64 height 19
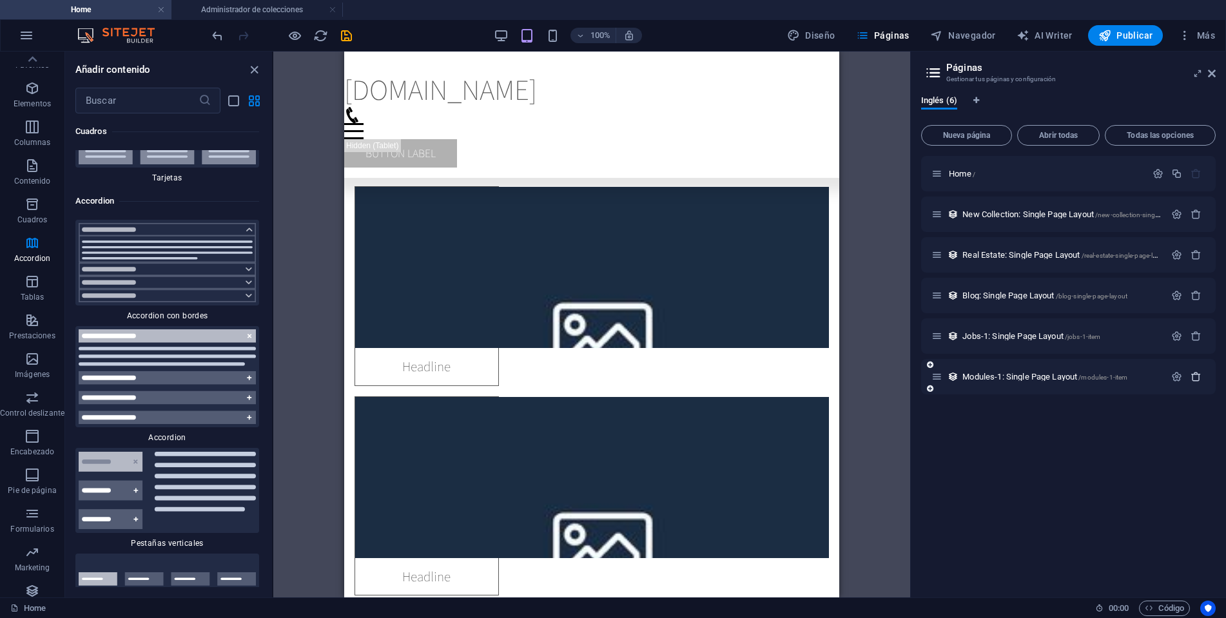
click at [1193, 374] on icon "button" at bounding box center [1196, 376] width 11 height 11
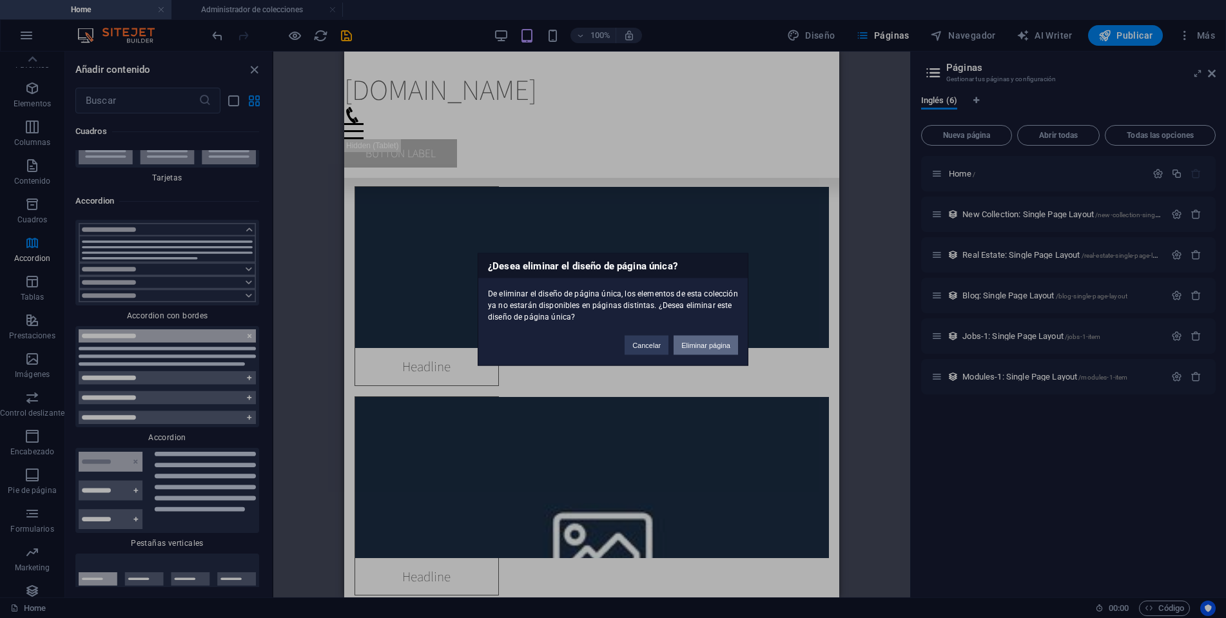
click at [687, 340] on button "Eliminar página" at bounding box center [706, 344] width 64 height 19
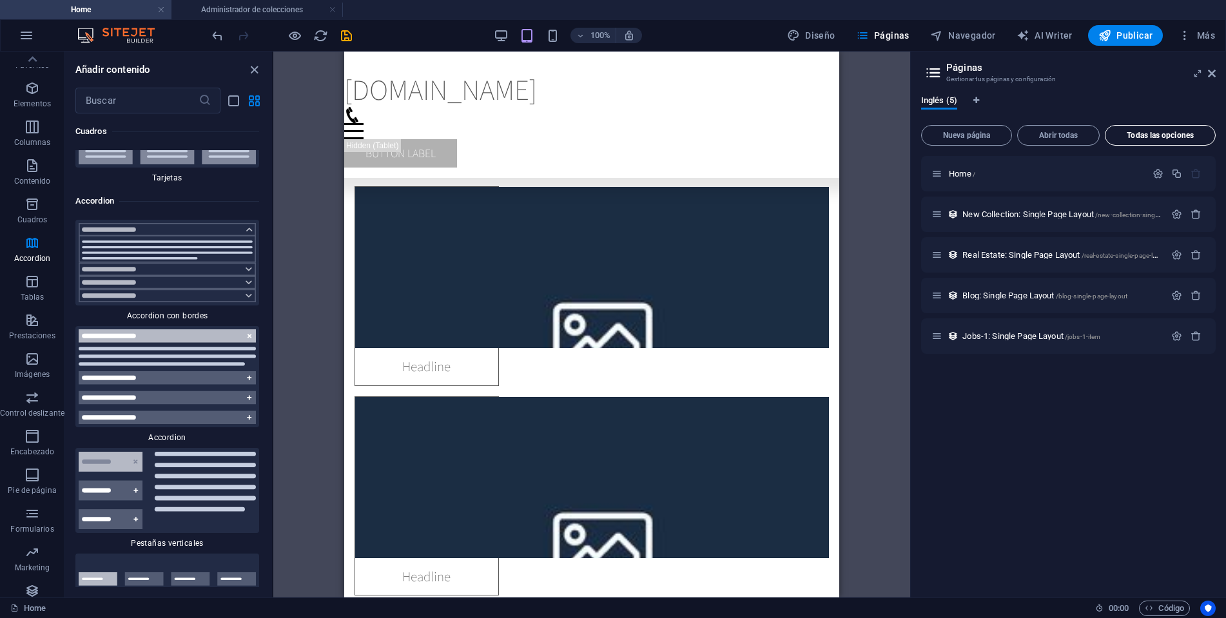
click at [1152, 137] on span "Todas las opciones" at bounding box center [1160, 136] width 99 height 8
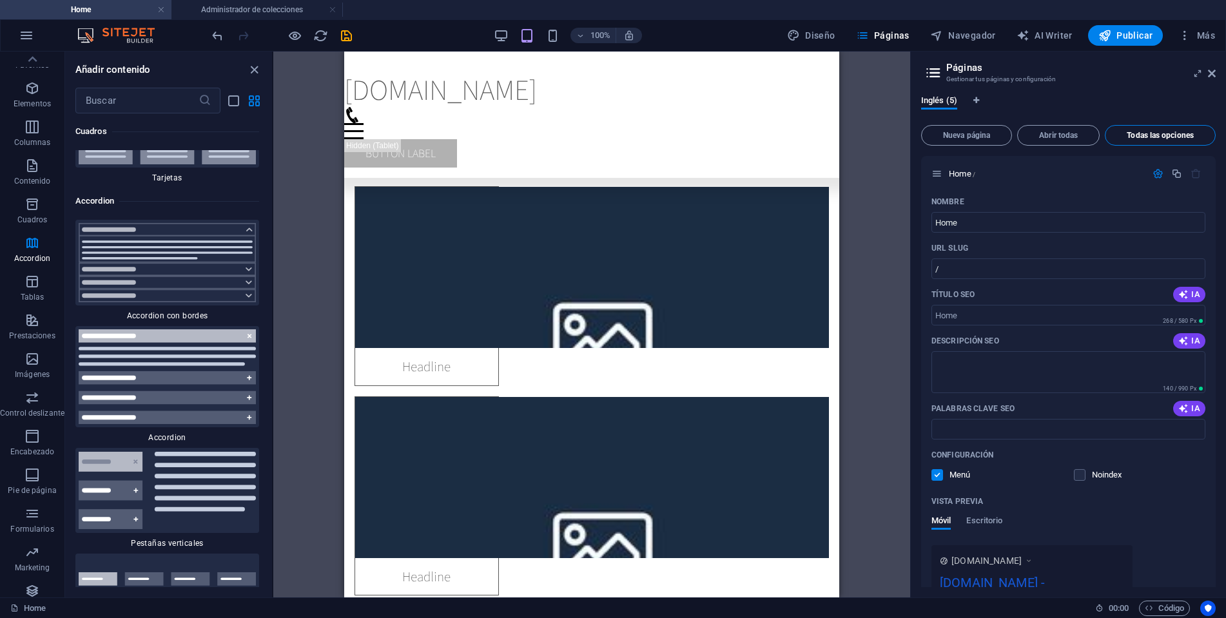
scroll to position [603, 0]
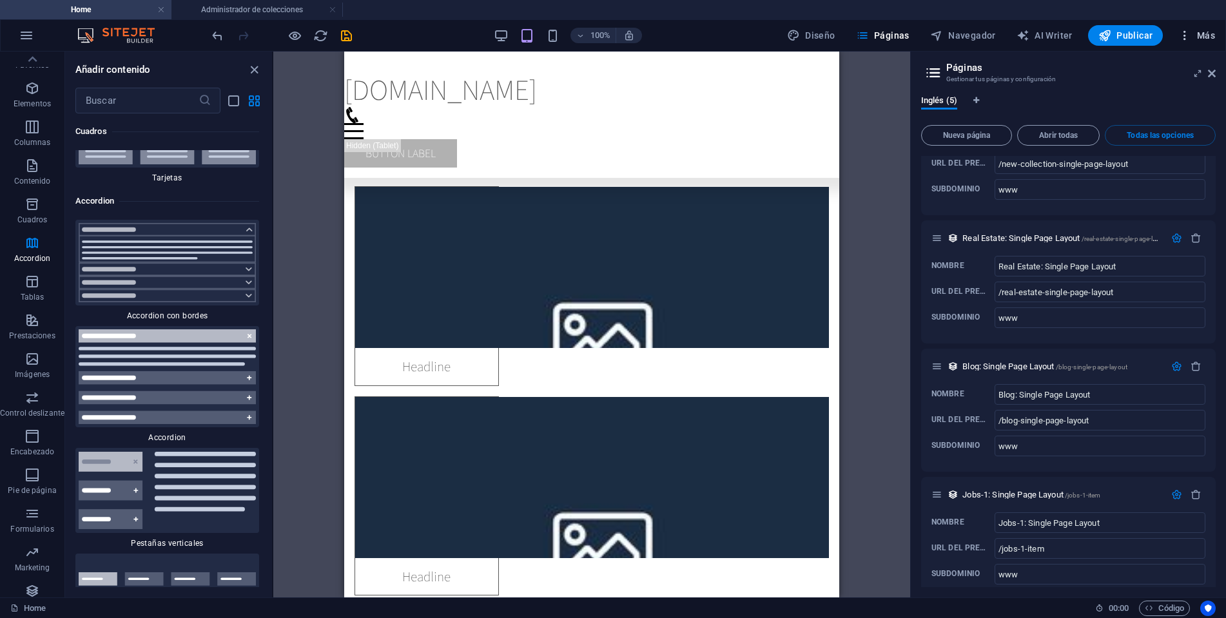
click at [1196, 42] on button "Más" at bounding box center [1197, 35] width 47 height 21
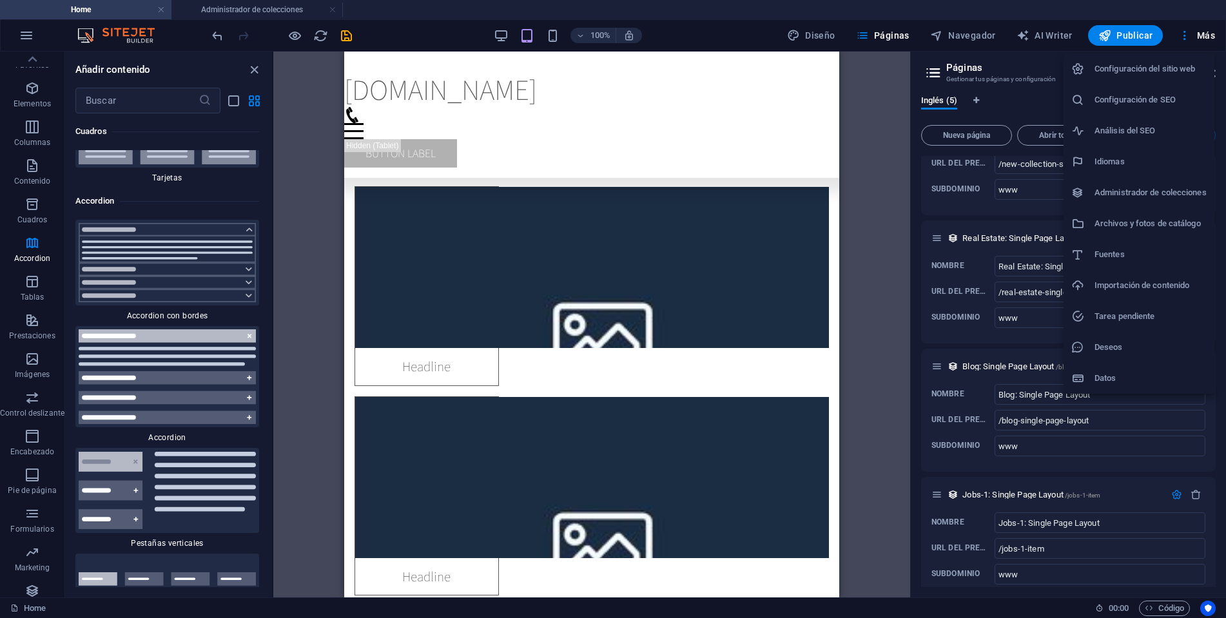
click at [291, 35] on div at bounding box center [613, 309] width 1226 height 618
